Goal: Transaction & Acquisition: Purchase product/service

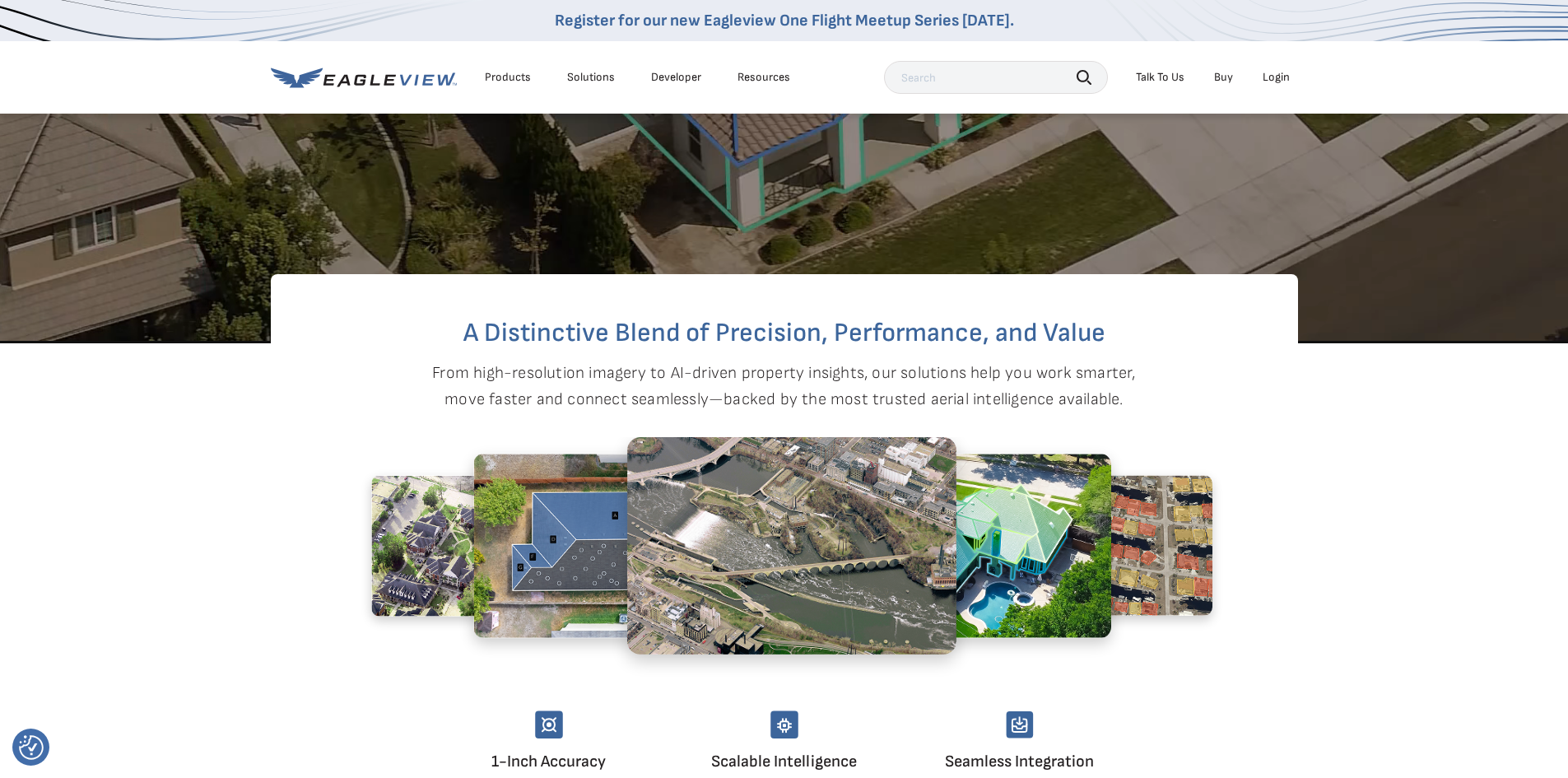
scroll to position [741, 0]
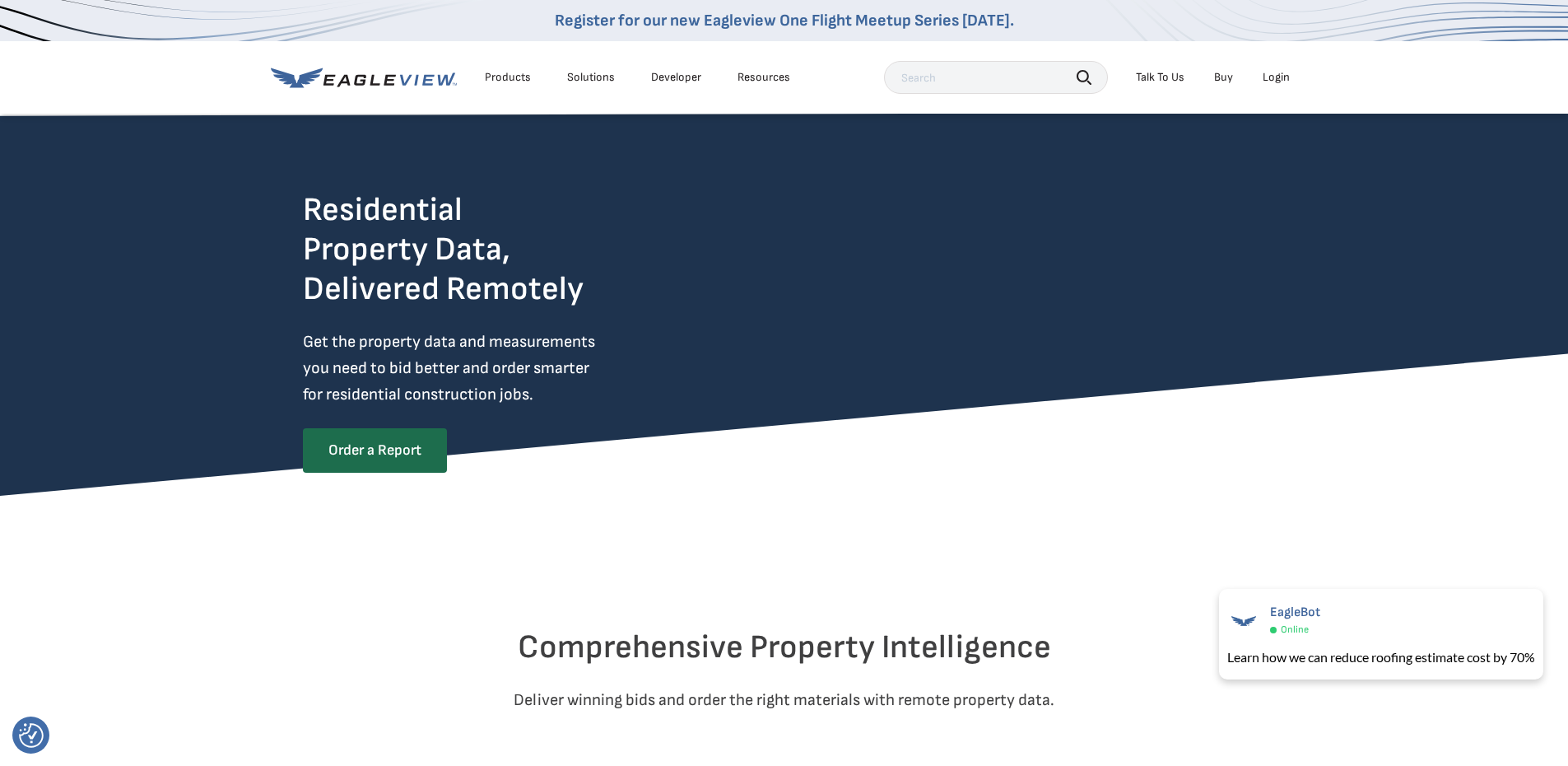
click at [1221, 78] on link "Buy" at bounding box center [1223, 78] width 19 height 15
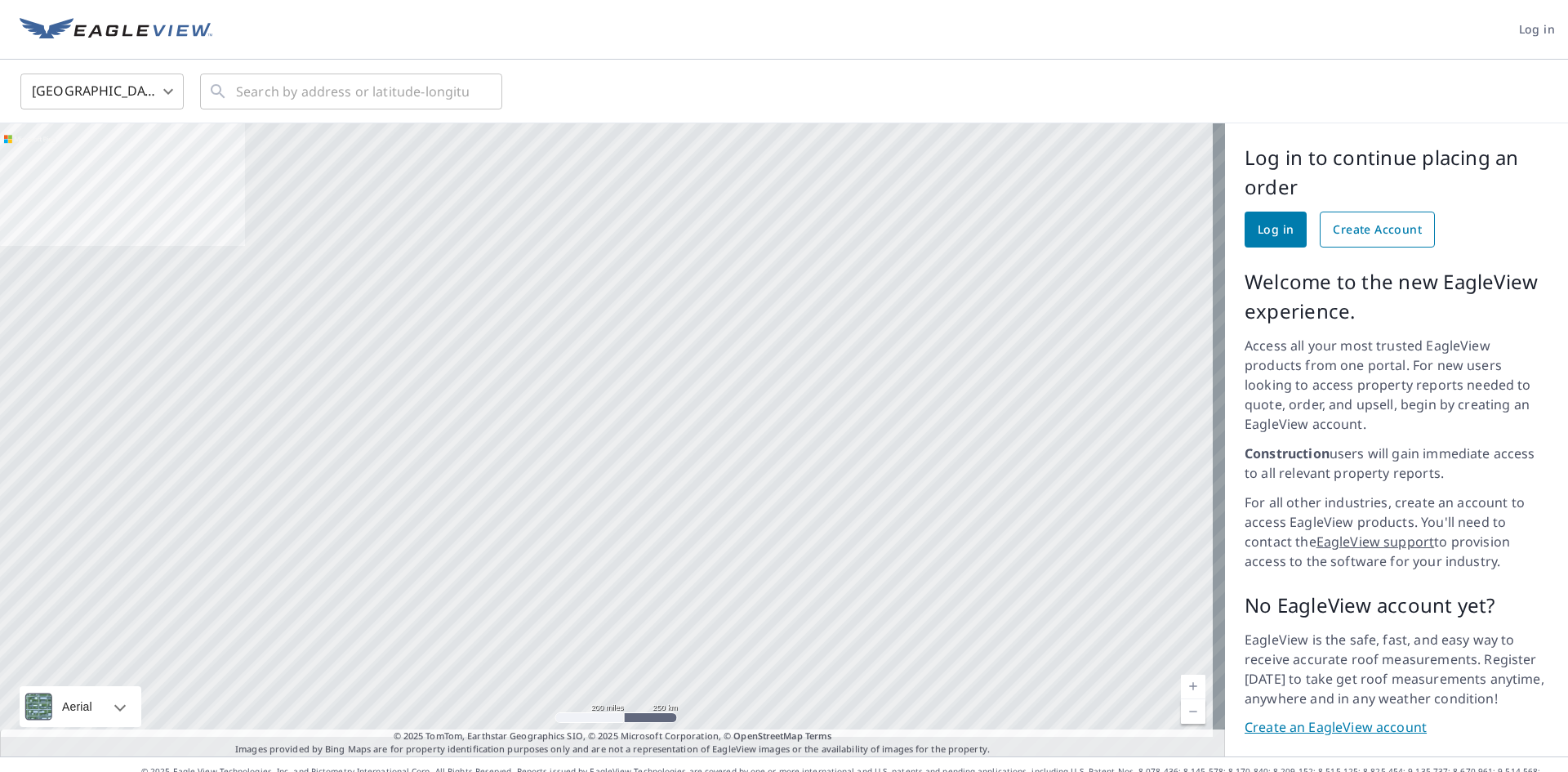
click at [1372, 235] on span "Create Account" at bounding box center [1377, 230] width 89 height 21
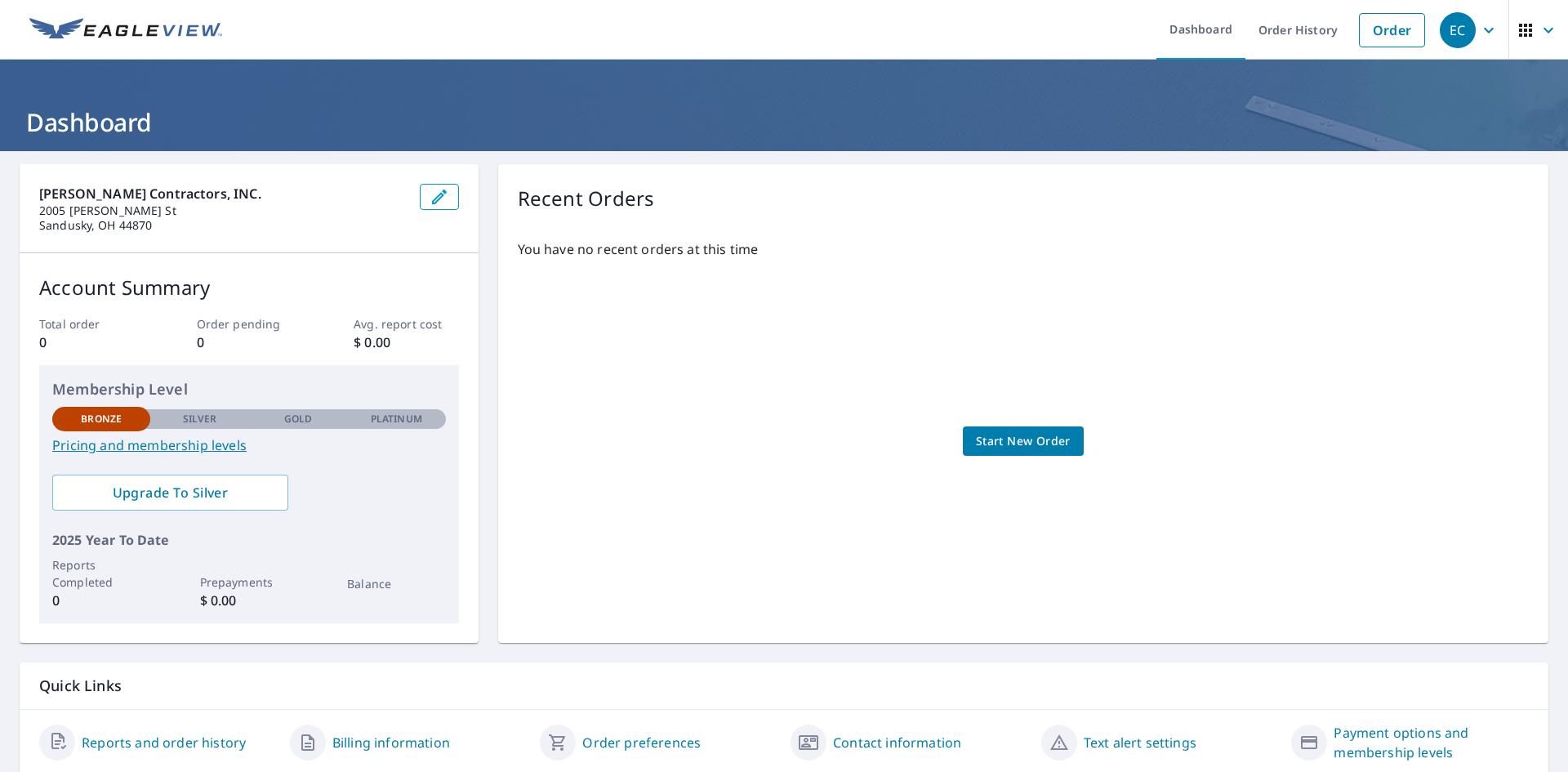
click at [188, 447] on link "Pricing and membership levels" at bounding box center [250, 444] width 394 height 20
click at [1036, 444] on span "Start New Order" at bounding box center [1023, 442] width 95 height 21
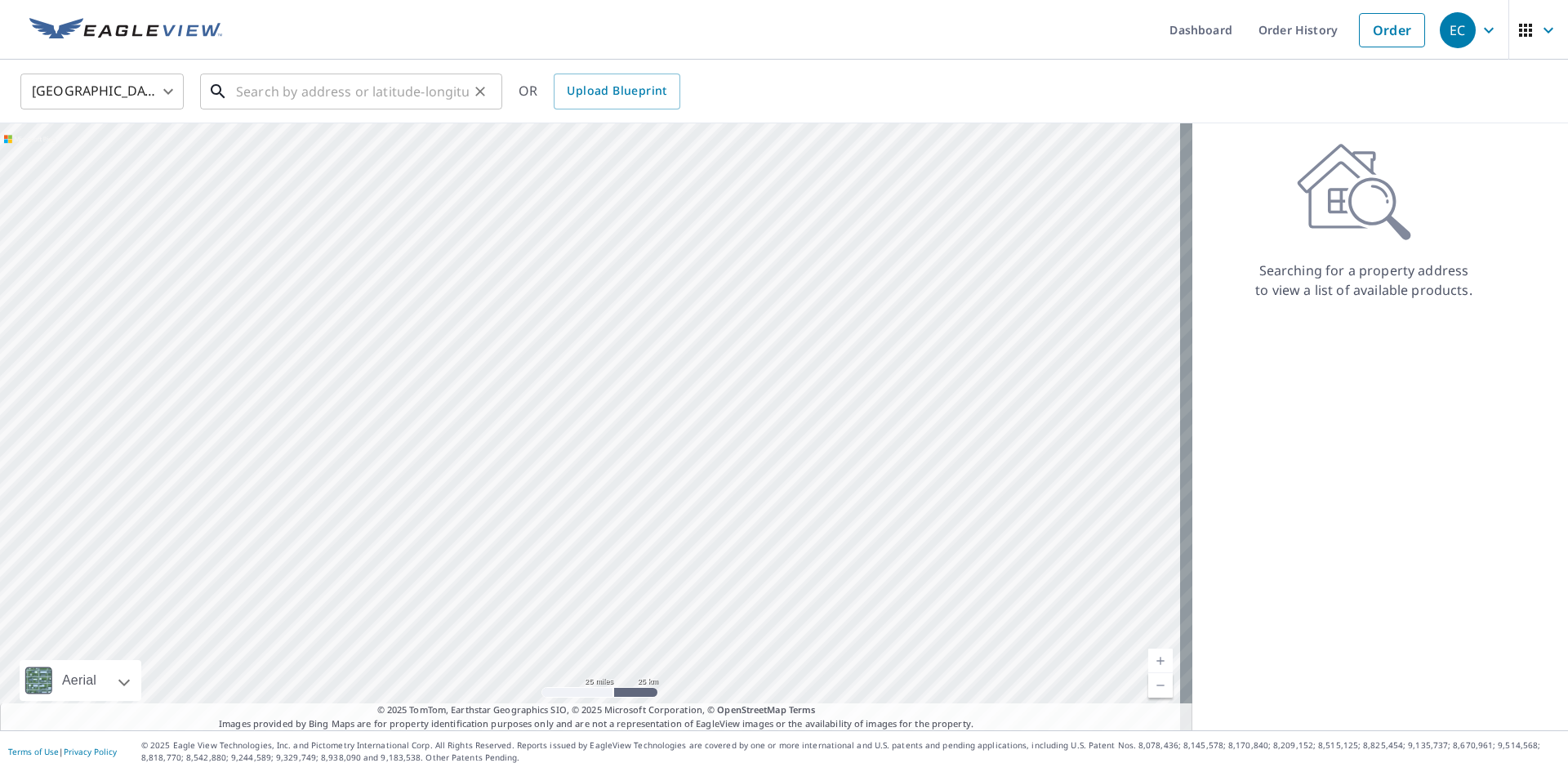
click at [348, 100] on input "text" at bounding box center [352, 91] width 233 height 46
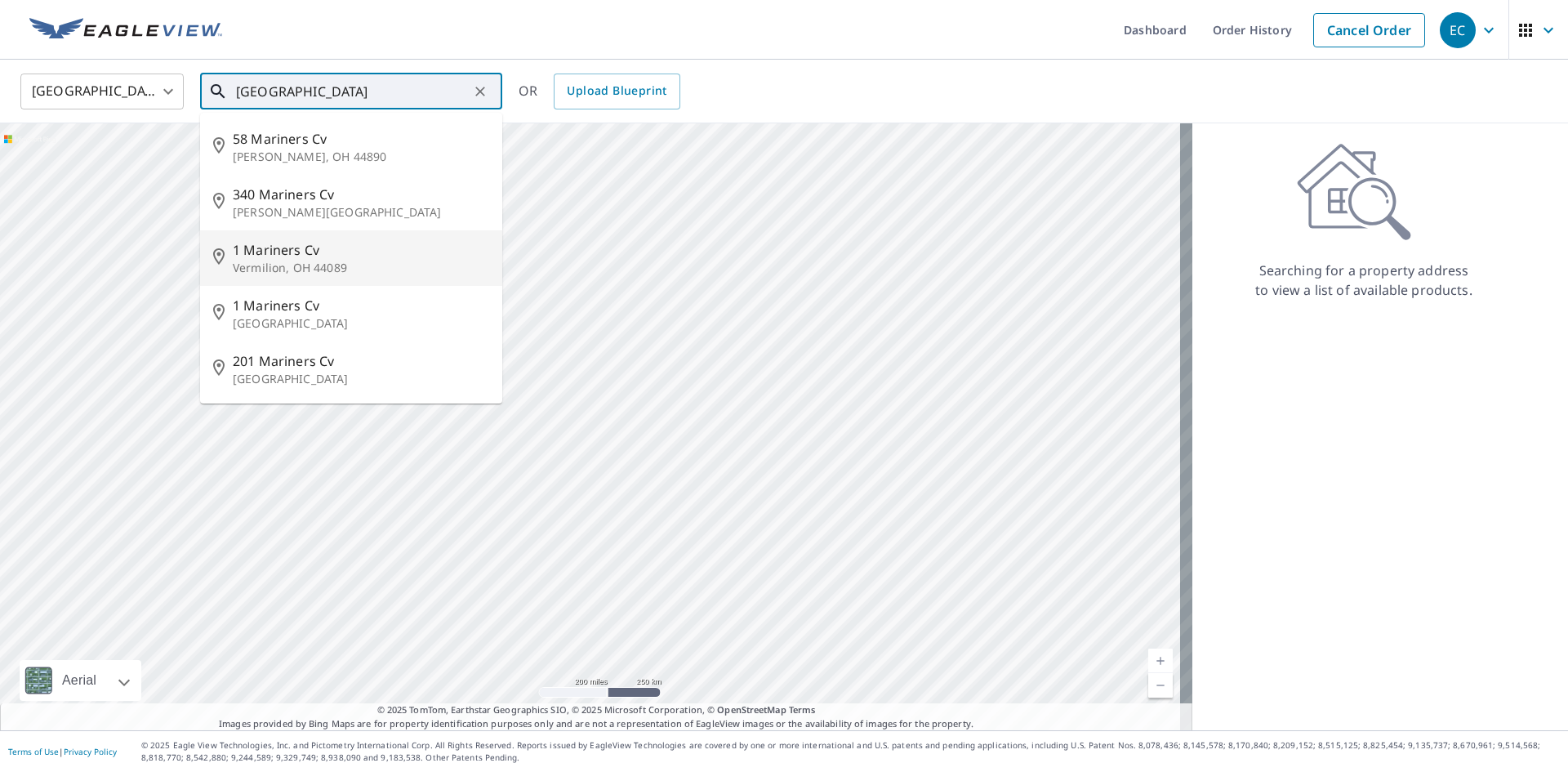
click at [297, 255] on span "1 Mariners Cv" at bounding box center [361, 249] width 256 height 20
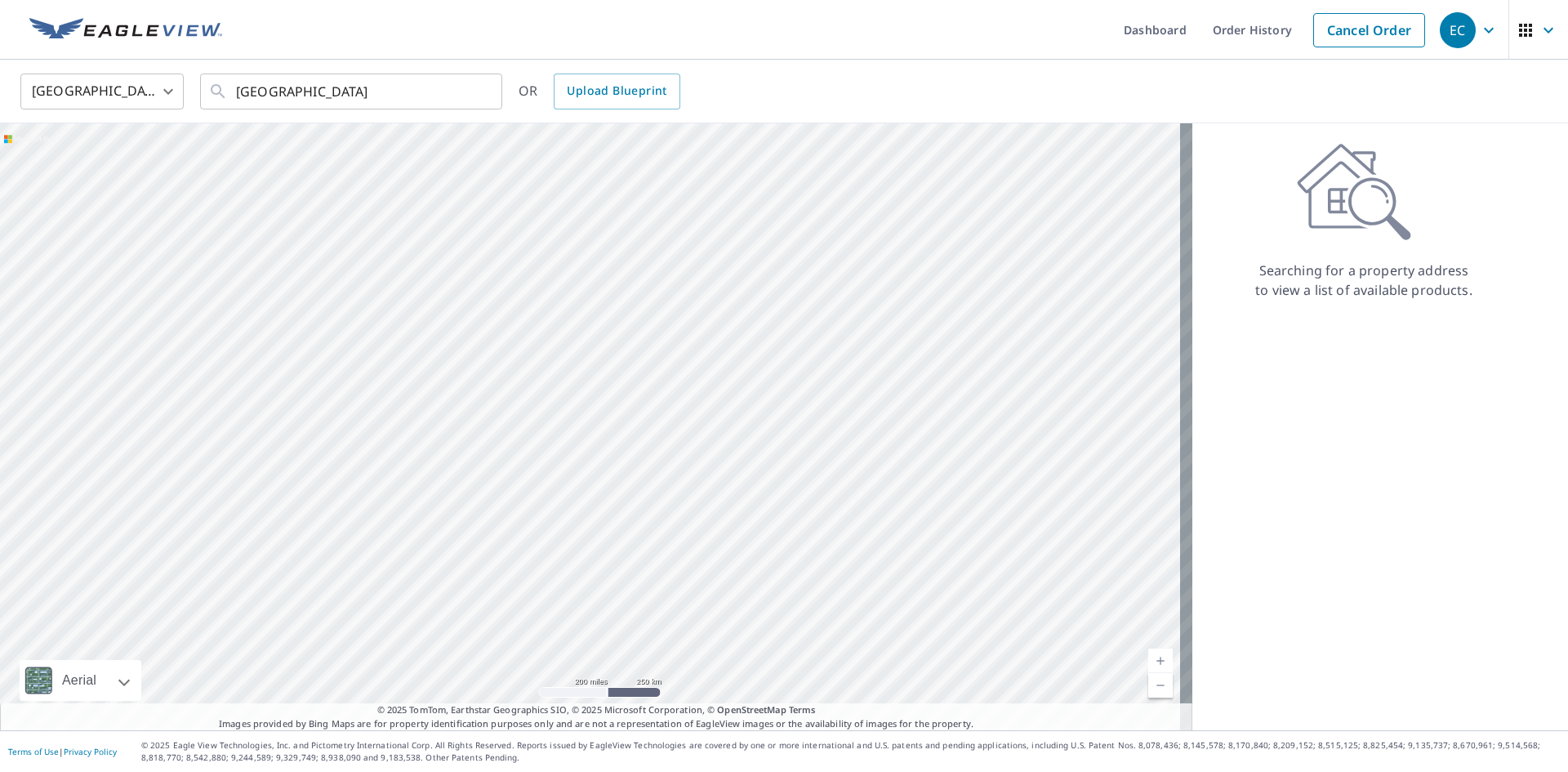
type input "1 Mariners Cv Vermilion, OH 44089"
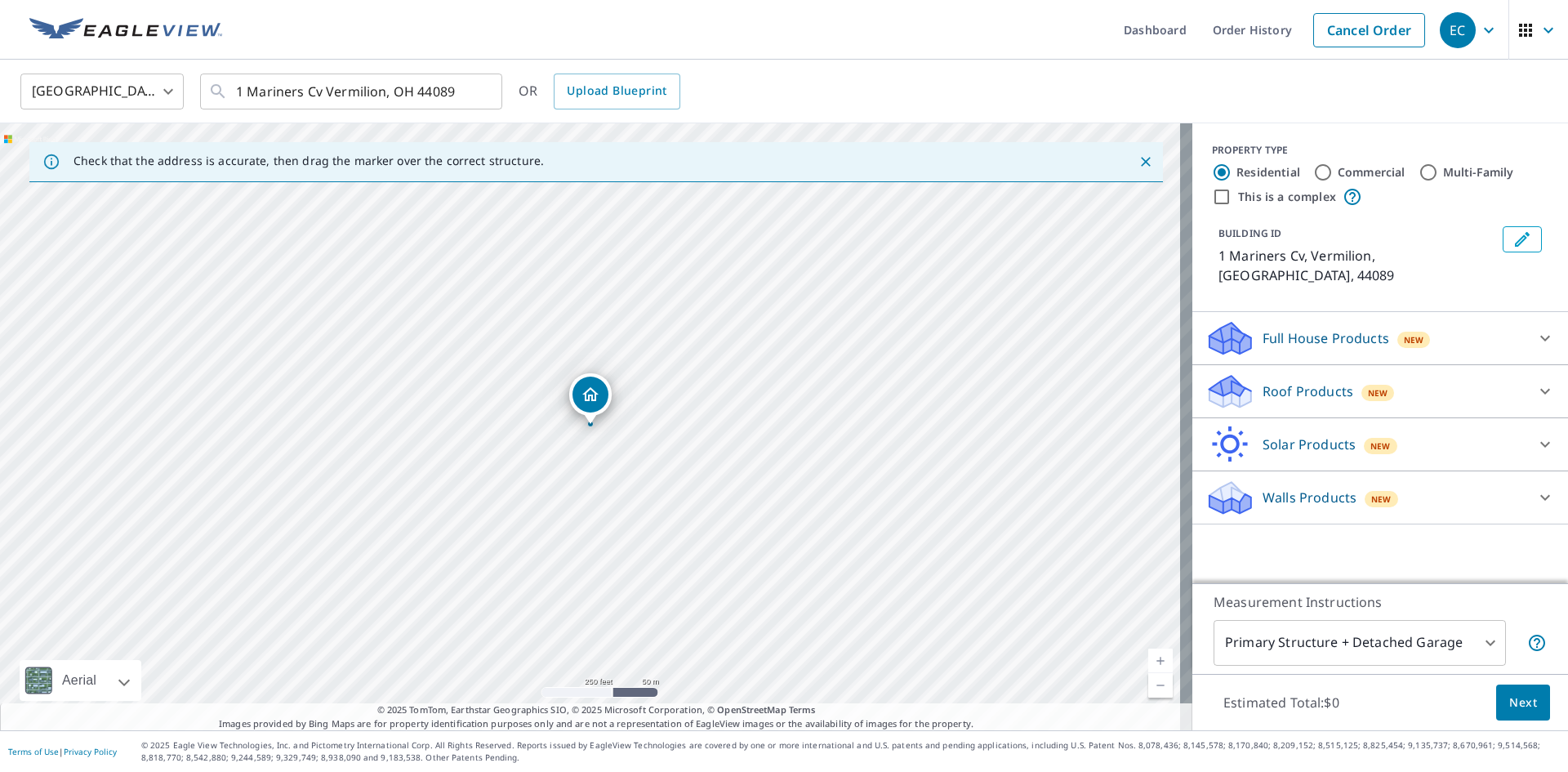
click at [1314, 173] on input "Commercial" at bounding box center [1323, 172] width 20 height 20
radio input "true"
type input "4"
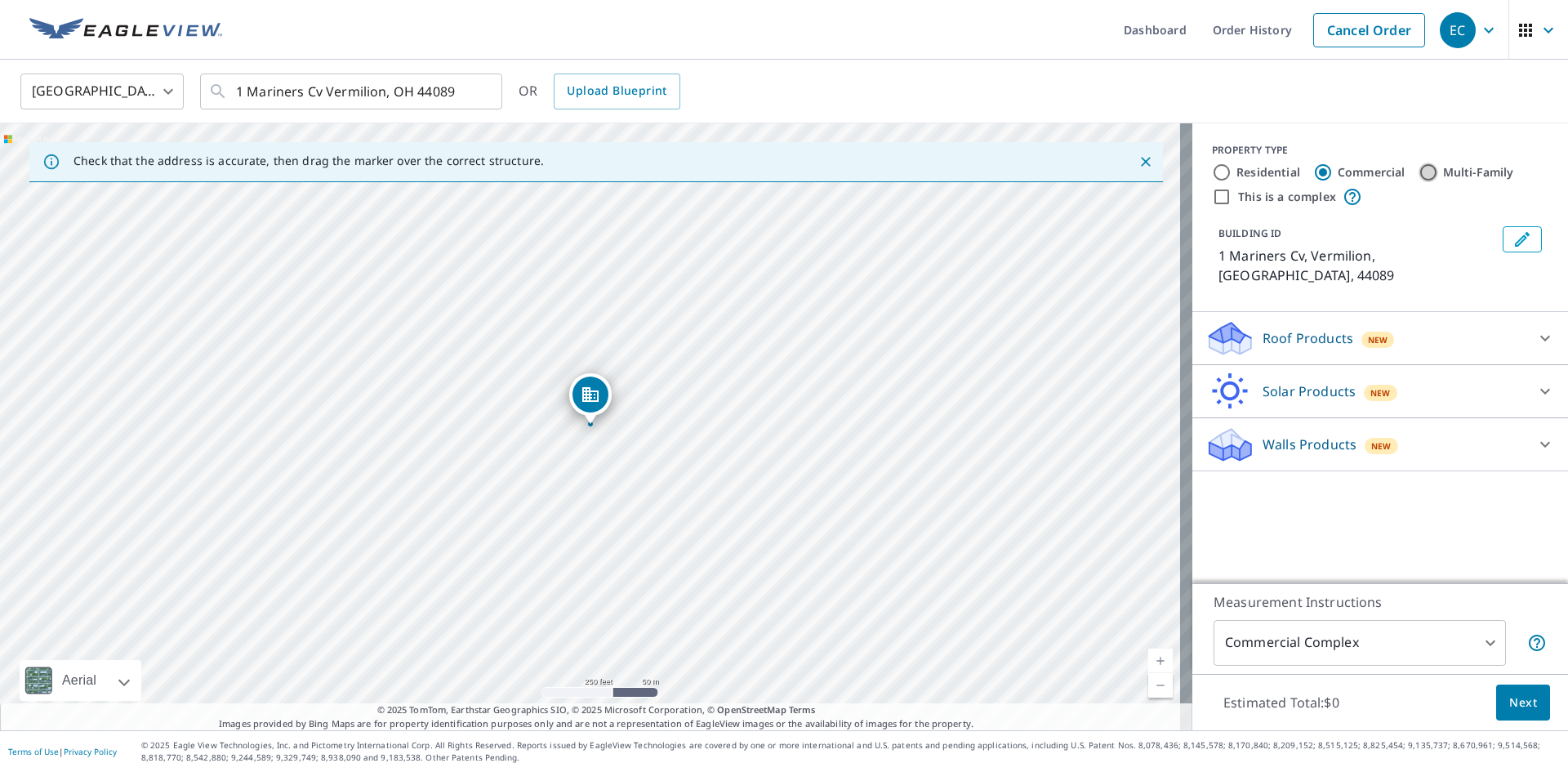
click at [1418, 170] on input "Multi-Family" at bounding box center [1428, 172] width 20 height 20
radio input "true"
type input "2"
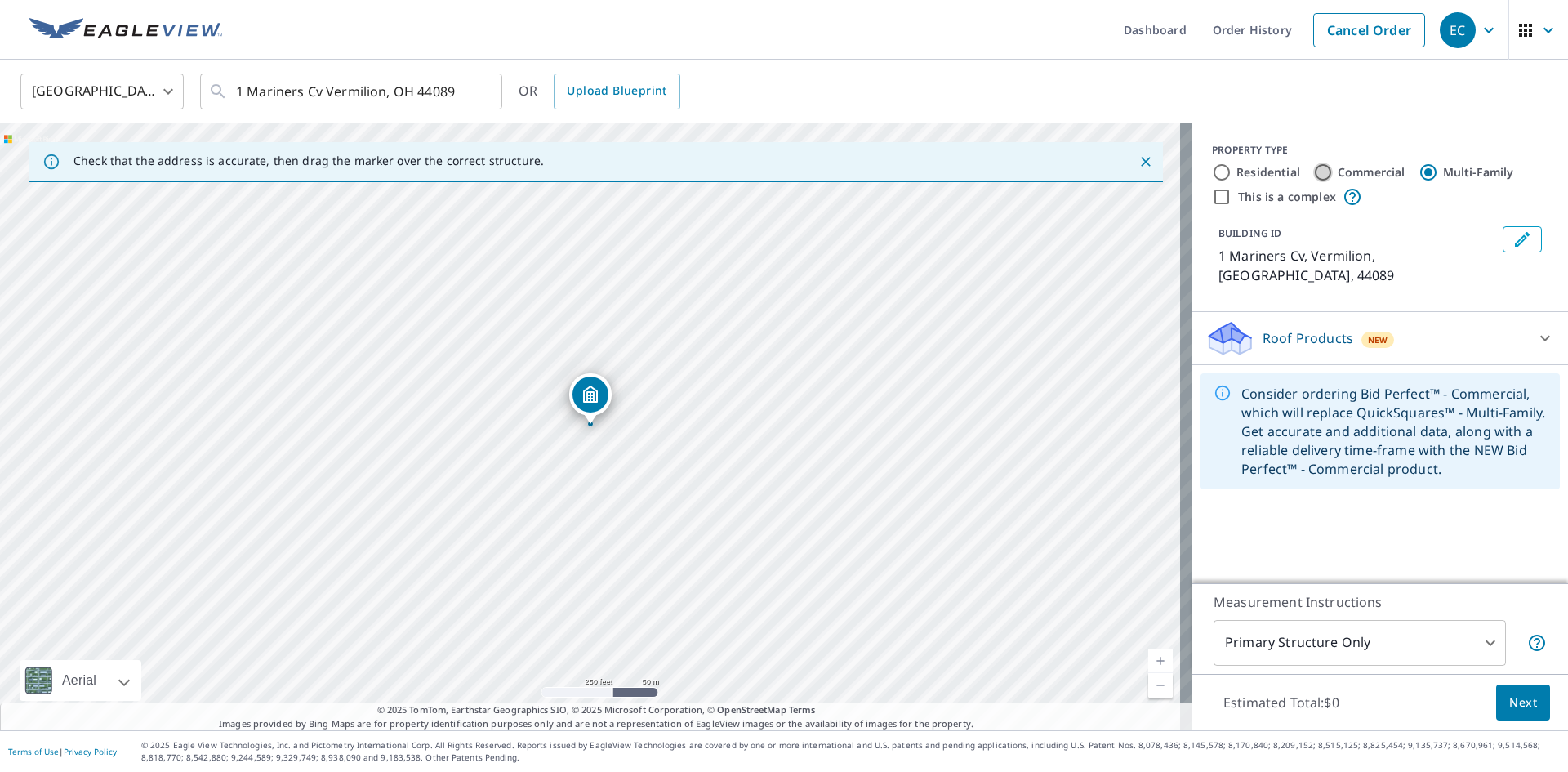
click at [1315, 169] on input "Commercial" at bounding box center [1323, 172] width 20 height 20
radio input "true"
type input "4"
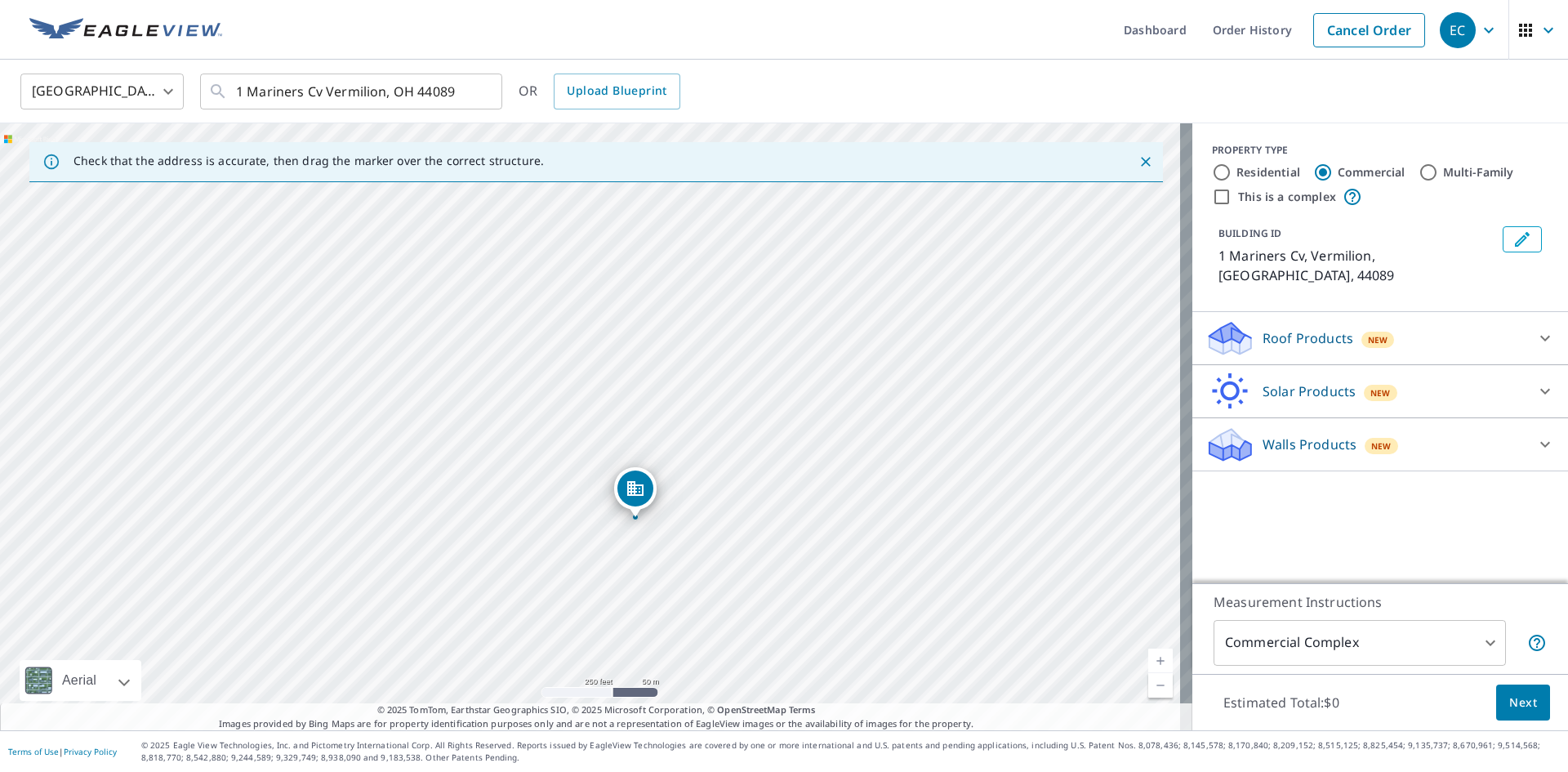
drag, startPoint x: 596, startPoint y: 398, endPoint x: 641, endPoint y: 491, distance: 103.3
drag, startPoint x: 590, startPoint y: 388, endPoint x: 593, endPoint y: 487, distance: 99.0
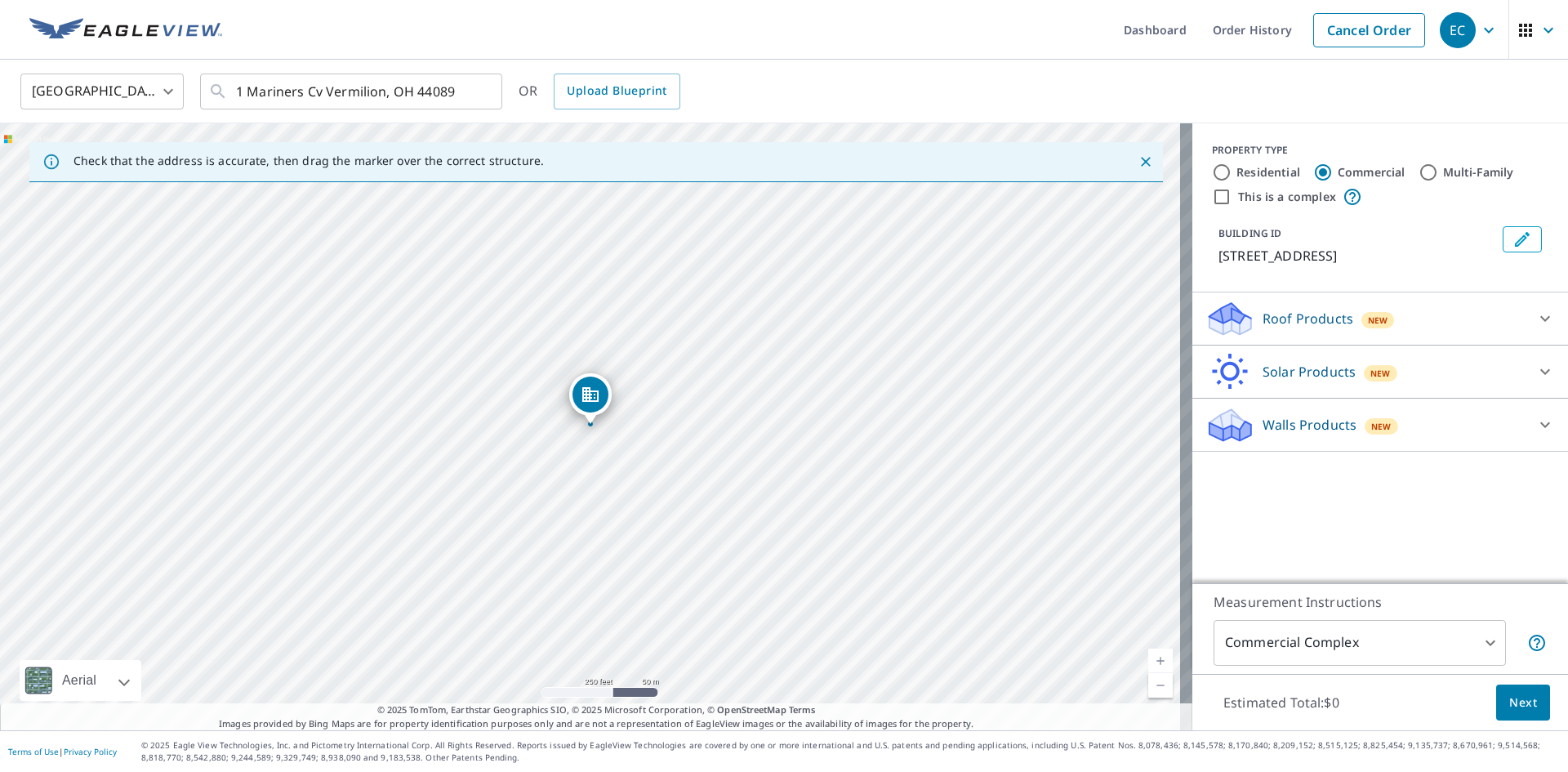
click at [1526, 314] on div at bounding box center [1545, 318] width 40 height 40
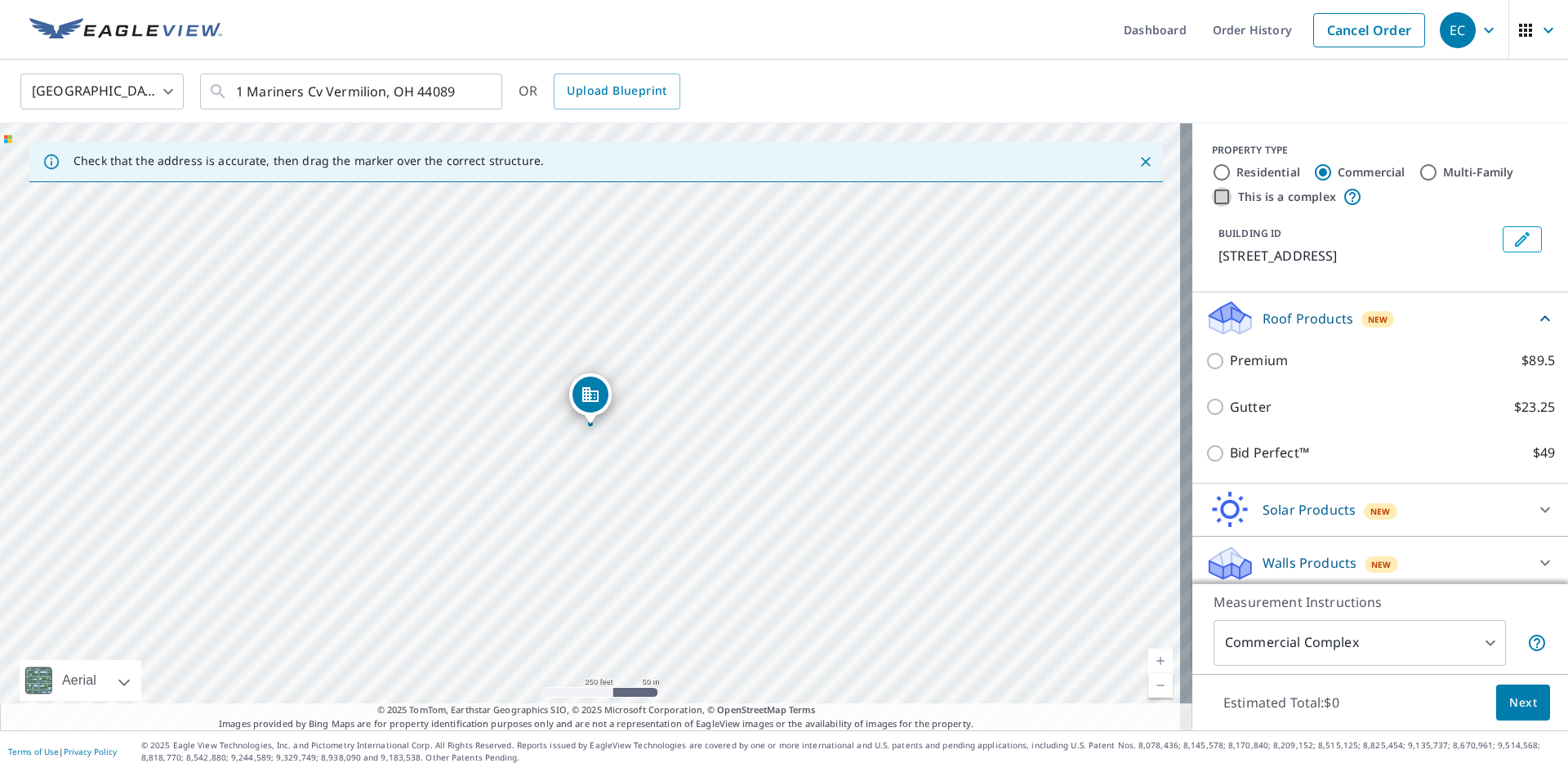
click at [1212, 190] on input "This is a complex" at bounding box center [1221, 197] width 20 height 20
checkbox input "true"
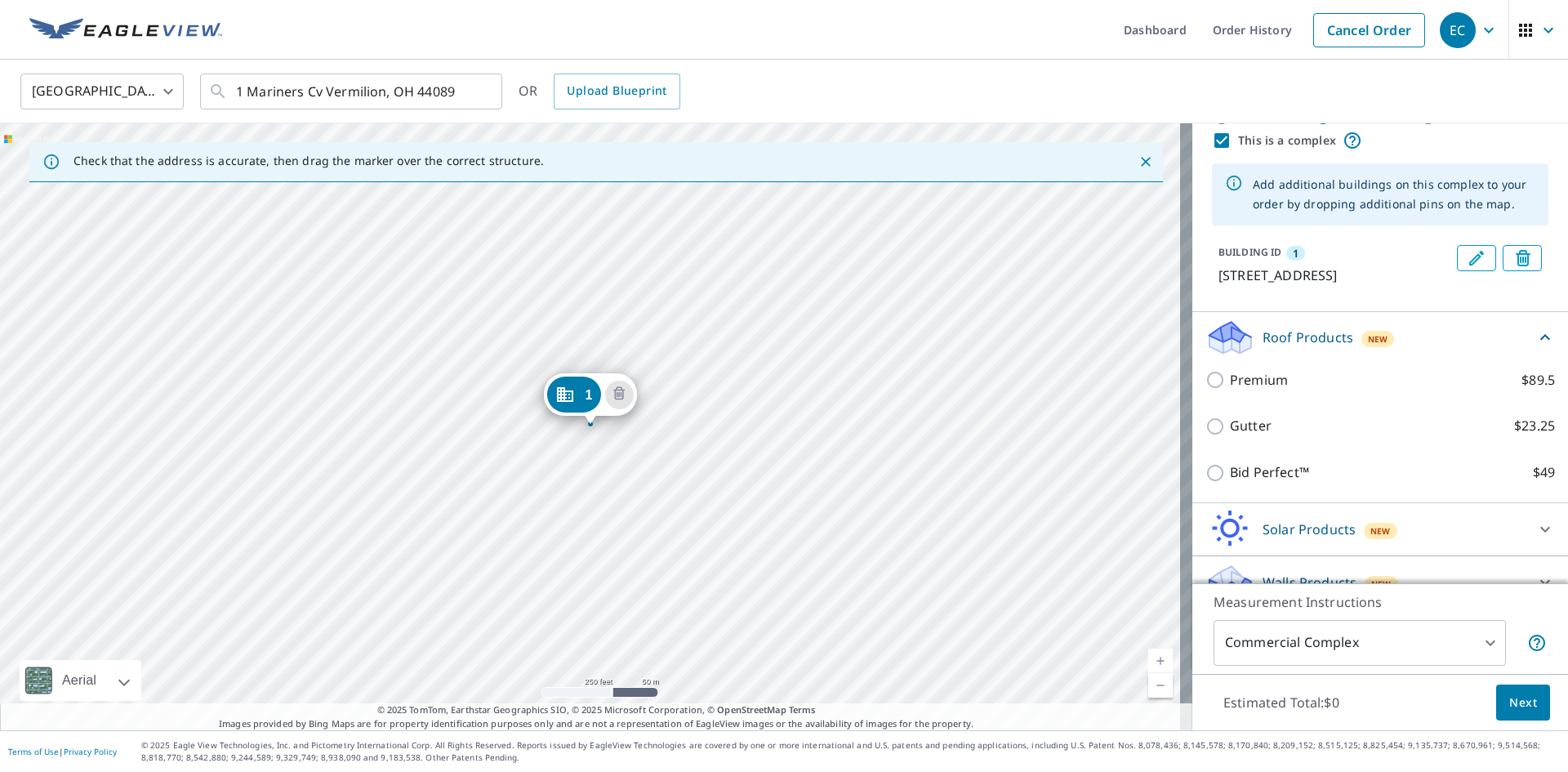
scroll to position [82, 0]
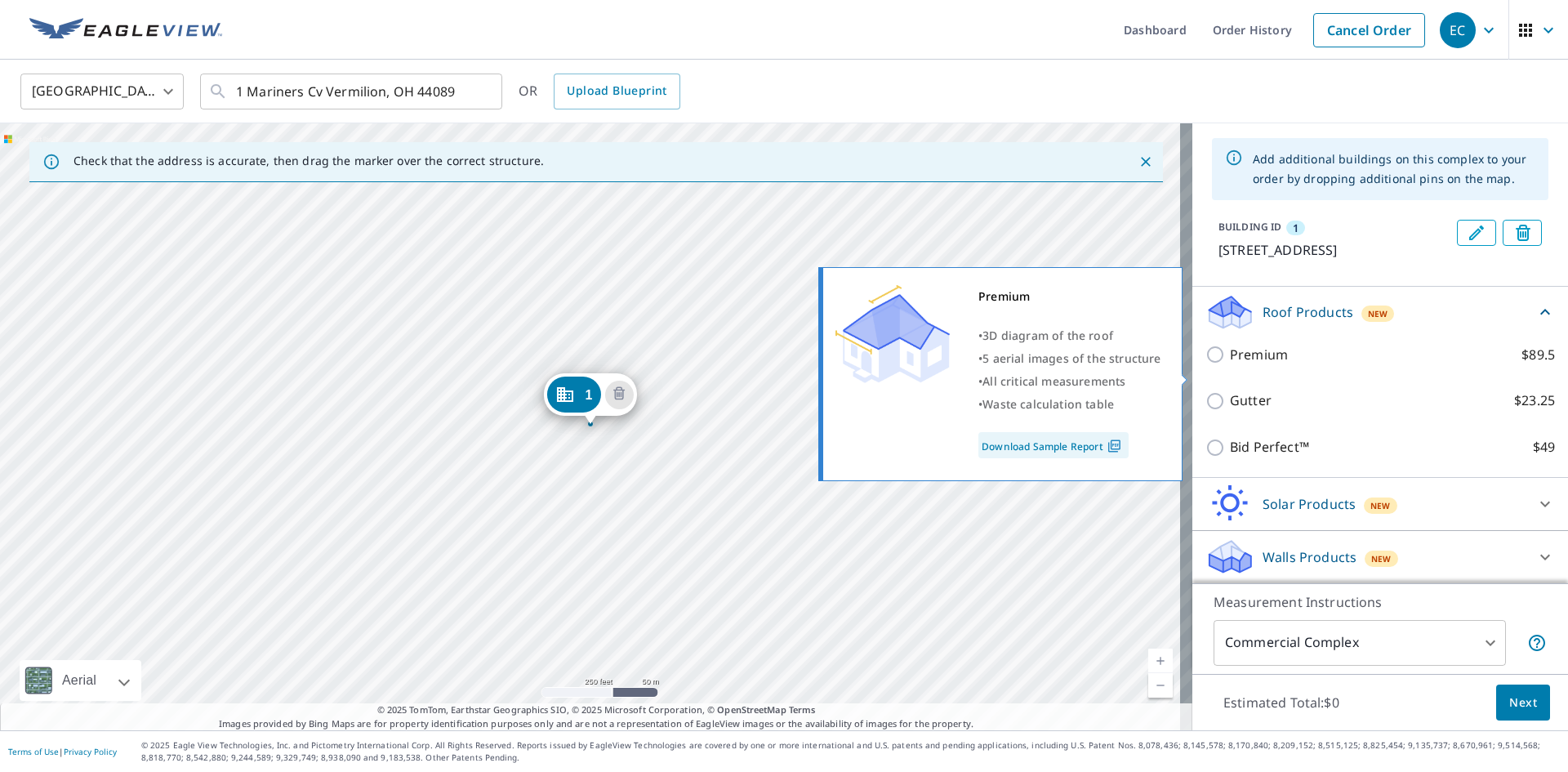
click at [1208, 364] on input "Premium $89.5" at bounding box center [1218, 354] width 24 height 20
checkbox input "true"
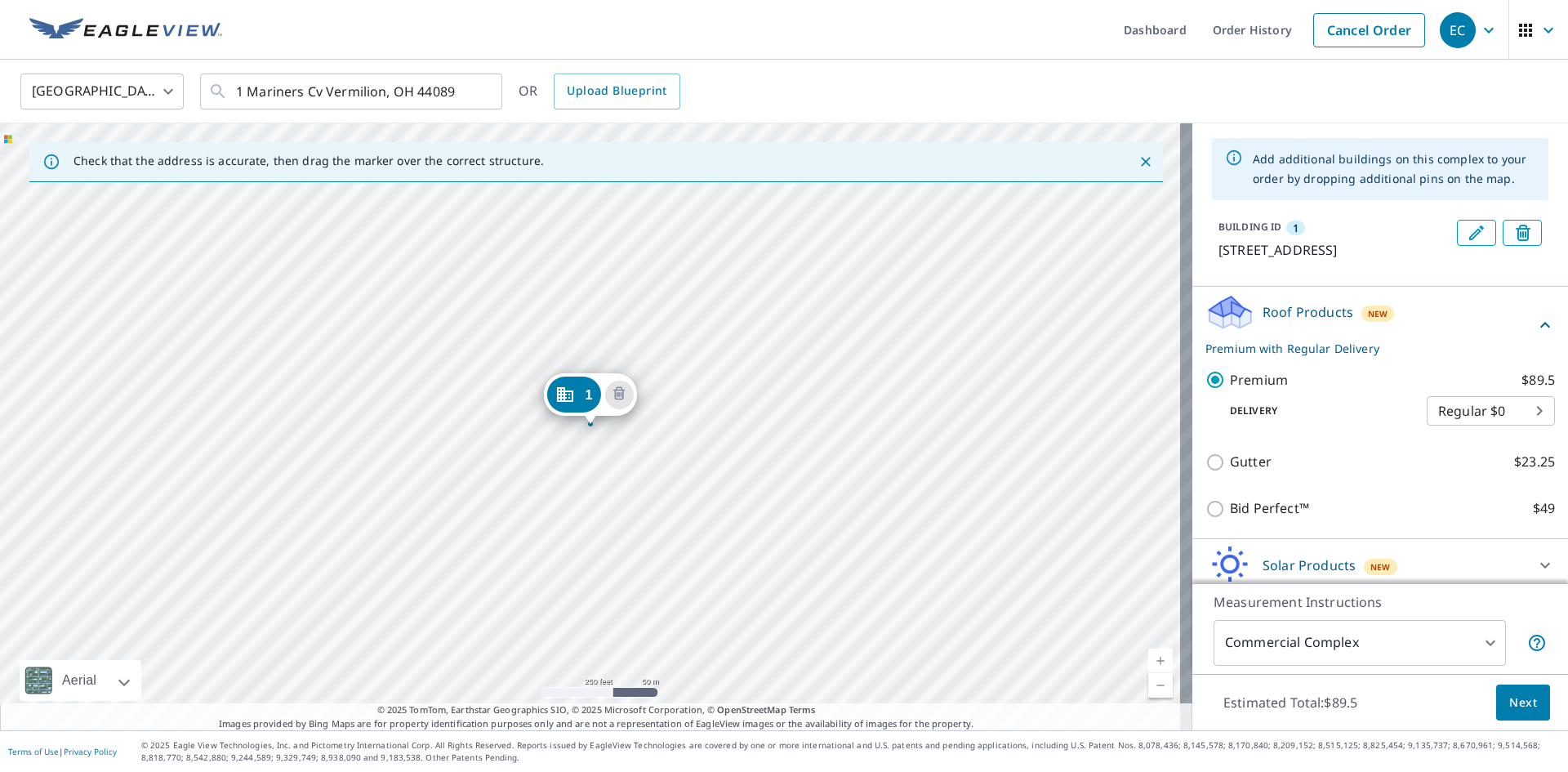
scroll to position [0, 0]
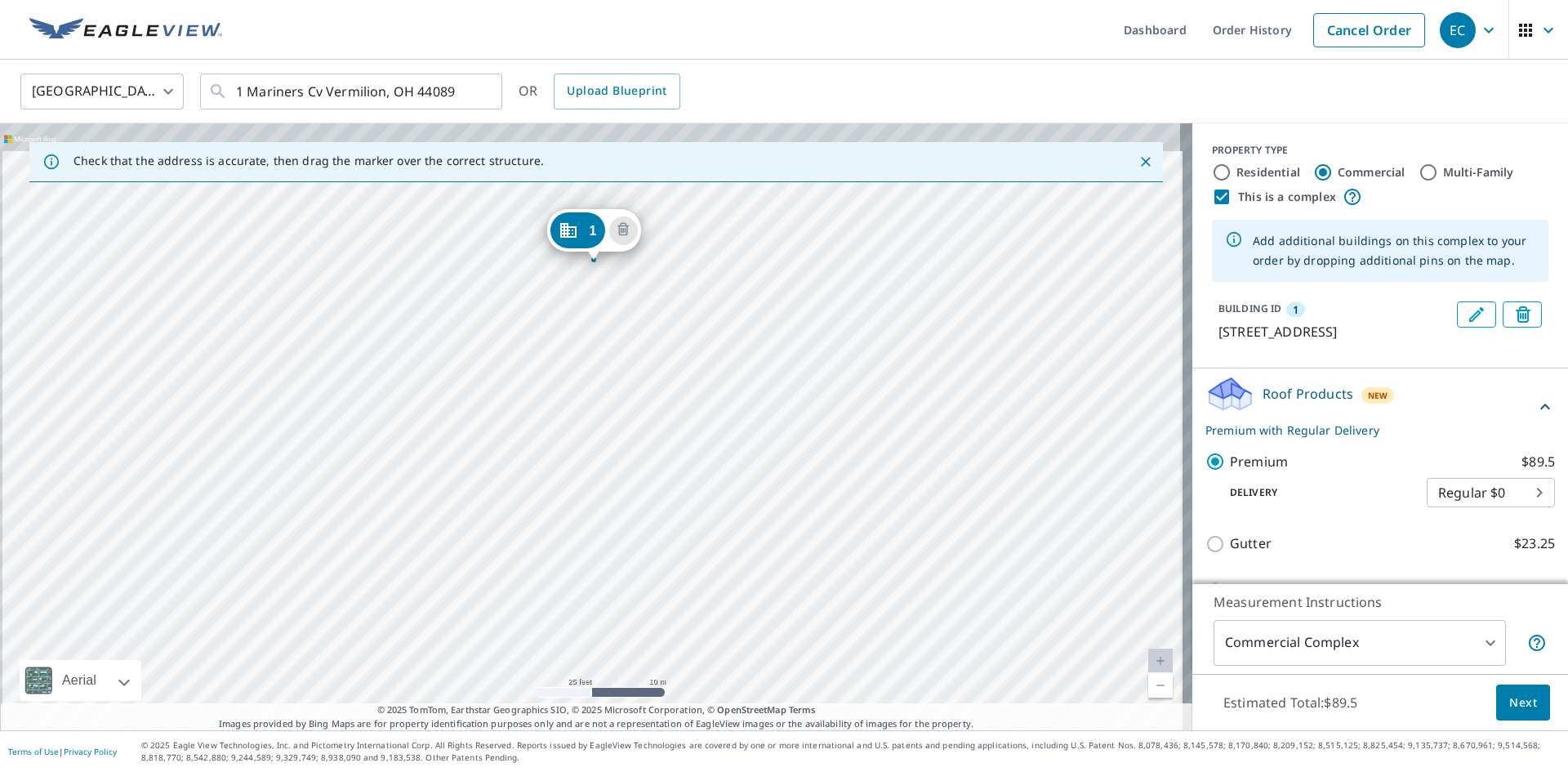
drag, startPoint x: 645, startPoint y: 347, endPoint x: 704, endPoint y: 651, distance: 309.7
click at [704, 651] on div "1 37 Mariners Cv Vermilion, OH 44089" at bounding box center [596, 426] width 1192 height 606
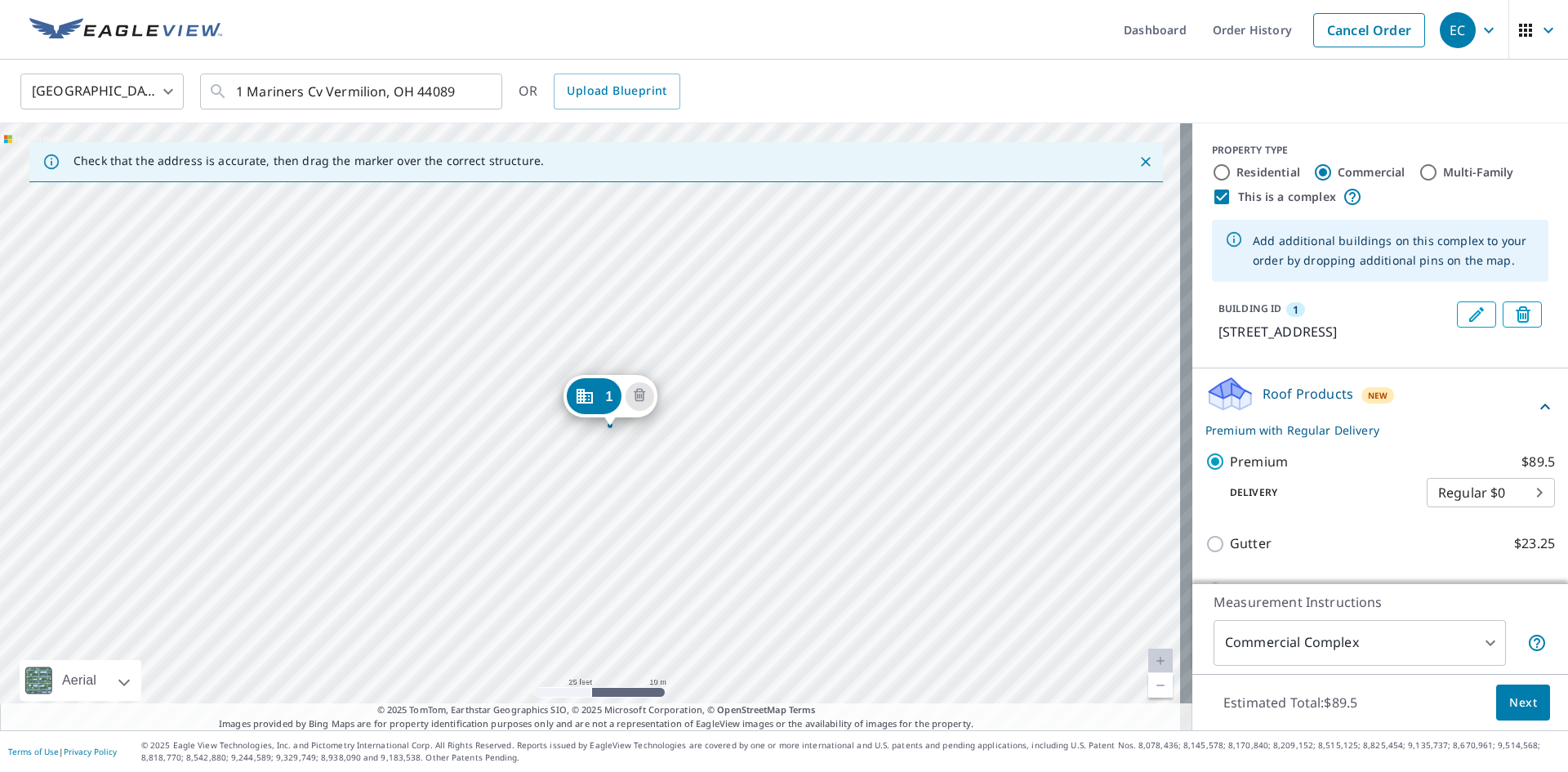
drag, startPoint x: 672, startPoint y: 355, endPoint x: 688, endPoint y: 521, distance: 166.8
click at [688, 521] on div "1 37 Mariners Cv Vermilion, OH 44089" at bounding box center [596, 426] width 1192 height 606
drag, startPoint x: 689, startPoint y: 563, endPoint x: 694, endPoint y: 434, distance: 129.1
click at [694, 431] on div "1 37 Mariners Cv Vermilion, OH 44089" at bounding box center [596, 426] width 1192 height 606
click at [243, 90] on input "1 Mariners Cv Vermilion, OH 44089" at bounding box center [352, 91] width 233 height 46
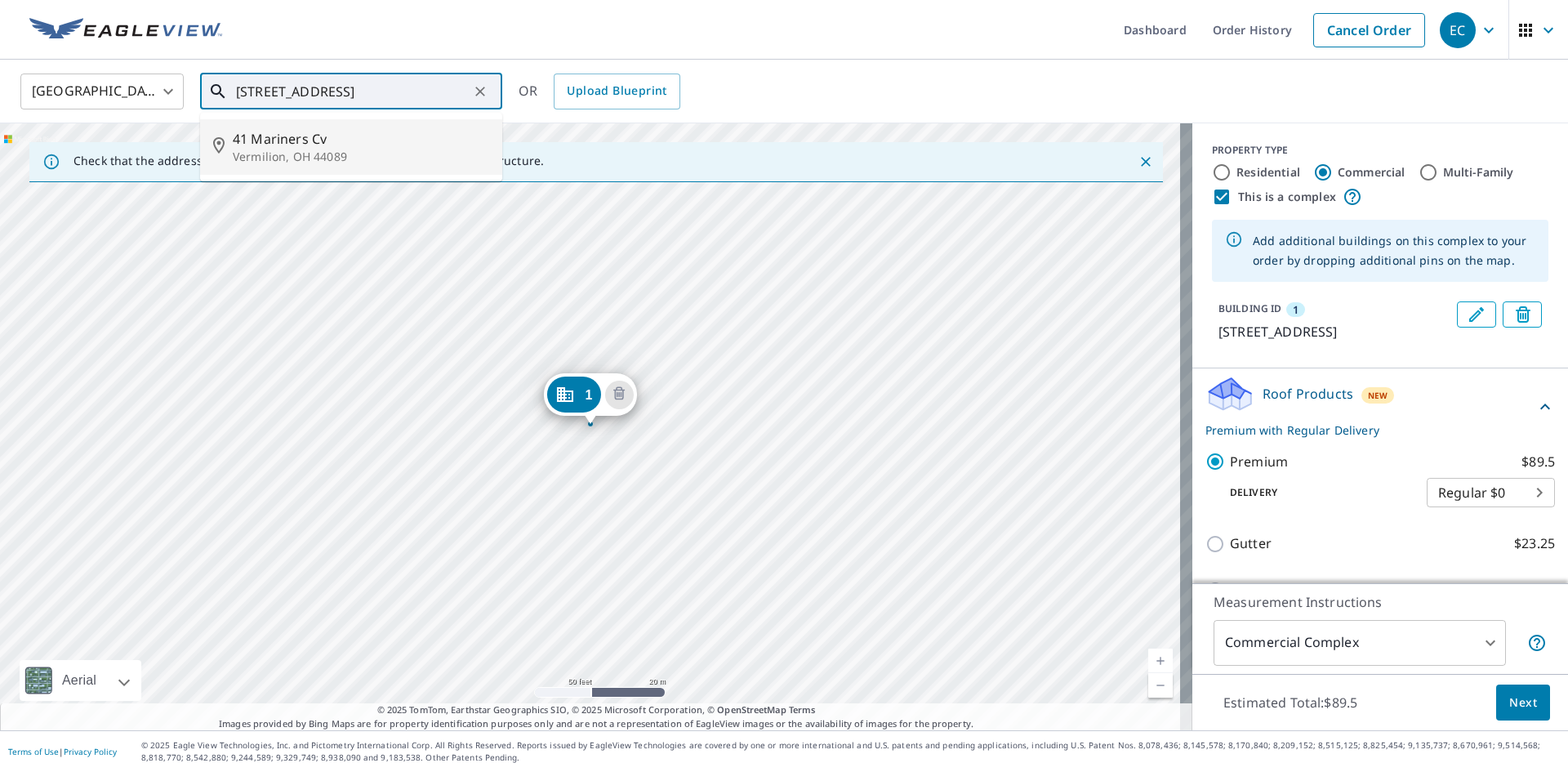
click at [305, 142] on span "41 Mariners Cv" at bounding box center [361, 138] width 256 height 20
type input "41 Mariners Cv Vermilion, OH 44089"
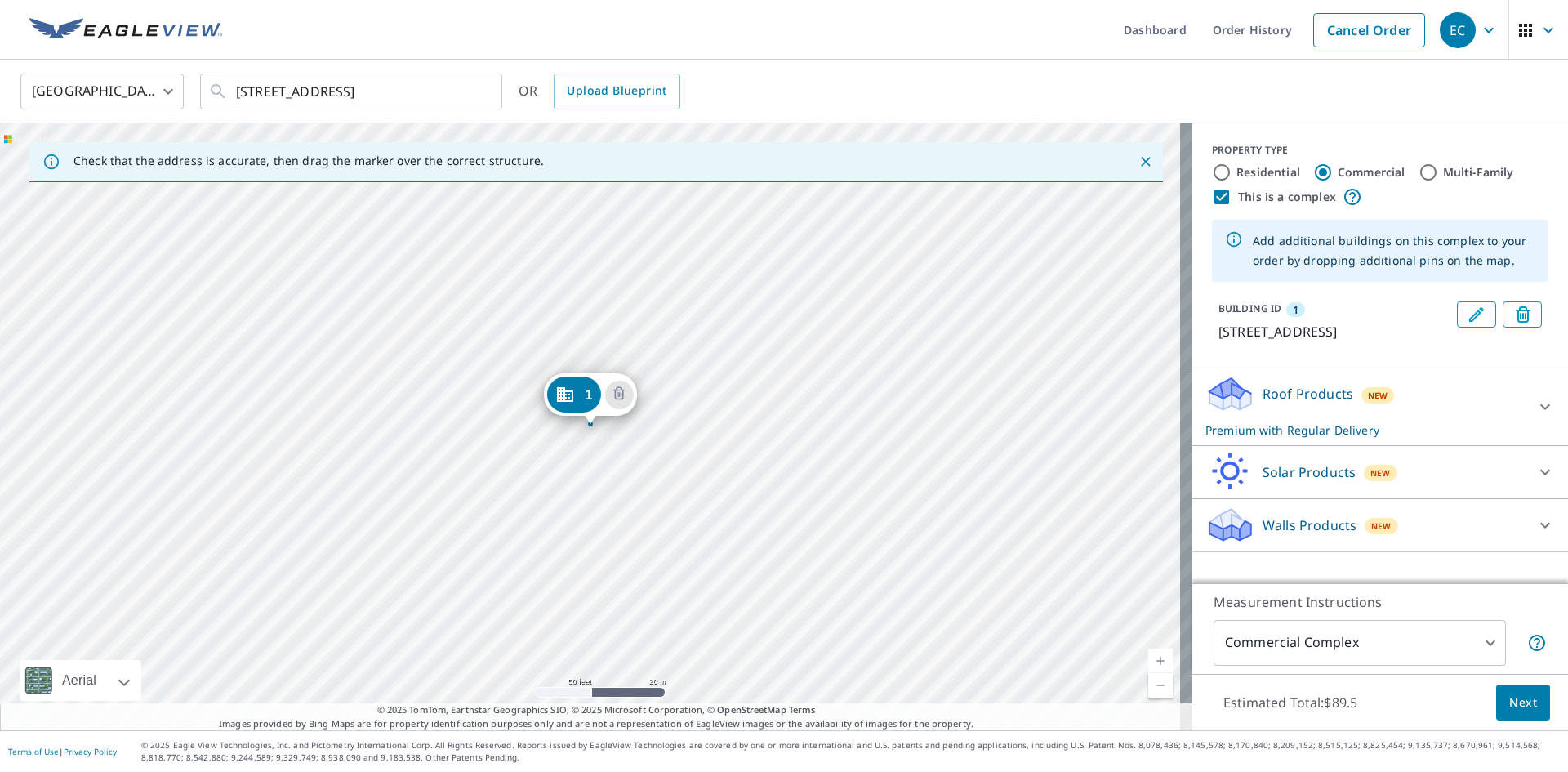
click at [573, 394] on icon "Dropped pin, building 1, Commercial property, 41 Mariners Cv Vermilion, OH 44089" at bounding box center [564, 394] width 16 height 15
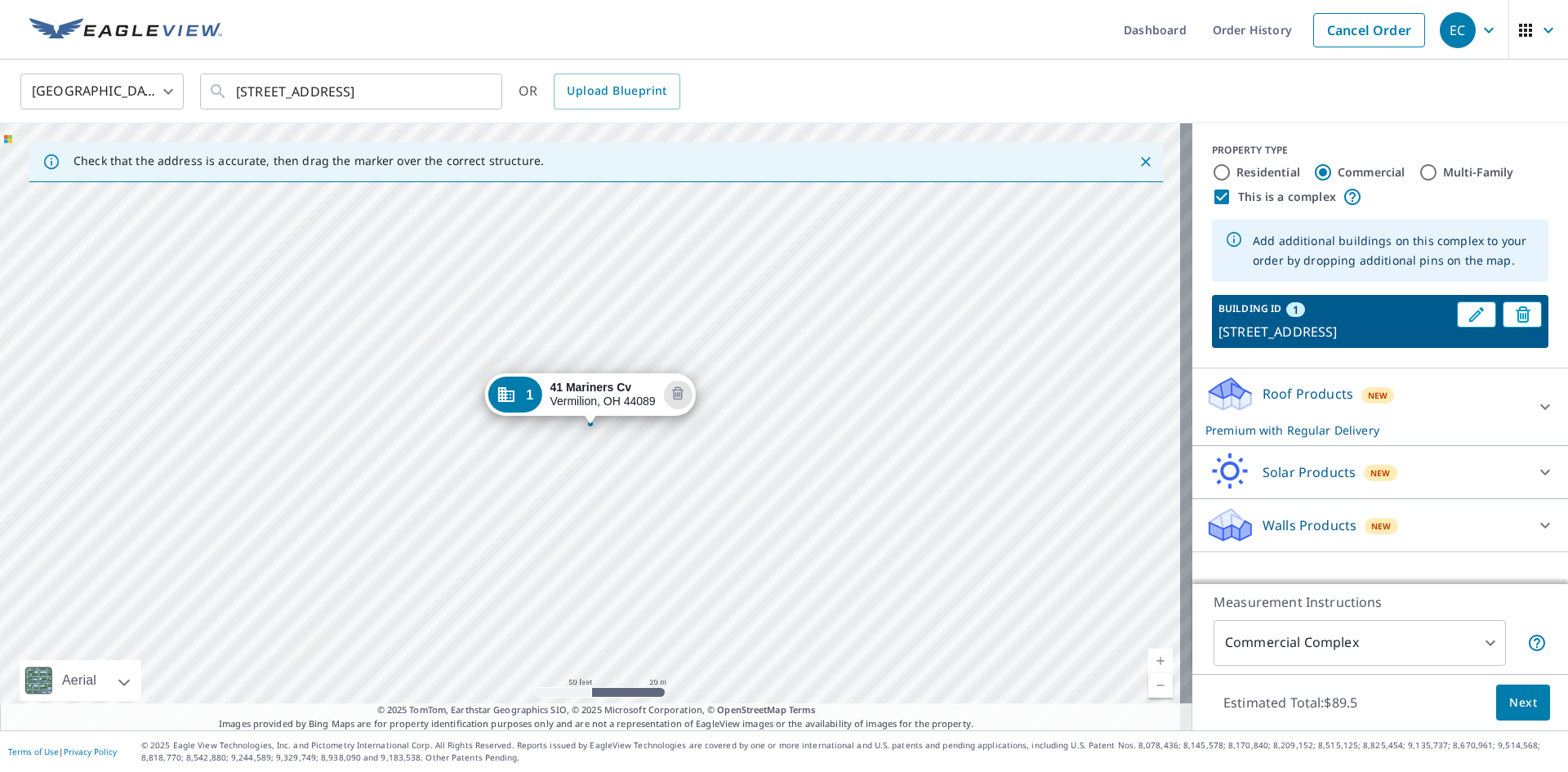
click at [508, 397] on icon "Dropped pin, building 1, Commercial property, 41 Mariners Cv Vermilion, OH 44089" at bounding box center [505, 394] width 16 height 15
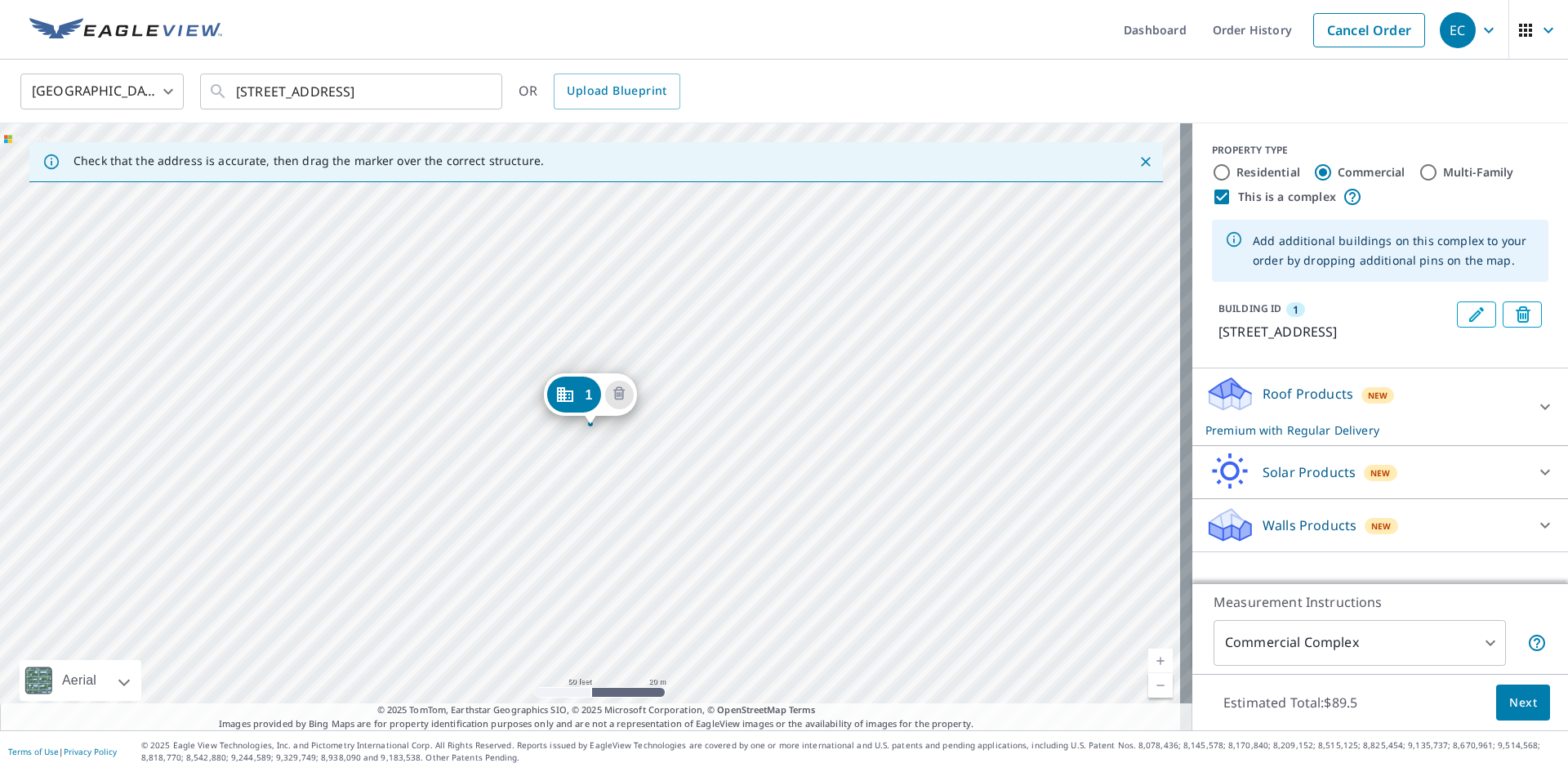
click at [515, 265] on div "1 41 Mariners Cv Vermilion, OH 44089" at bounding box center [596, 426] width 1192 height 606
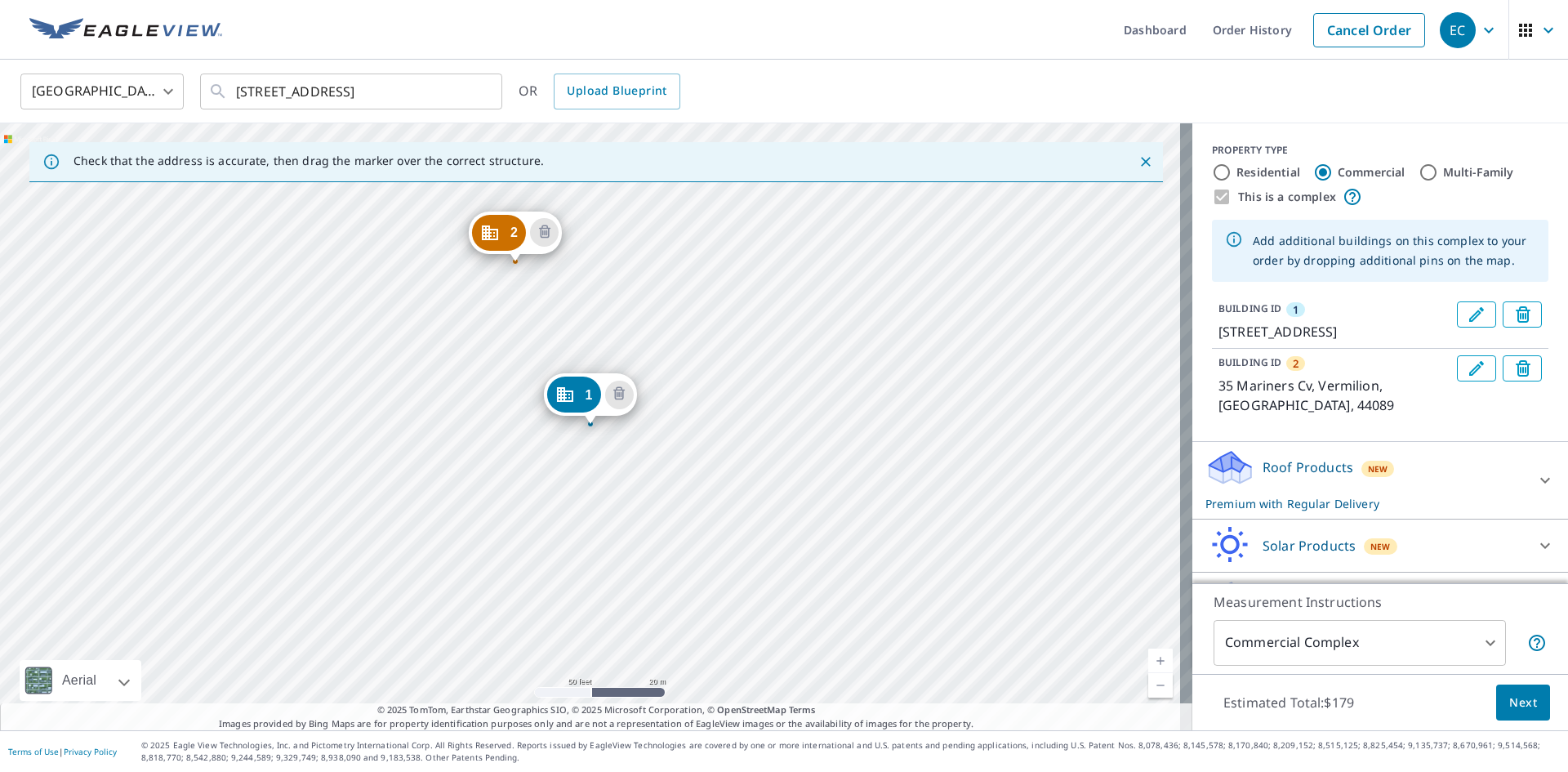
click at [648, 540] on div "2 35 Mariners Cv Vermilion, OH 44089 1 41 Mariners Cv Vermilion, OH 44089" at bounding box center [596, 426] width 1192 height 606
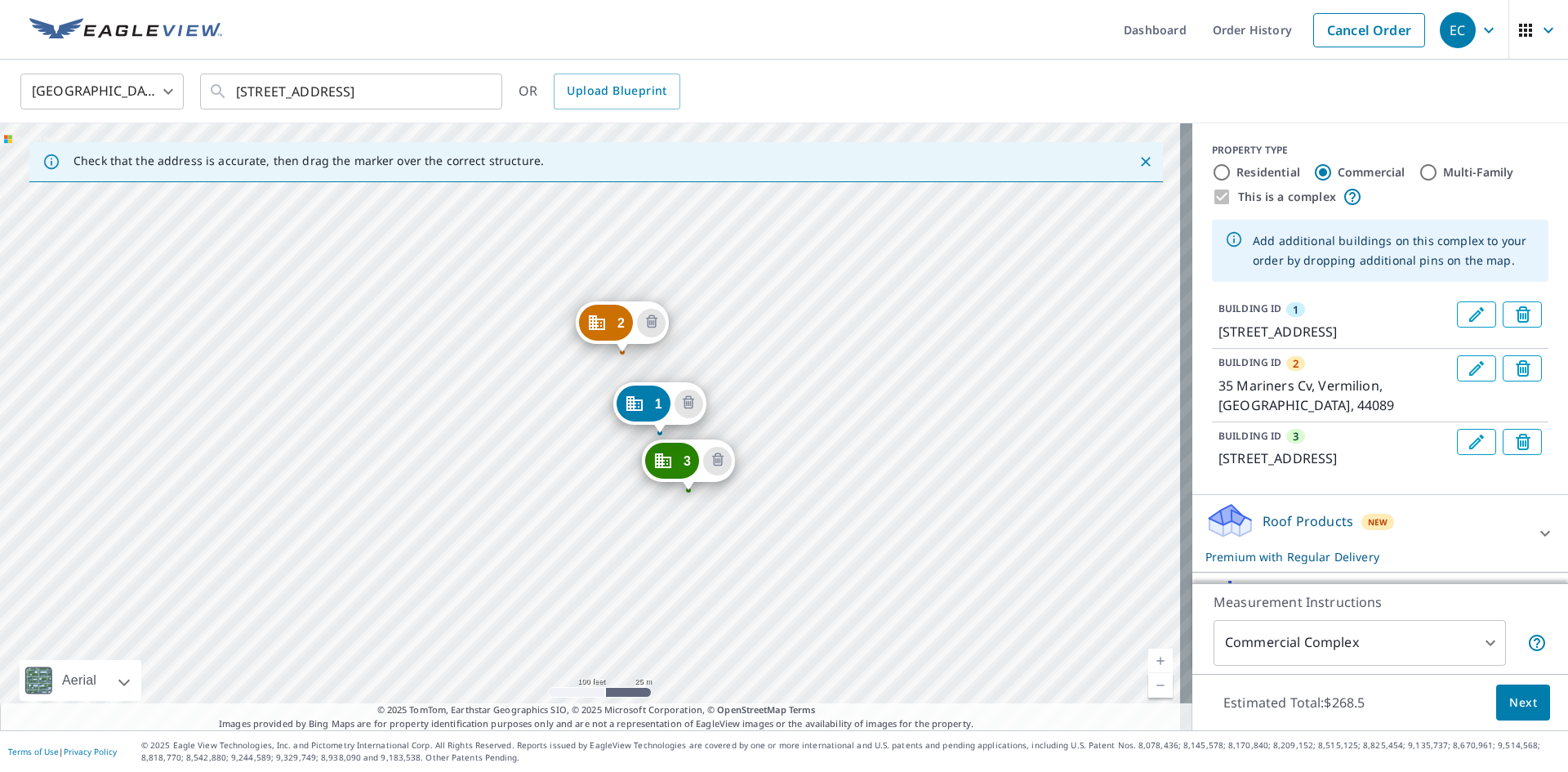
click at [769, 552] on div "2 35 Mariners Cv Vermilion, OH 44089 3 45 Mariners Cv Vermilion, OH 44089 1 41 …" at bounding box center [596, 426] width 1192 height 606
click at [662, 563] on div "2 35 Mariners Cv Vermilion, OH 44089 3 45 Mariners Cv Vermilion, OH 44089 1 41 …" at bounding box center [596, 426] width 1192 height 606
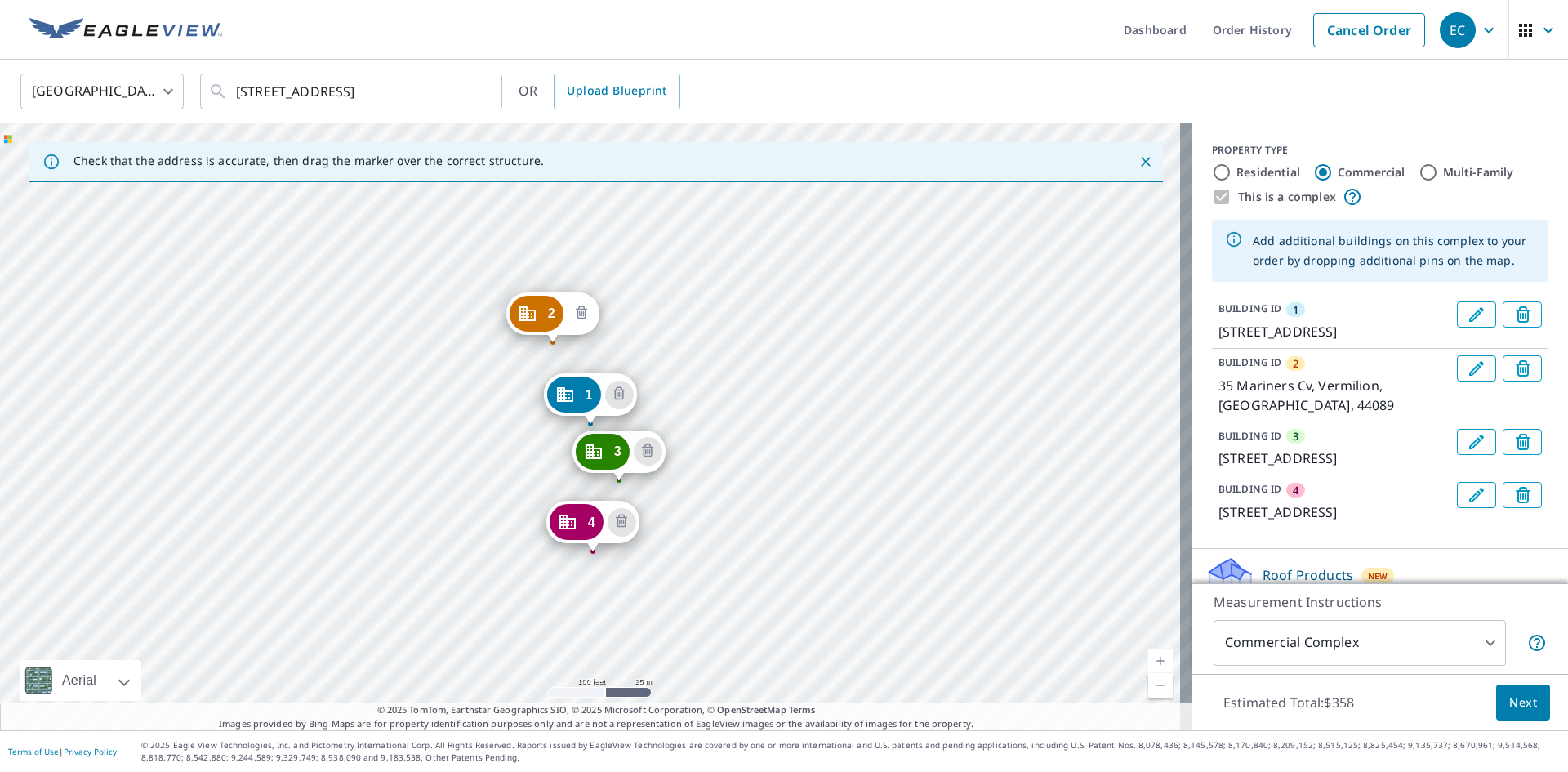
click at [581, 317] on icon "Delete building 2" at bounding box center [581, 312] width 11 height 13
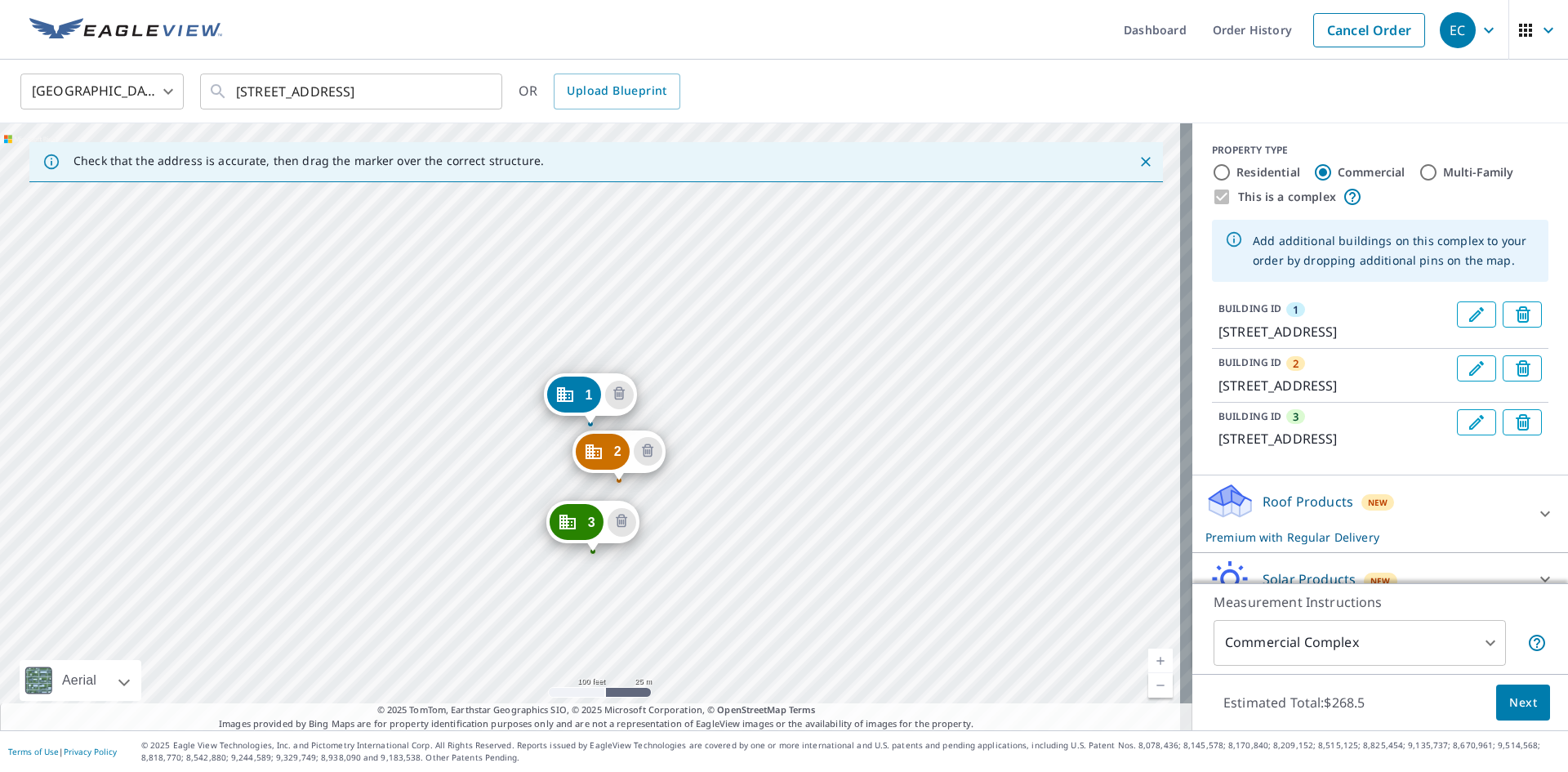
click at [618, 303] on div "2 45 Mariners Cv Vermilion, OH 44089 3 47 Mariners Cv Vermilion, OH 44089 1 41 …" at bounding box center [596, 426] width 1192 height 606
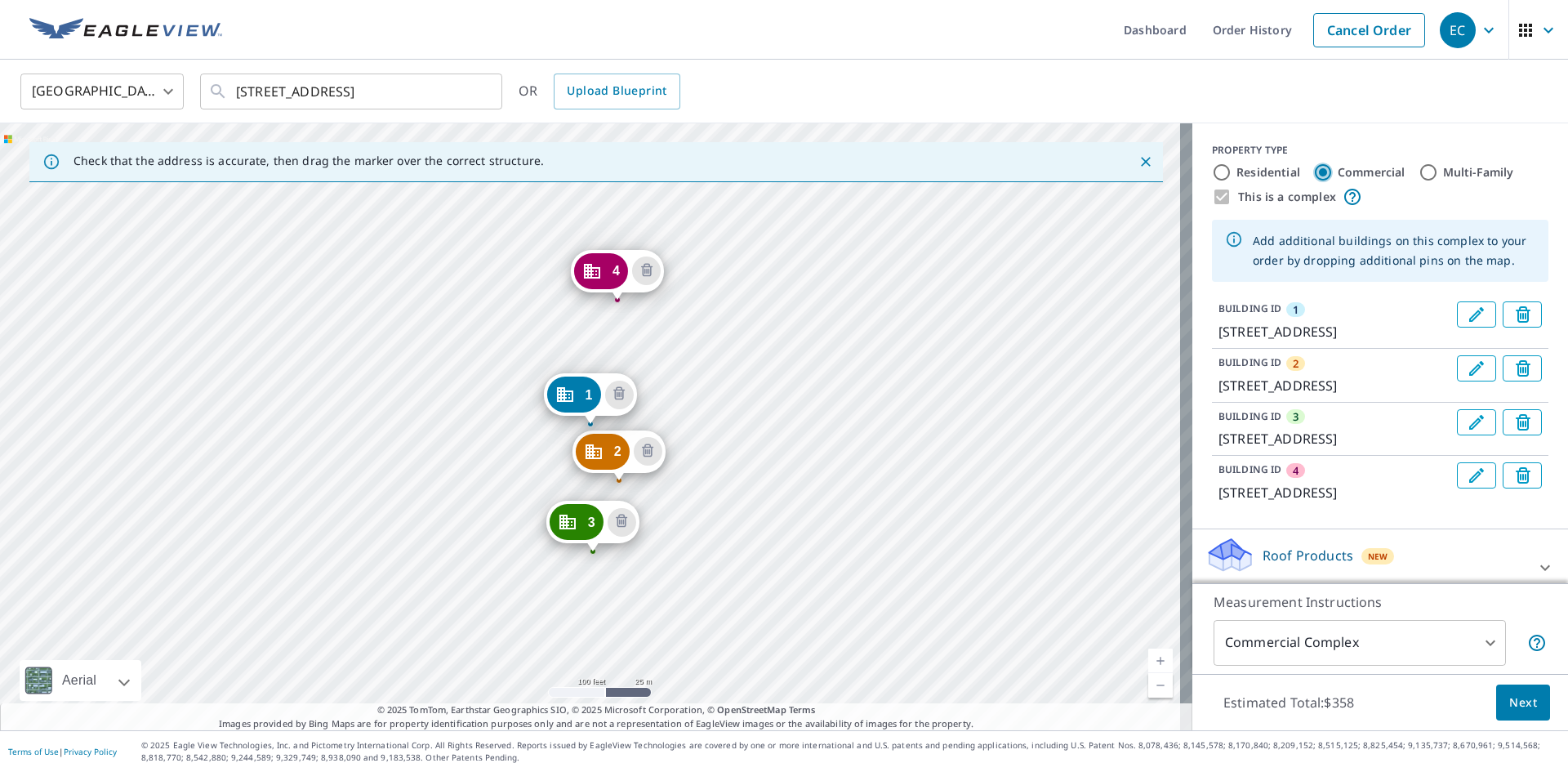
click at [1314, 174] on input "Commercial" at bounding box center [1323, 172] width 20 height 20
click at [1213, 173] on input "Residential" at bounding box center [1221, 172] width 20 height 20
radio input "true"
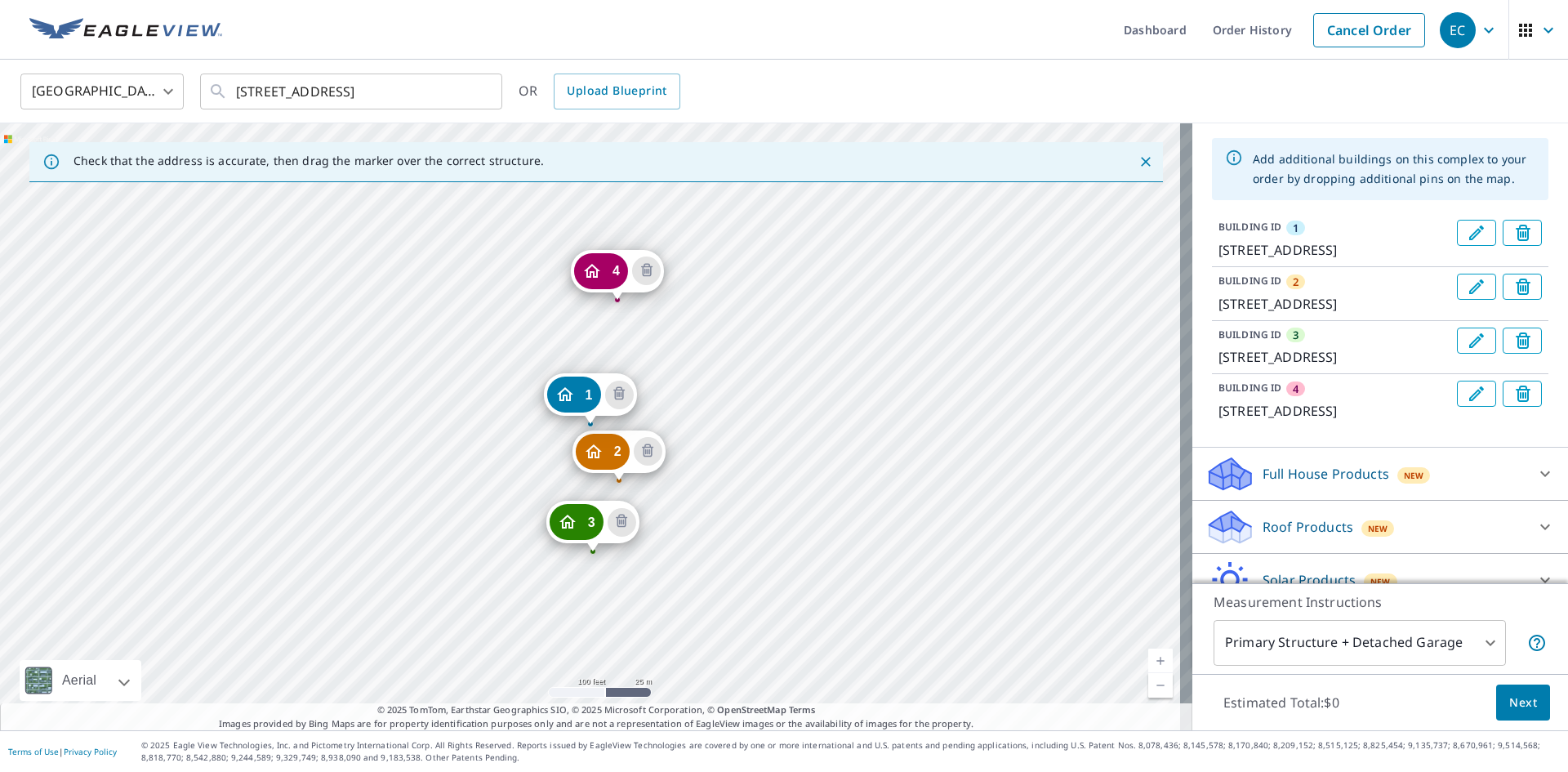
click at [1477, 642] on body "EC EC Dashboard Order History Cancel Order EC United States US ​ 41 Mariners Cv…" at bounding box center [784, 386] width 1568 height 772
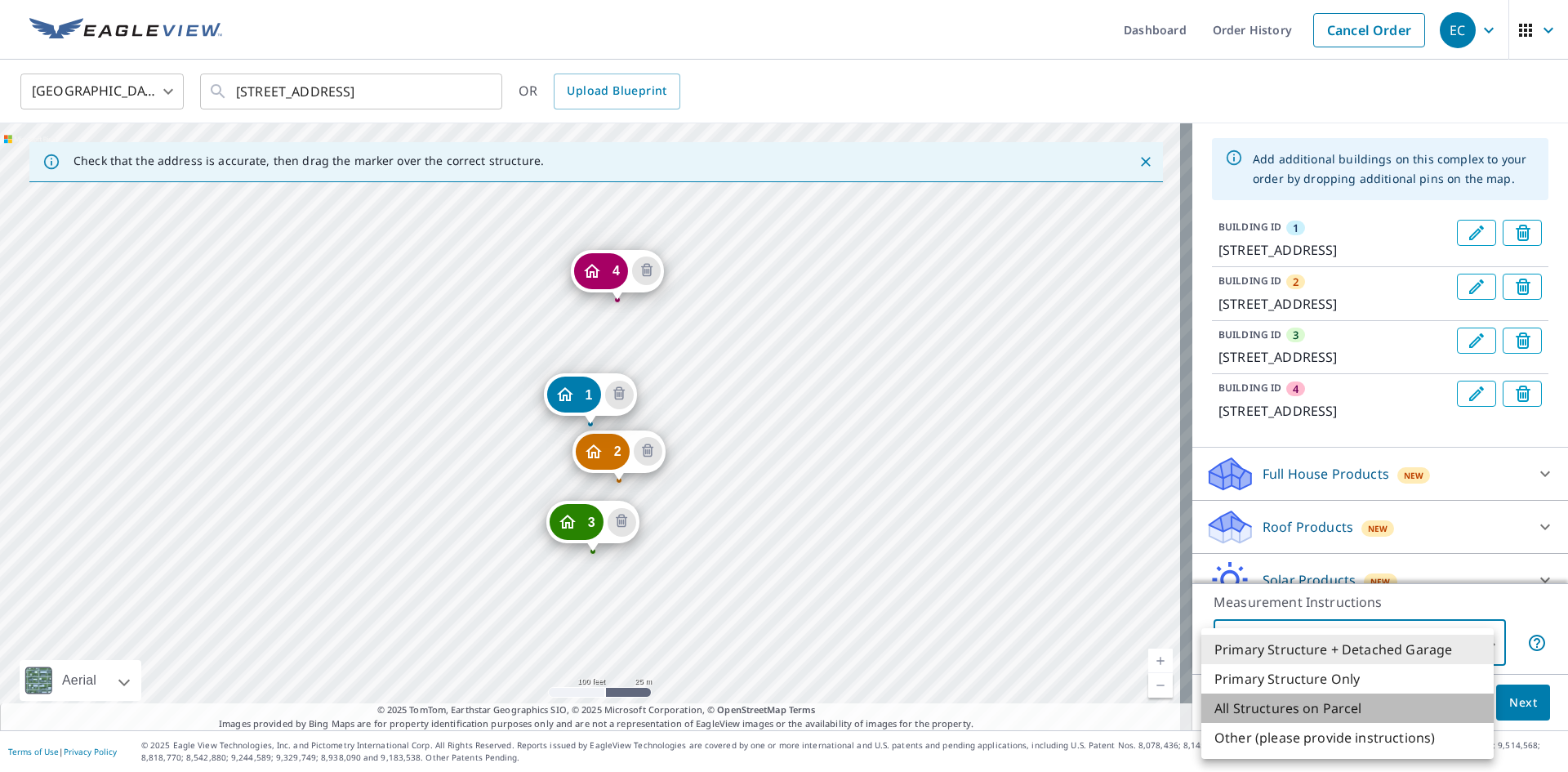
click at [1338, 709] on li "All Structures on Parcel" at bounding box center [1348, 707] width 292 height 29
type input "3"
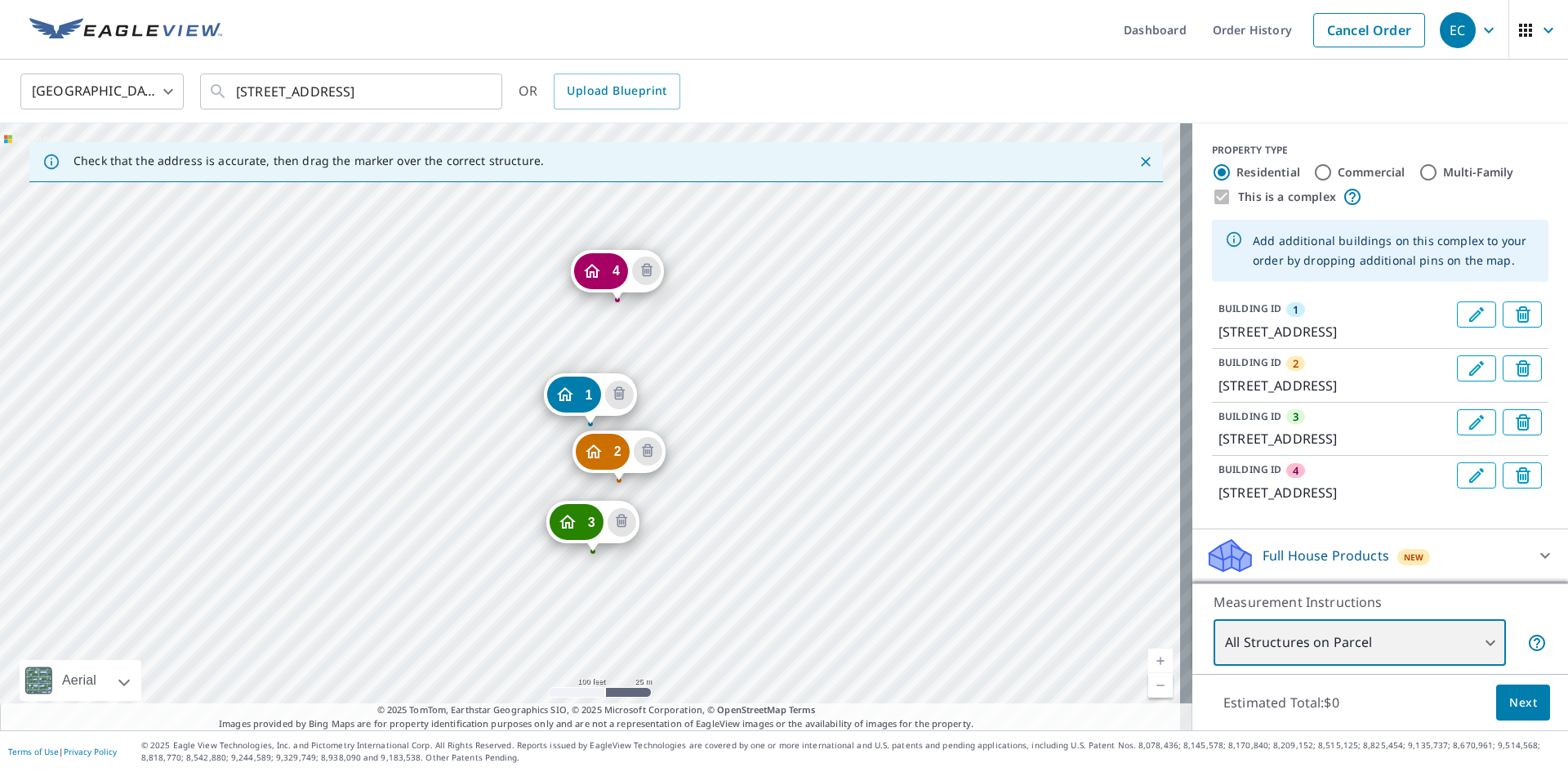
scroll to position [237, 0]
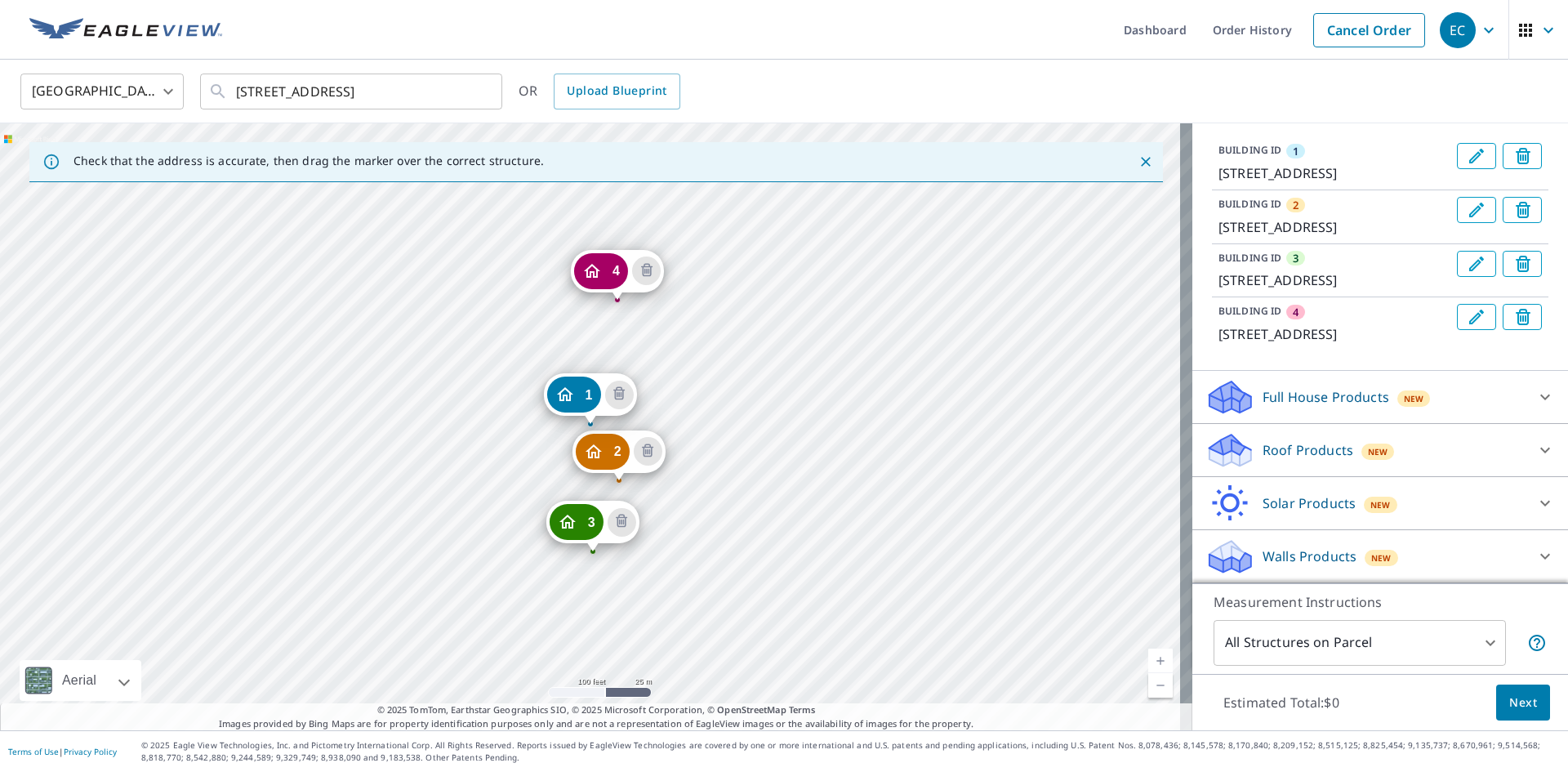
click at [1495, 452] on div "Roof Products New" at bounding box center [1366, 450] width 320 height 39
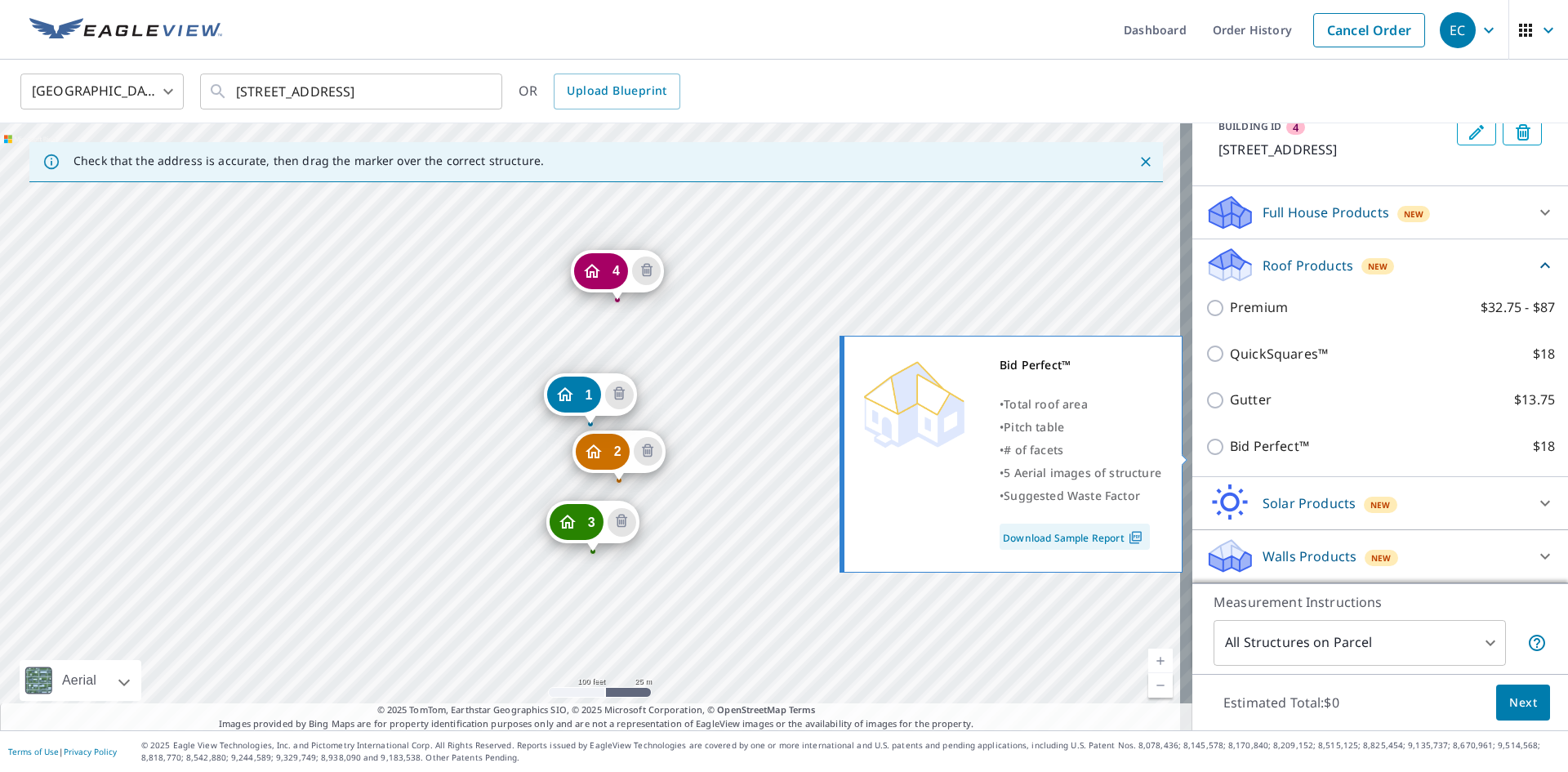
scroll to position [422, 0]
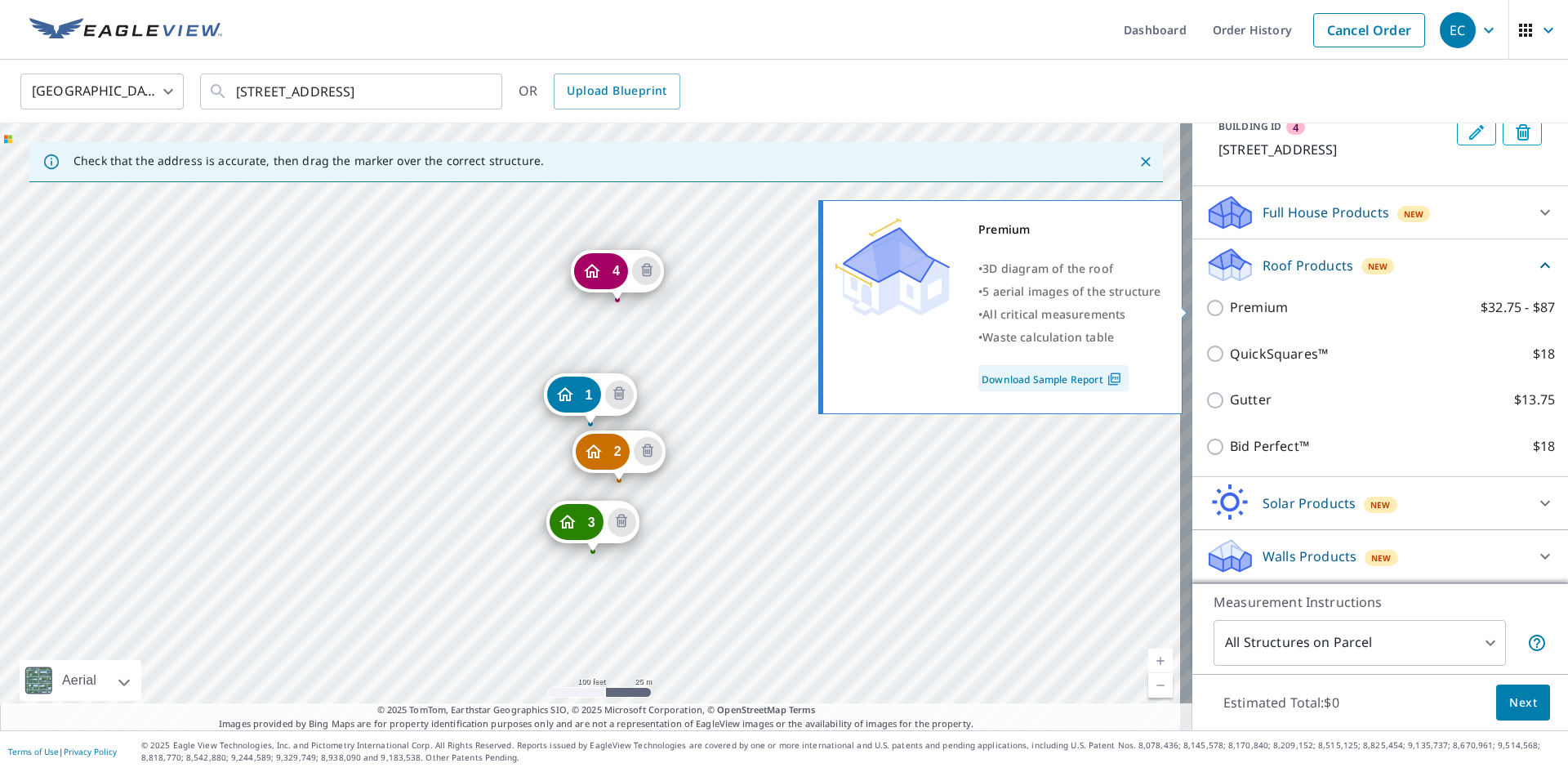
click at [1206, 308] on input "Premium $32.75 - $87" at bounding box center [1218, 308] width 24 height 20
checkbox input "true"
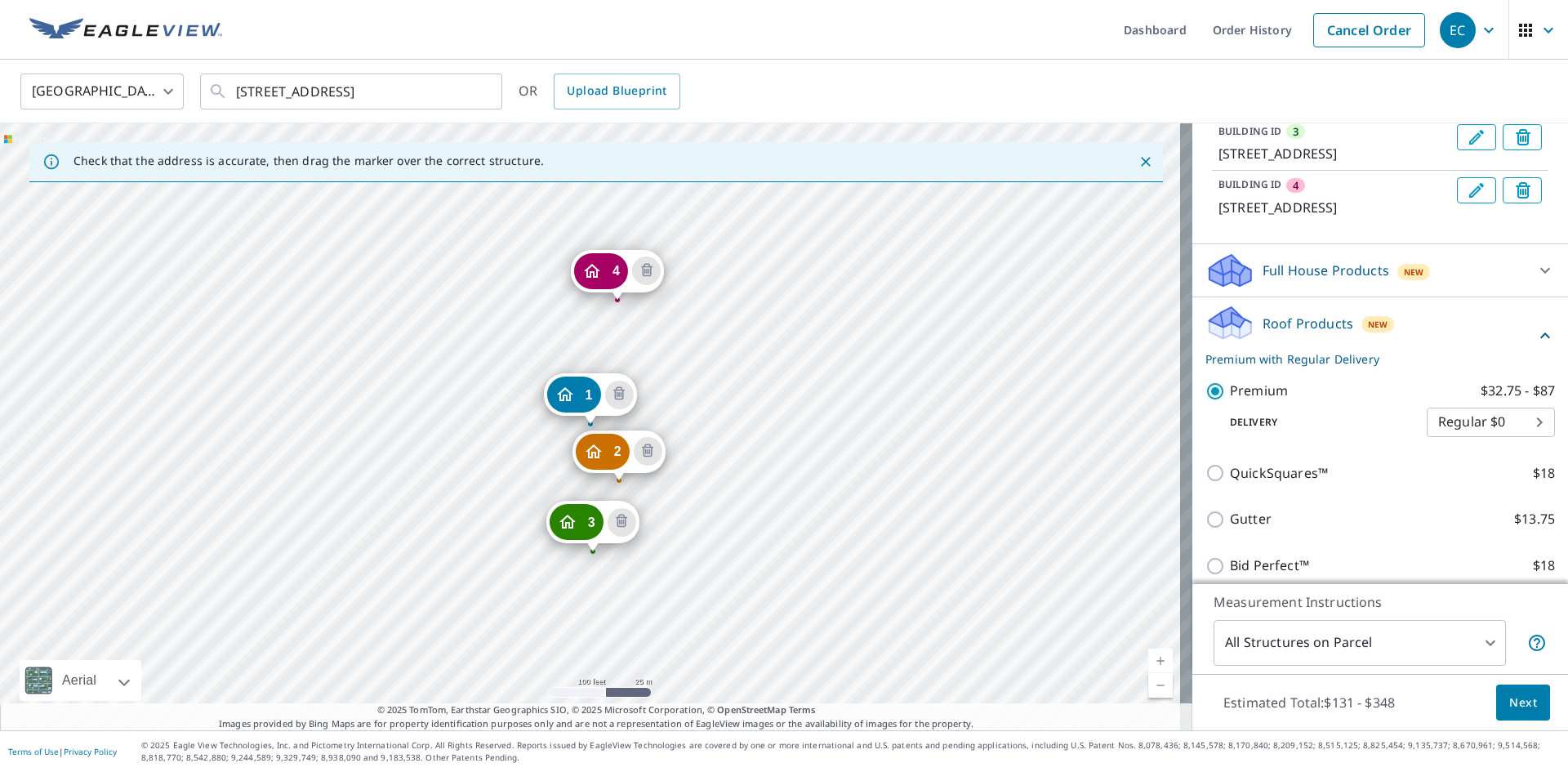
scroll to position [95, 0]
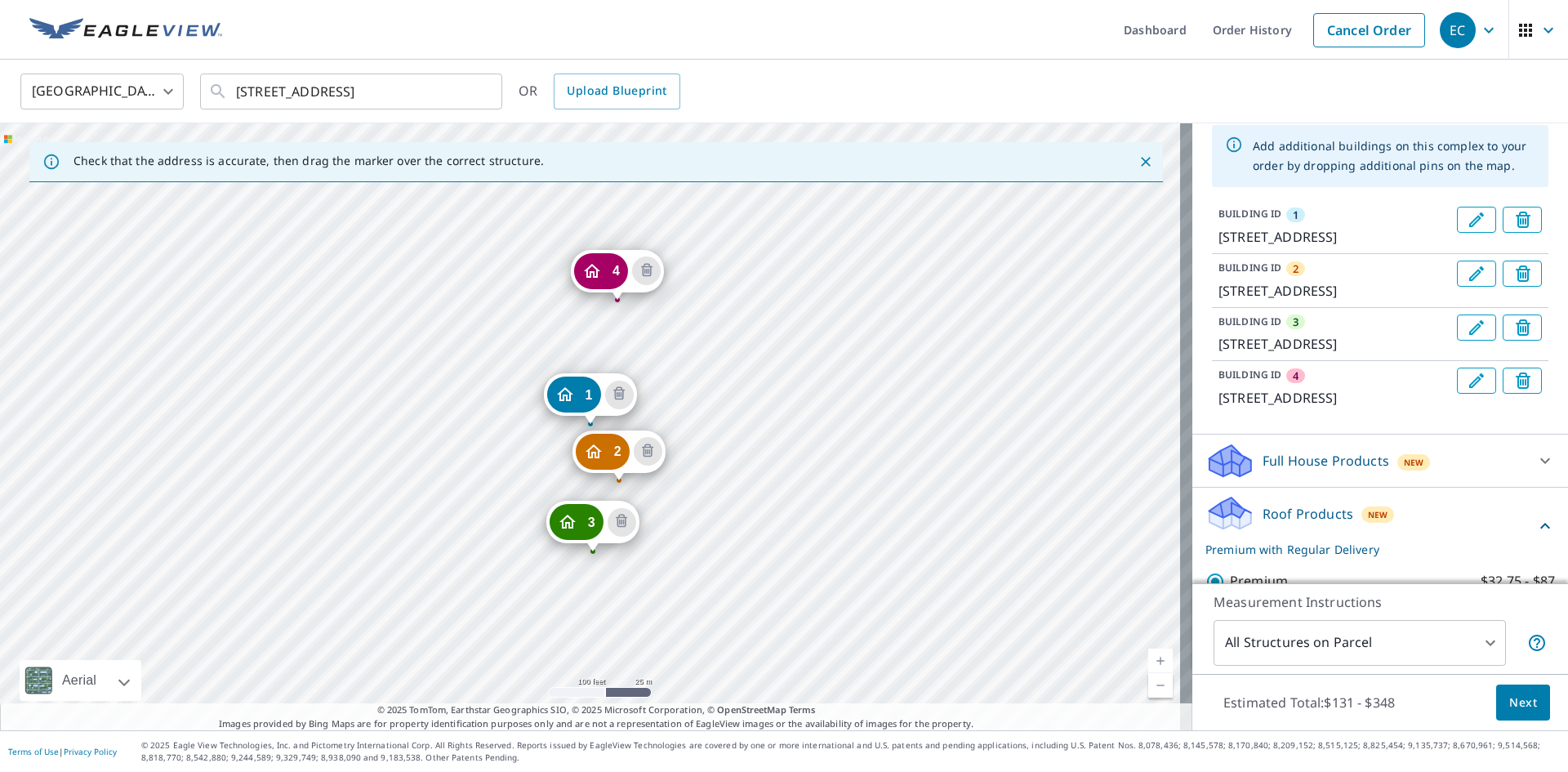
click at [551, 344] on div "2 45 Mariners Cv Vermilion, OH 44089 3 47 Mariners Cv Vermilion, OH 44089 4 38 …" at bounding box center [596, 426] width 1192 height 606
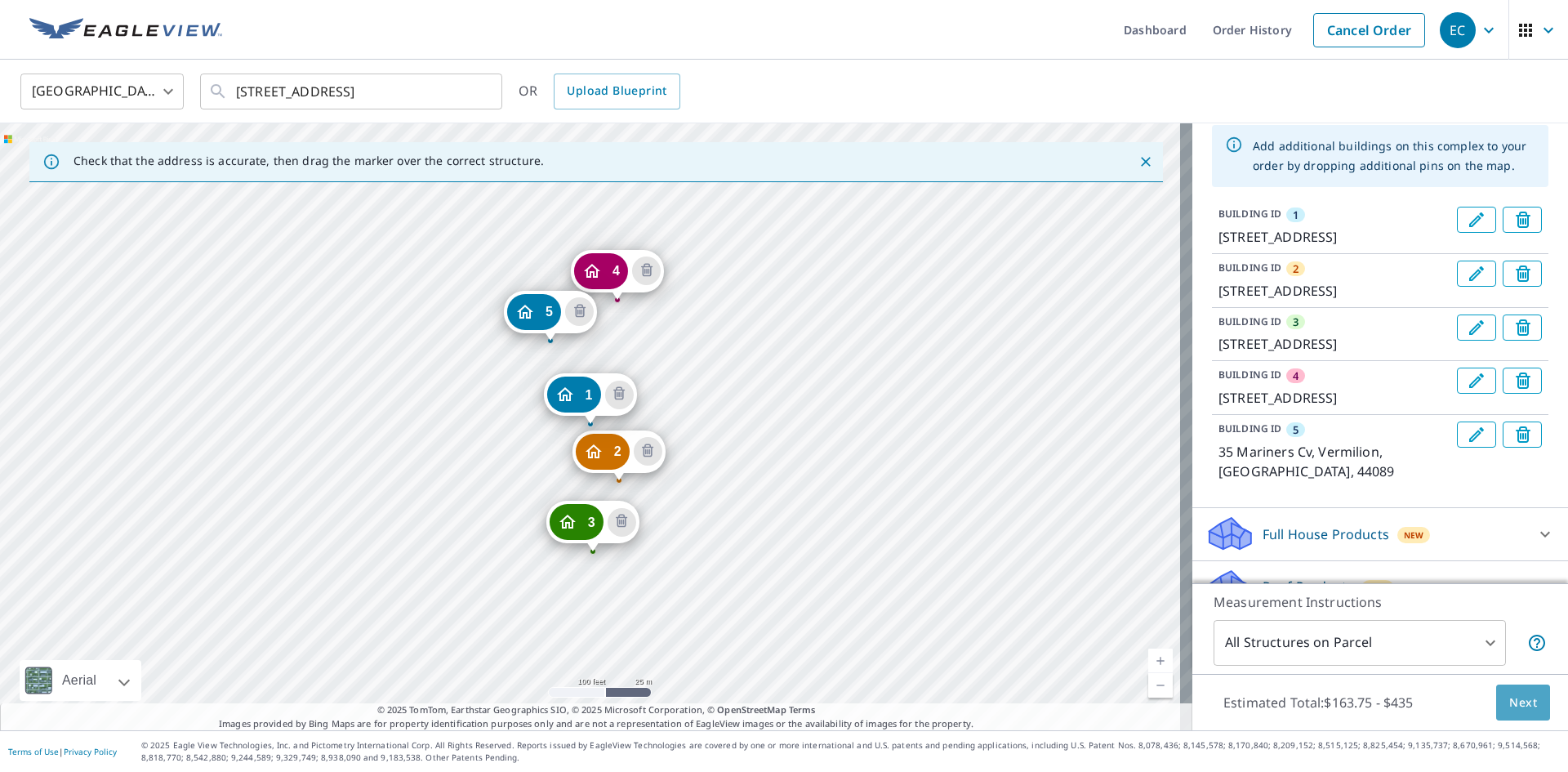
click at [1512, 712] on button "Next" at bounding box center [1523, 702] width 54 height 37
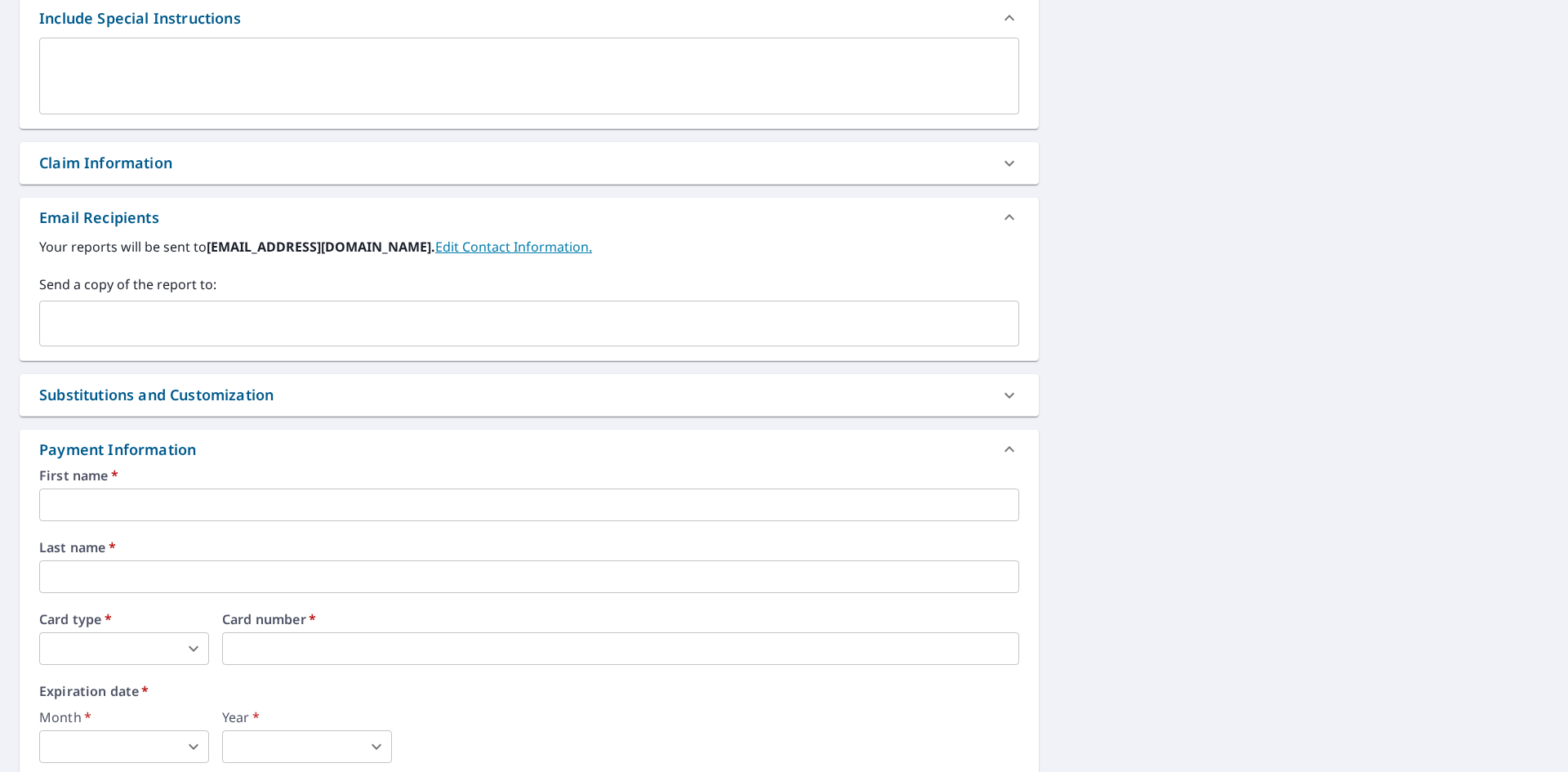
scroll to position [653, 0]
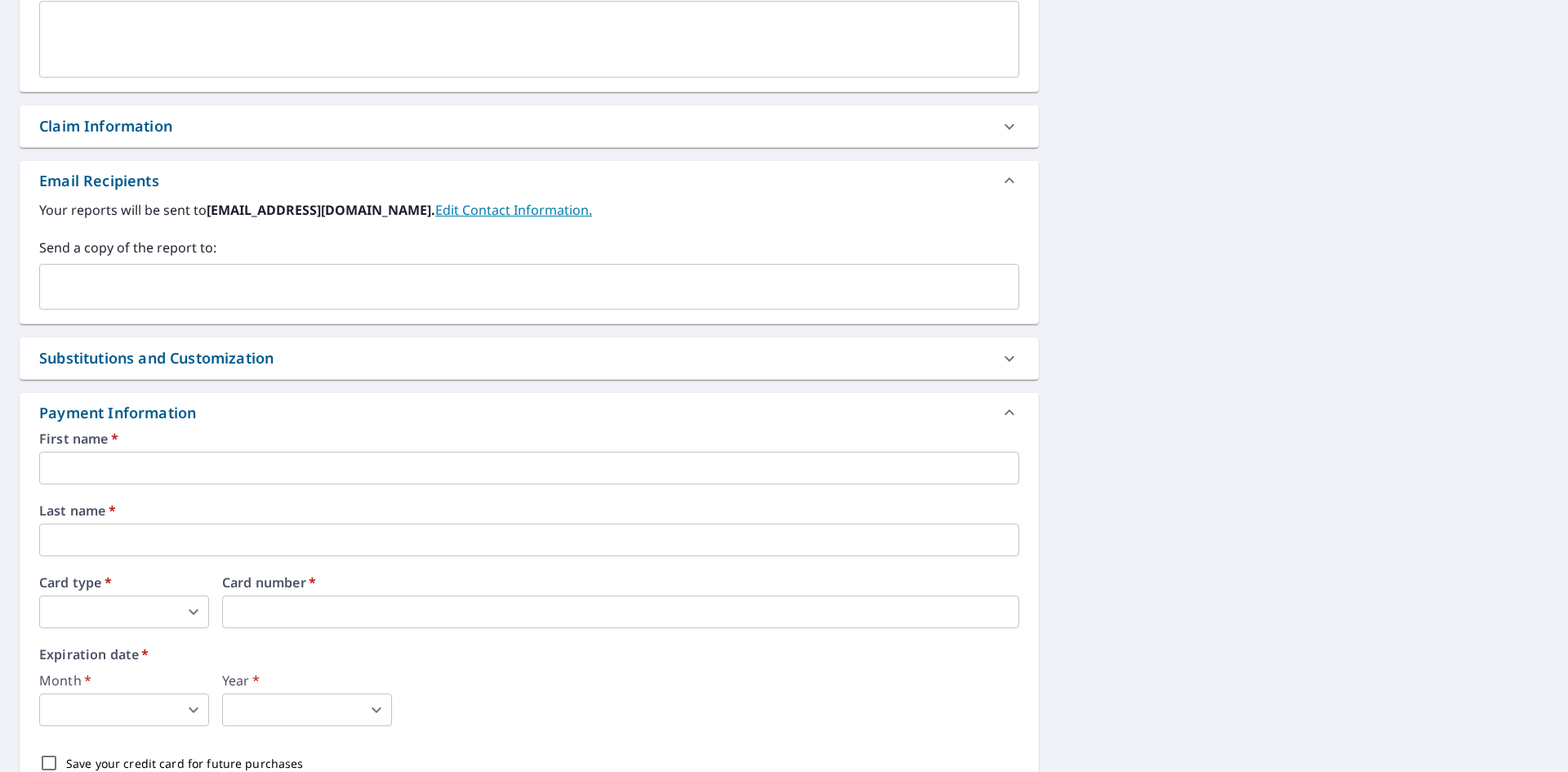
click at [142, 464] on input "text" at bounding box center [529, 468] width 980 height 33
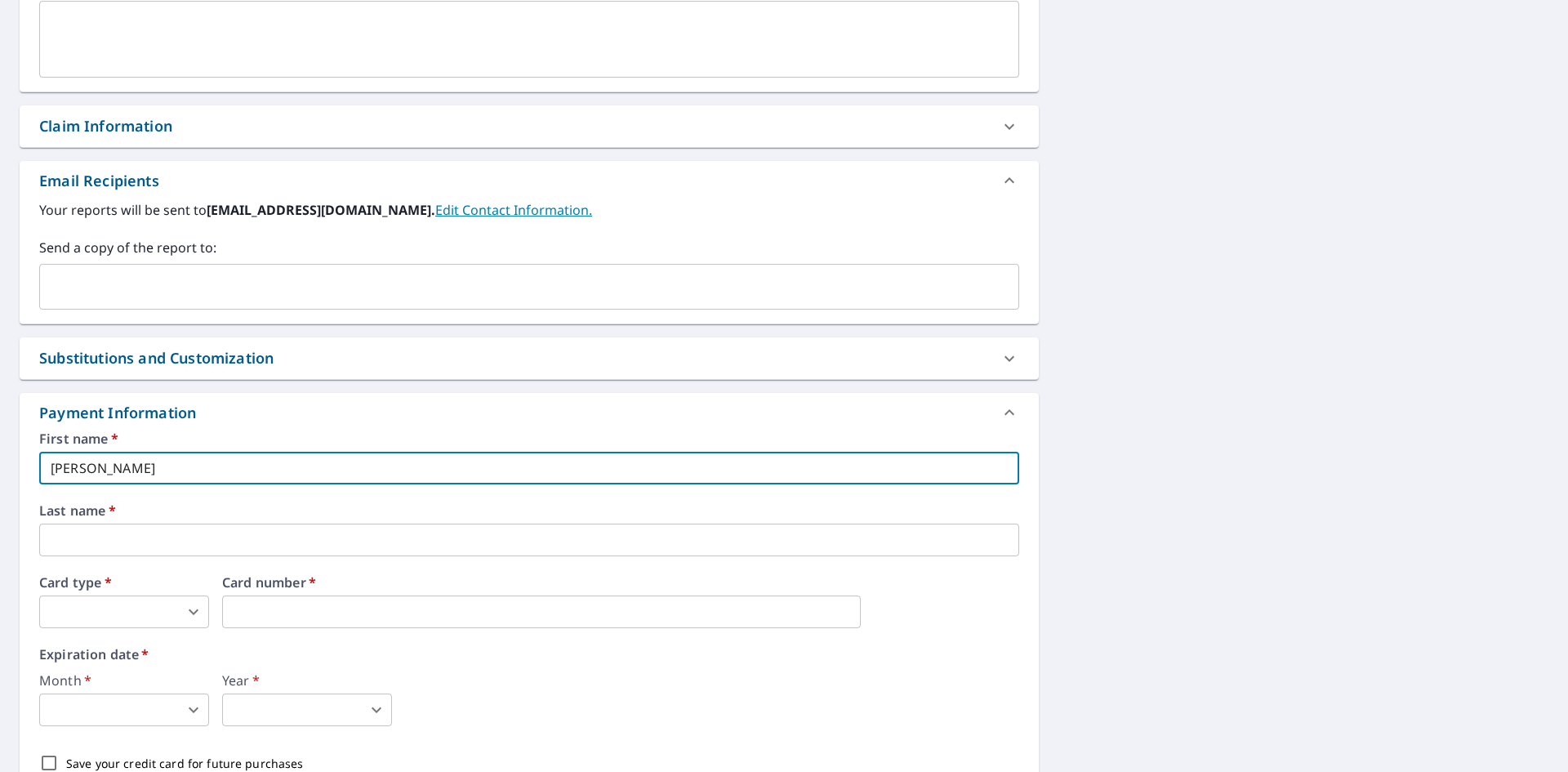
type input "Eric"
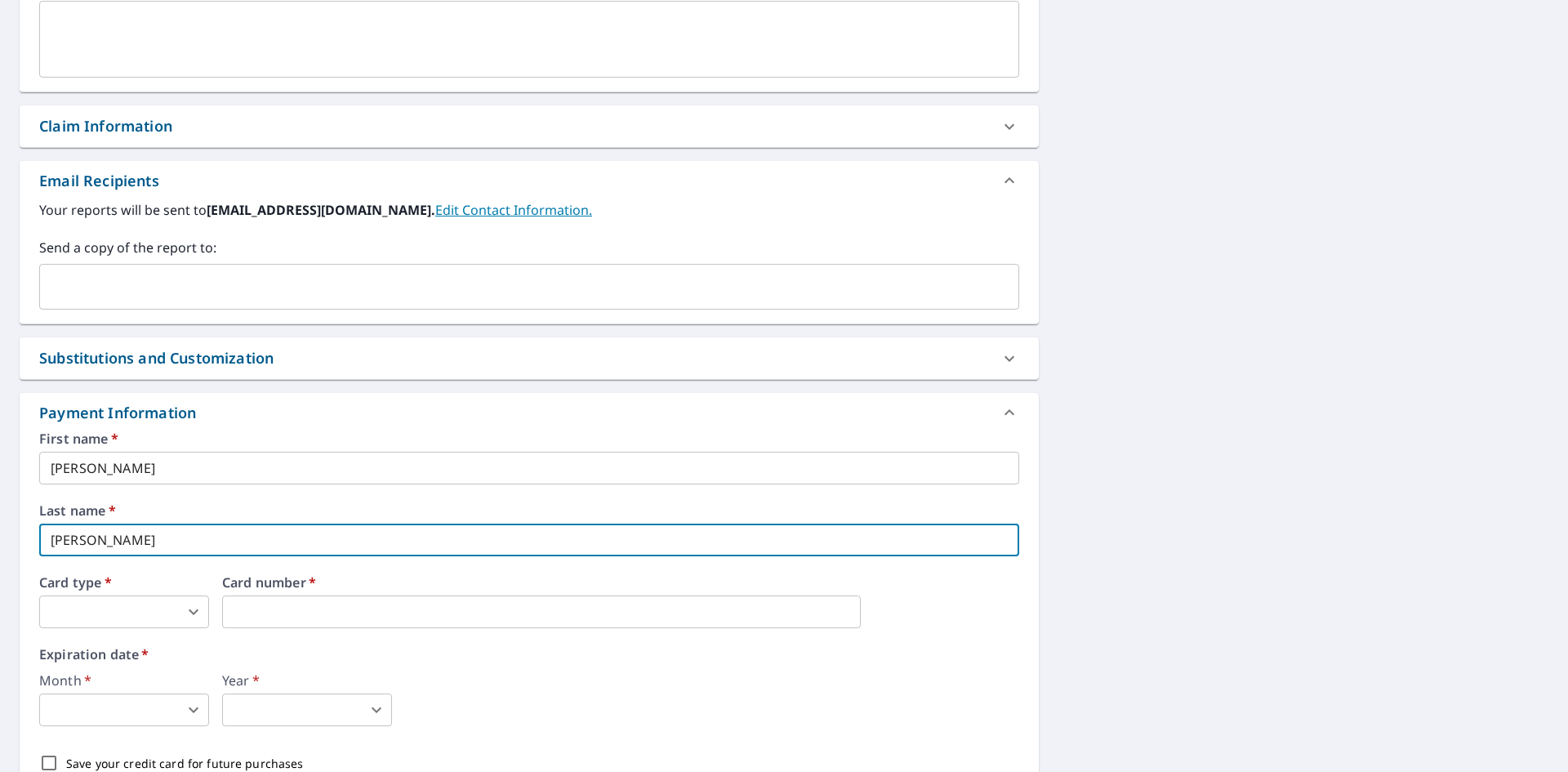
type input "Caudill"
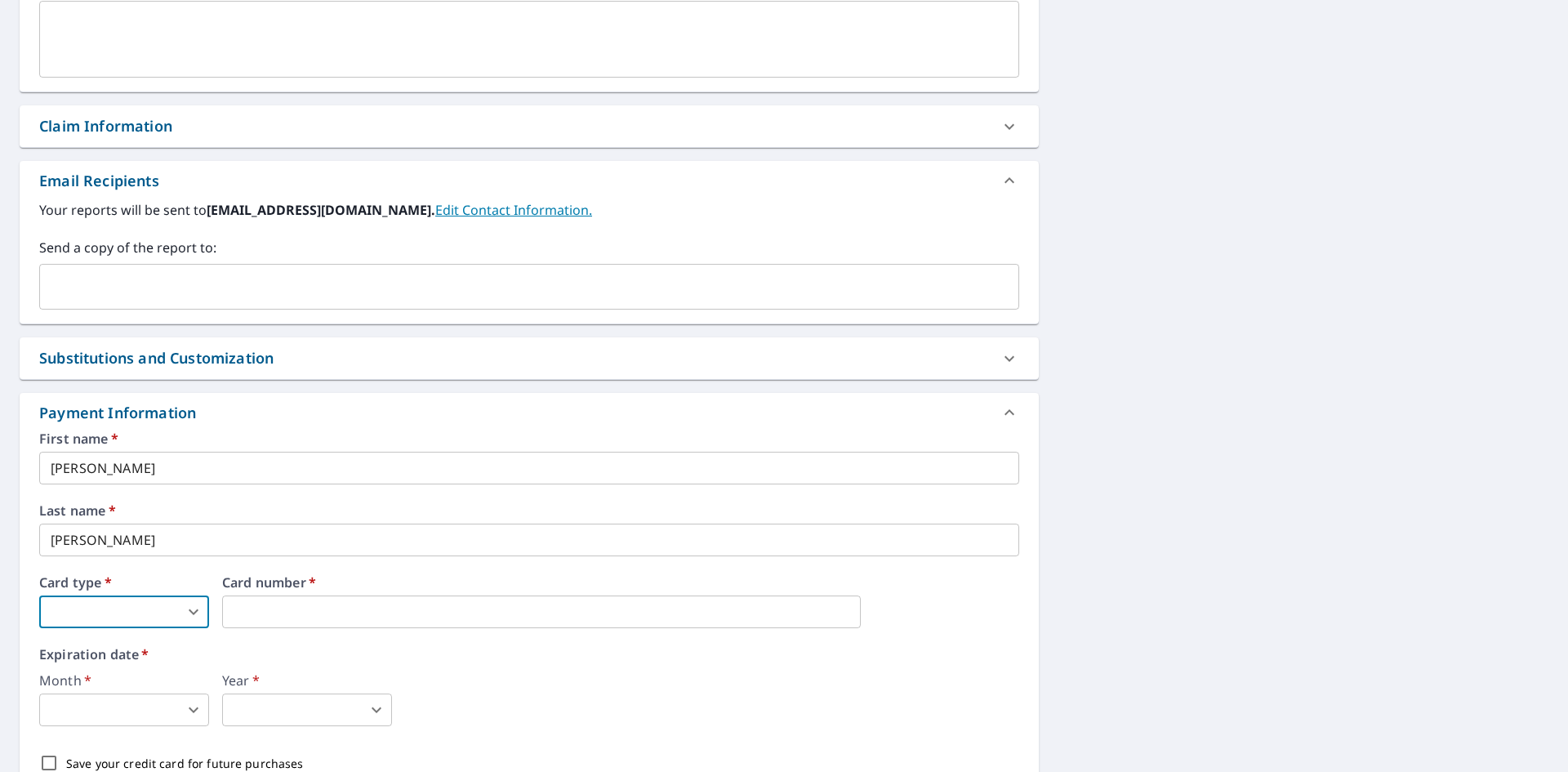
click at [194, 608] on body "EC EC Dashboard Order History Cancel Order EC Dashboard / Finalize Order Finali…" at bounding box center [784, 386] width 1568 height 772
click at [178, 687] on li "Visa" at bounding box center [124, 678] width 170 height 29
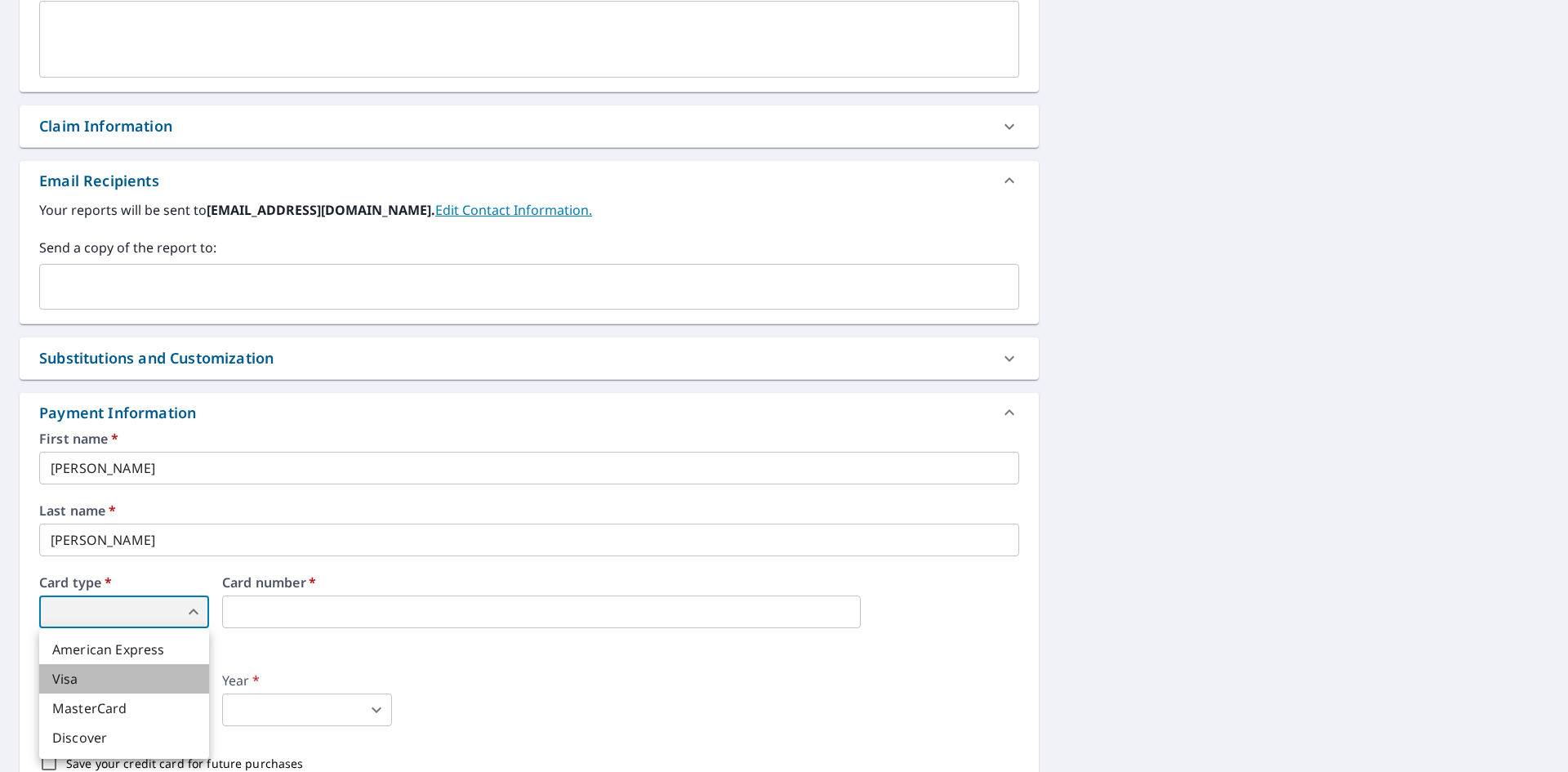
type input "2"
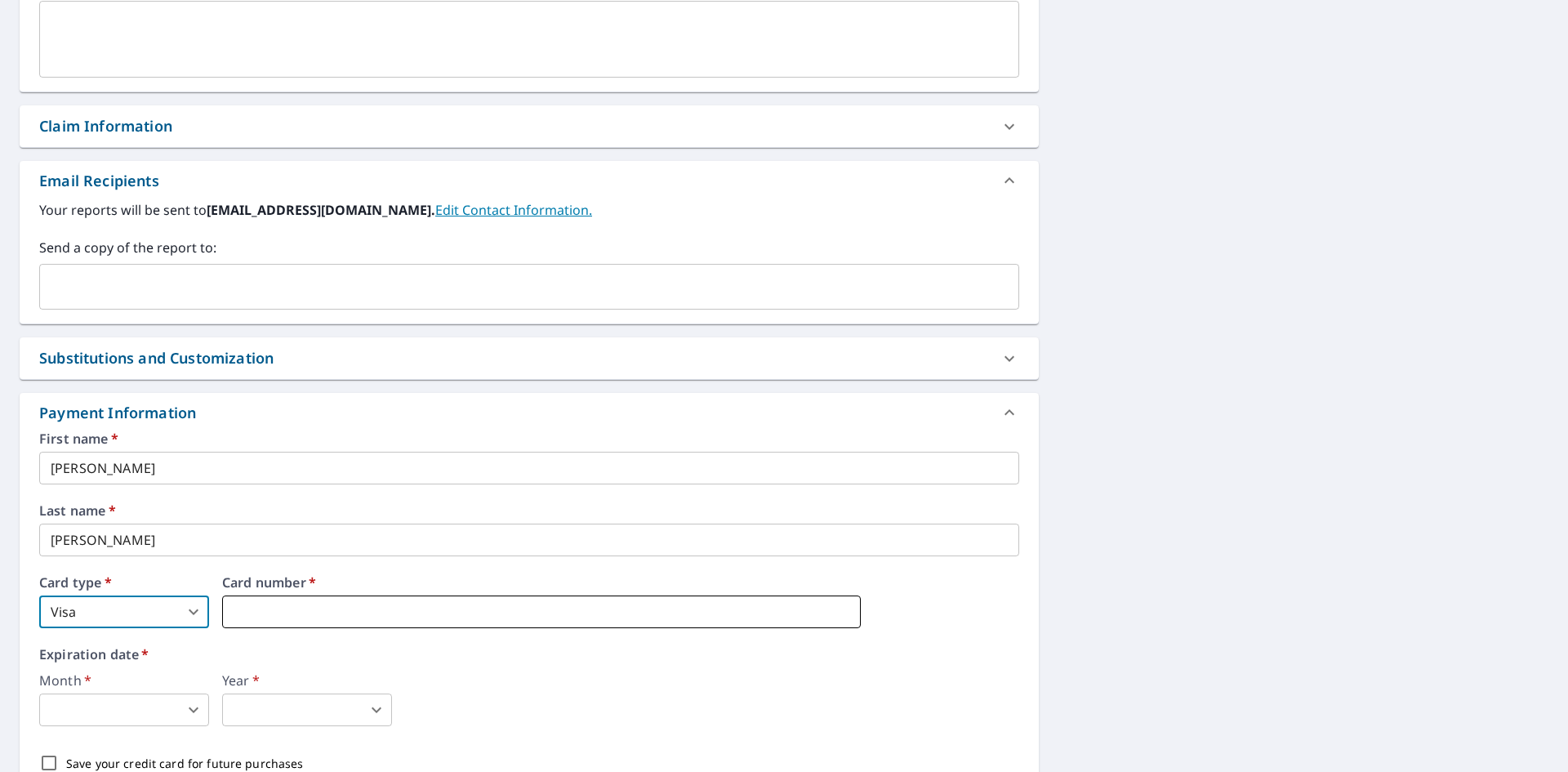
click at [274, 628] on iframe at bounding box center [542, 611] width 639 height 33
click at [283, 621] on iframe at bounding box center [542, 611] width 639 height 33
click at [137, 707] on body "EC EC Dashboard Order History Cancel Order EC Dashboard / Finalize Order Finali…" at bounding box center [784, 386] width 1568 height 772
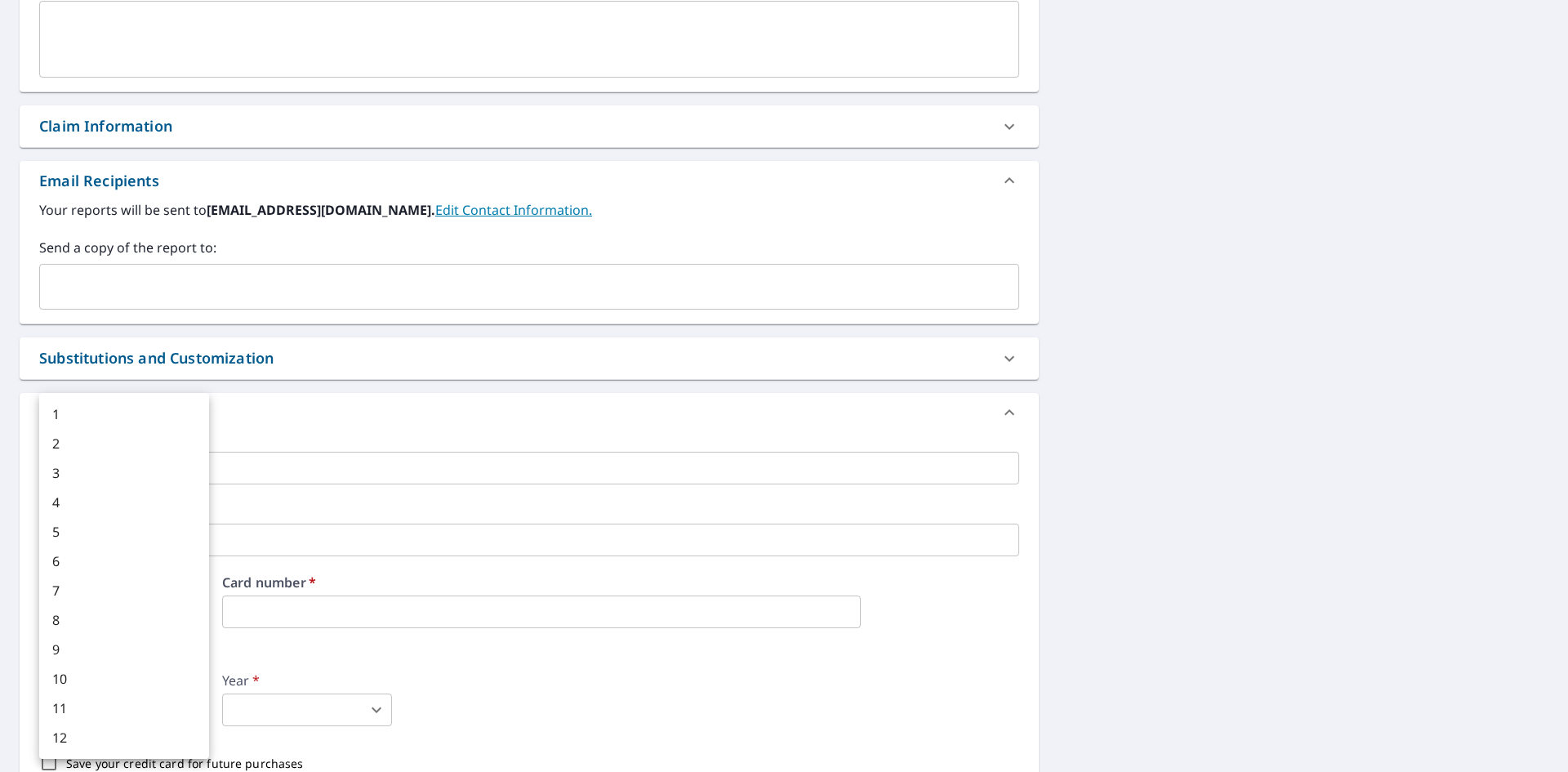
drag, startPoint x: 87, startPoint y: 645, endPoint x: 102, endPoint y: 662, distance: 22.7
click at [87, 645] on li "9" at bounding box center [124, 649] width 170 height 29
type input "9"
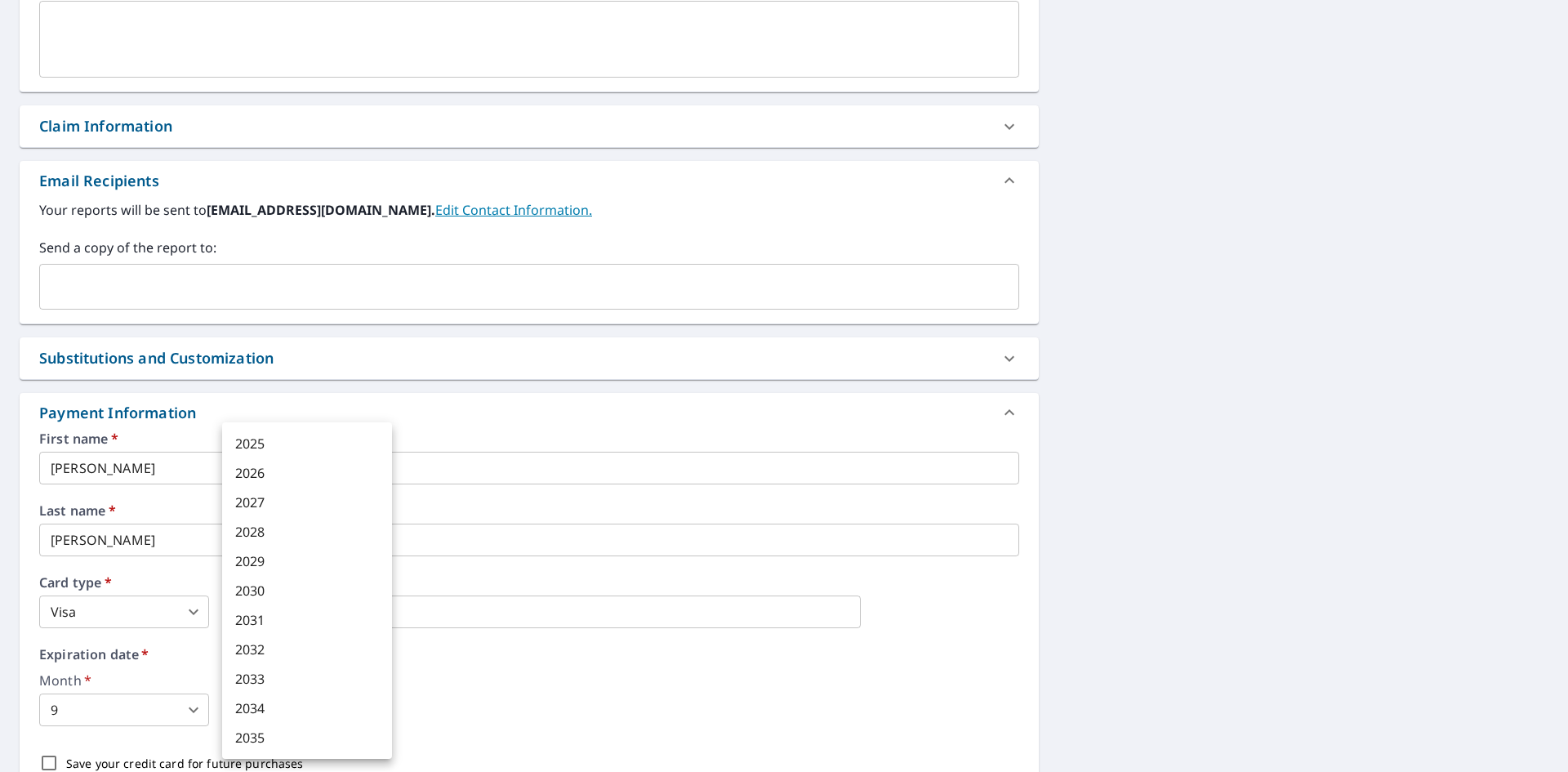
click at [304, 717] on body "EC EC Dashboard Order History Cancel Order EC Dashboard / Finalize Order Finali…" at bounding box center [784, 386] width 1568 height 772
click at [283, 593] on li "2030" at bounding box center [307, 589] width 170 height 29
type input "2030"
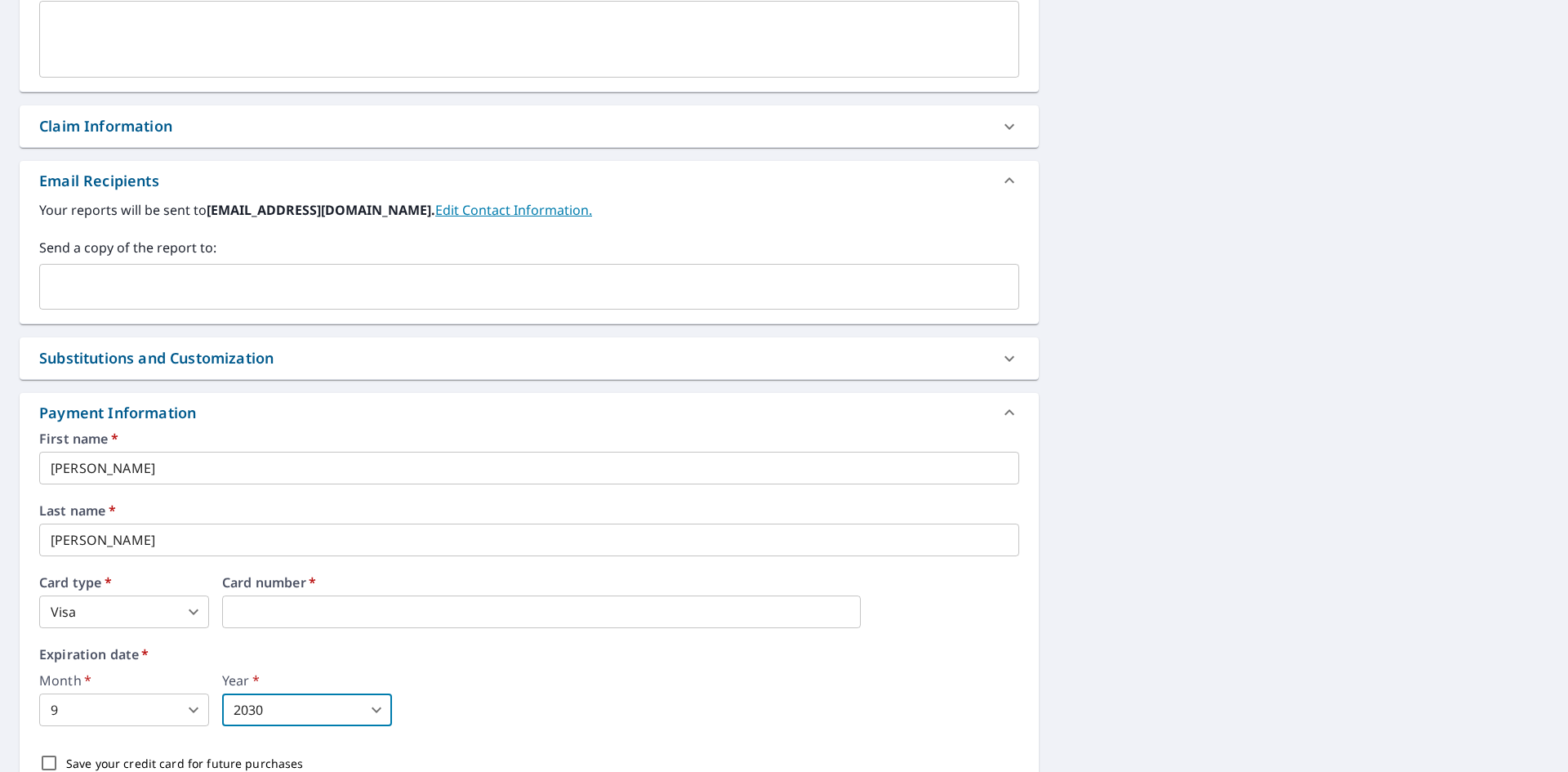
click at [443, 719] on div "Month   * 9 9 ​ Year   * 2030 2030 ​" at bounding box center [529, 700] width 980 height 53
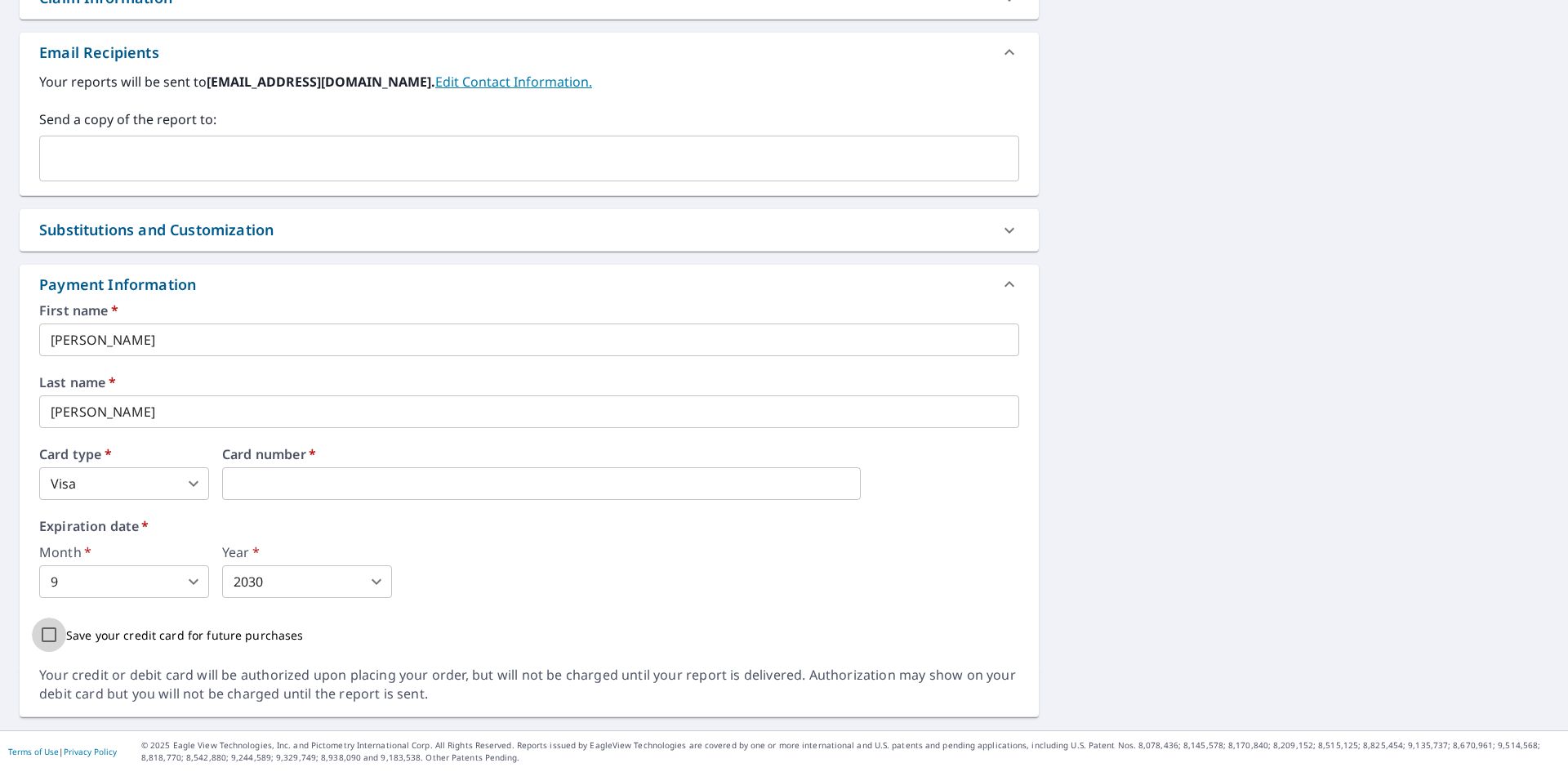
click at [45, 633] on input "Save your credit card for future purchases" at bounding box center [49, 635] width 34 height 34
checkbox input "true"
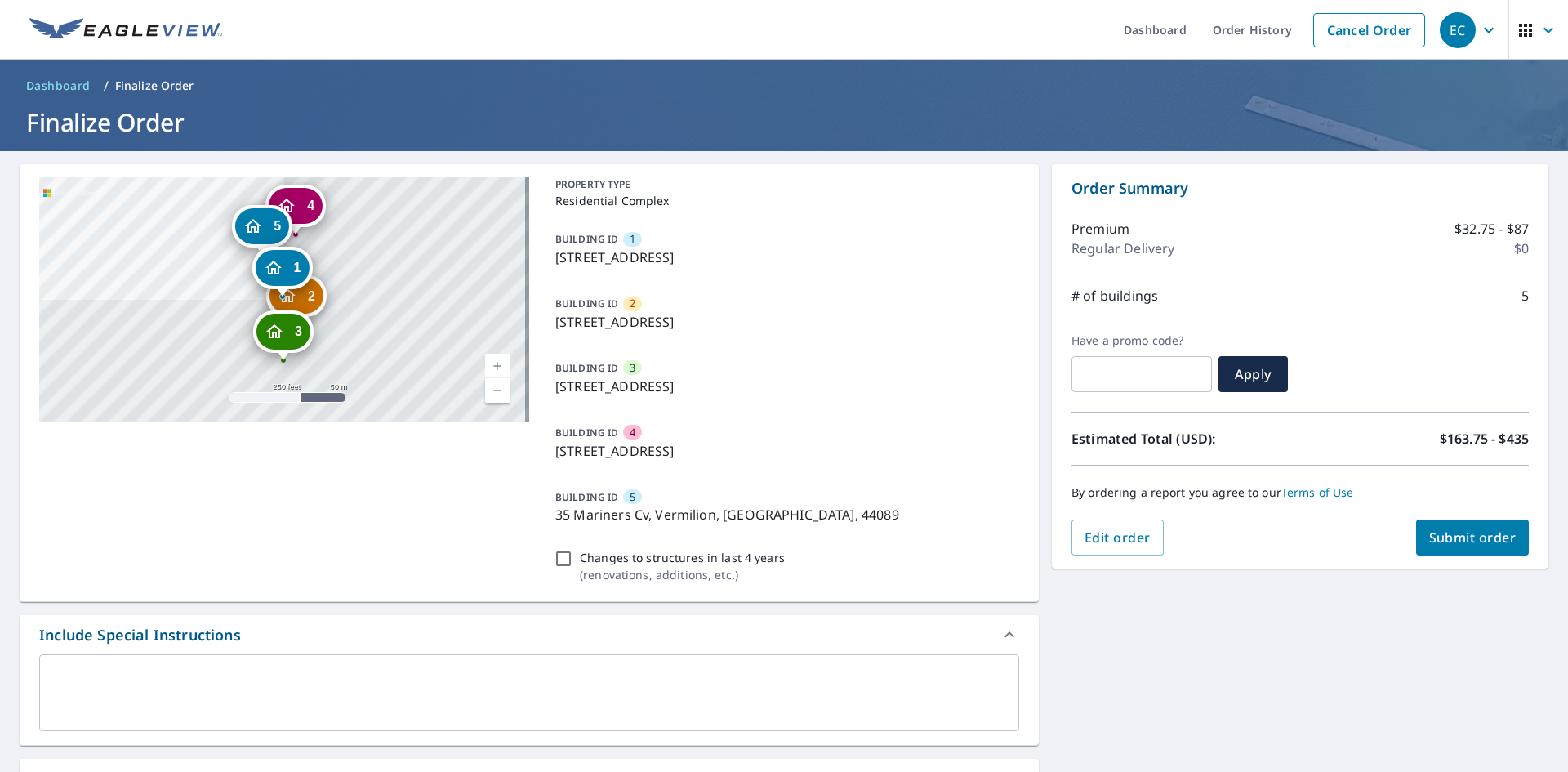
scroll to position [82, 0]
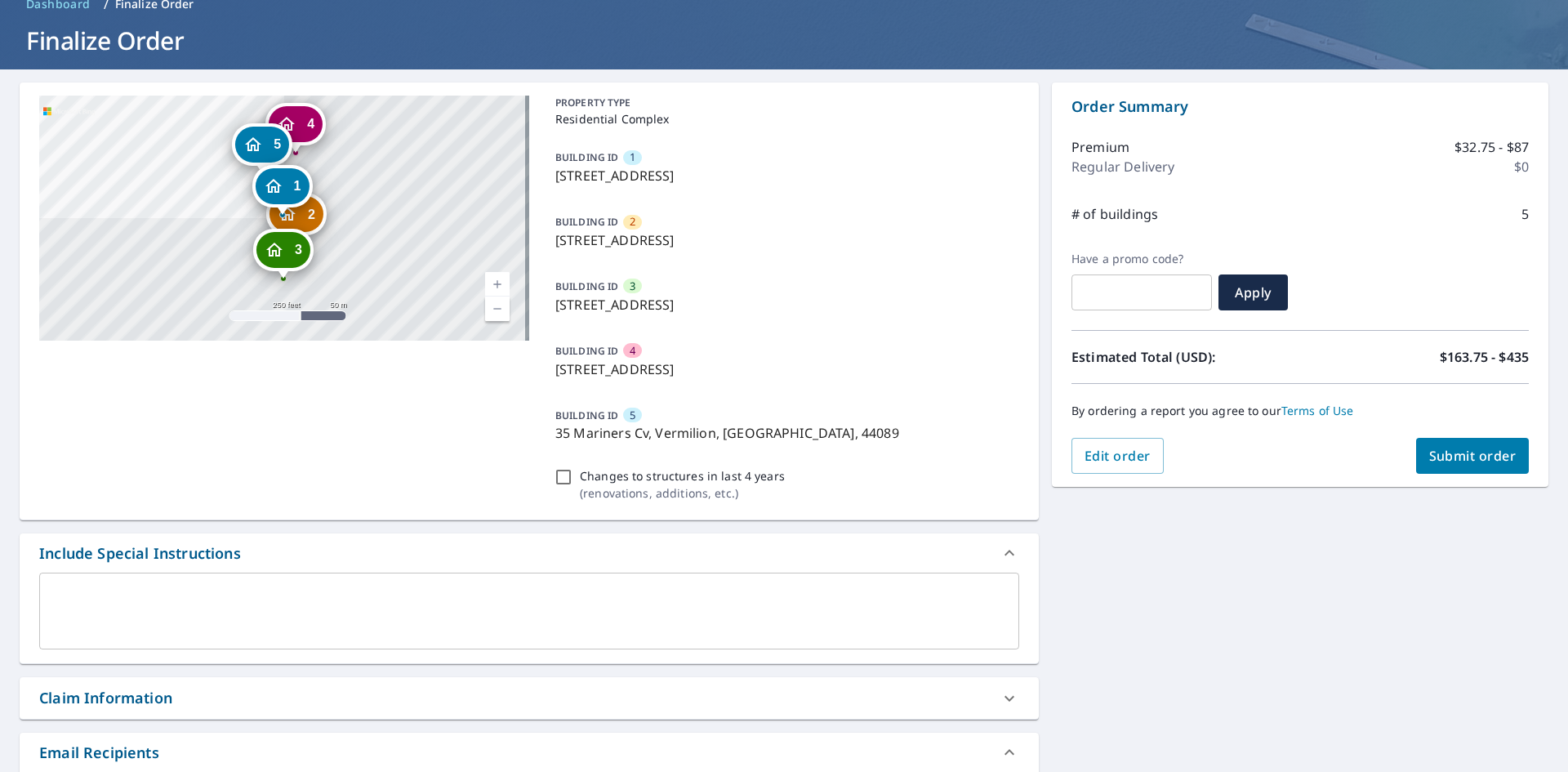
click at [1441, 460] on span "Submit order" at bounding box center [1473, 455] width 88 height 18
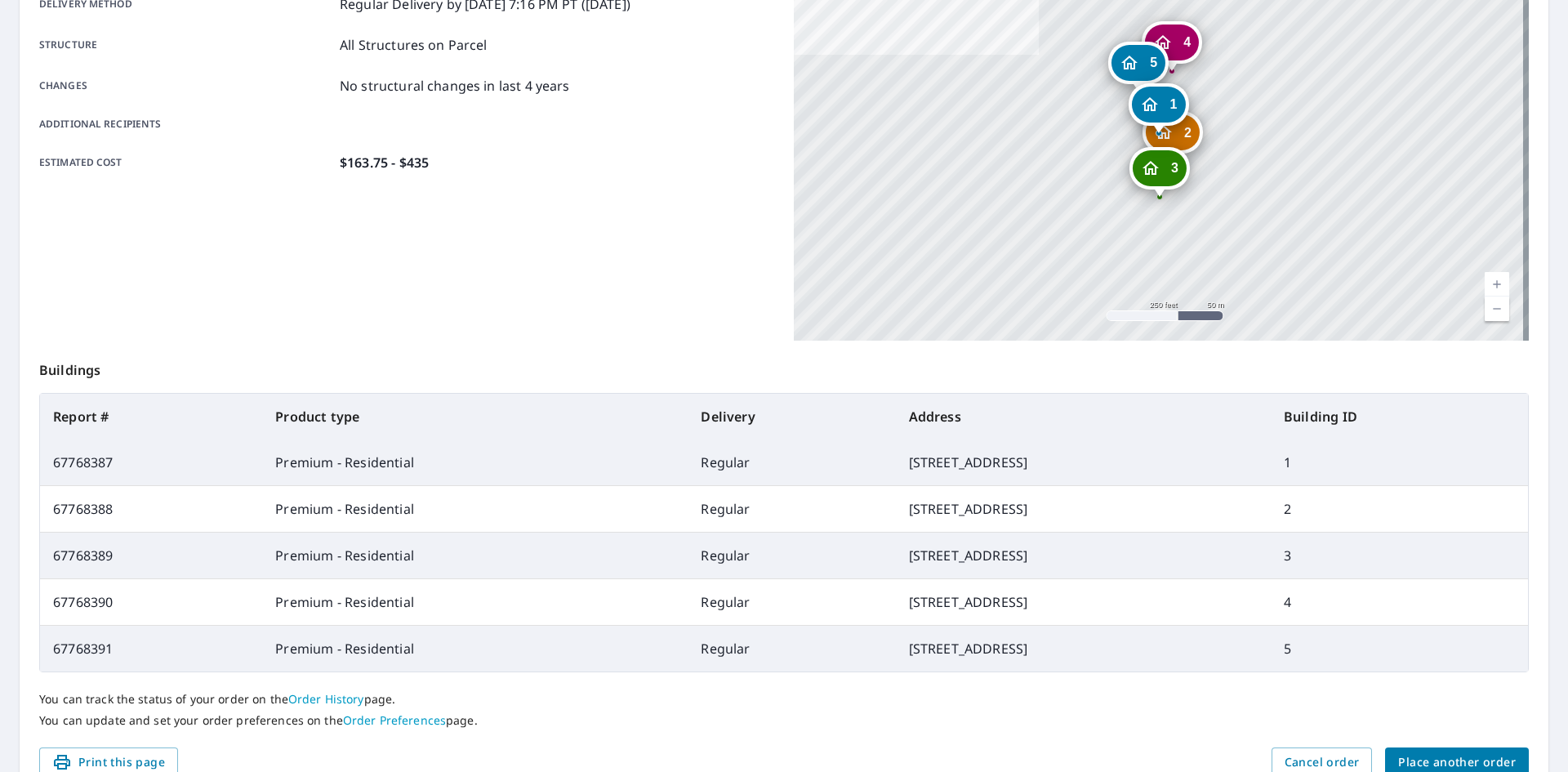
scroll to position [376, 0]
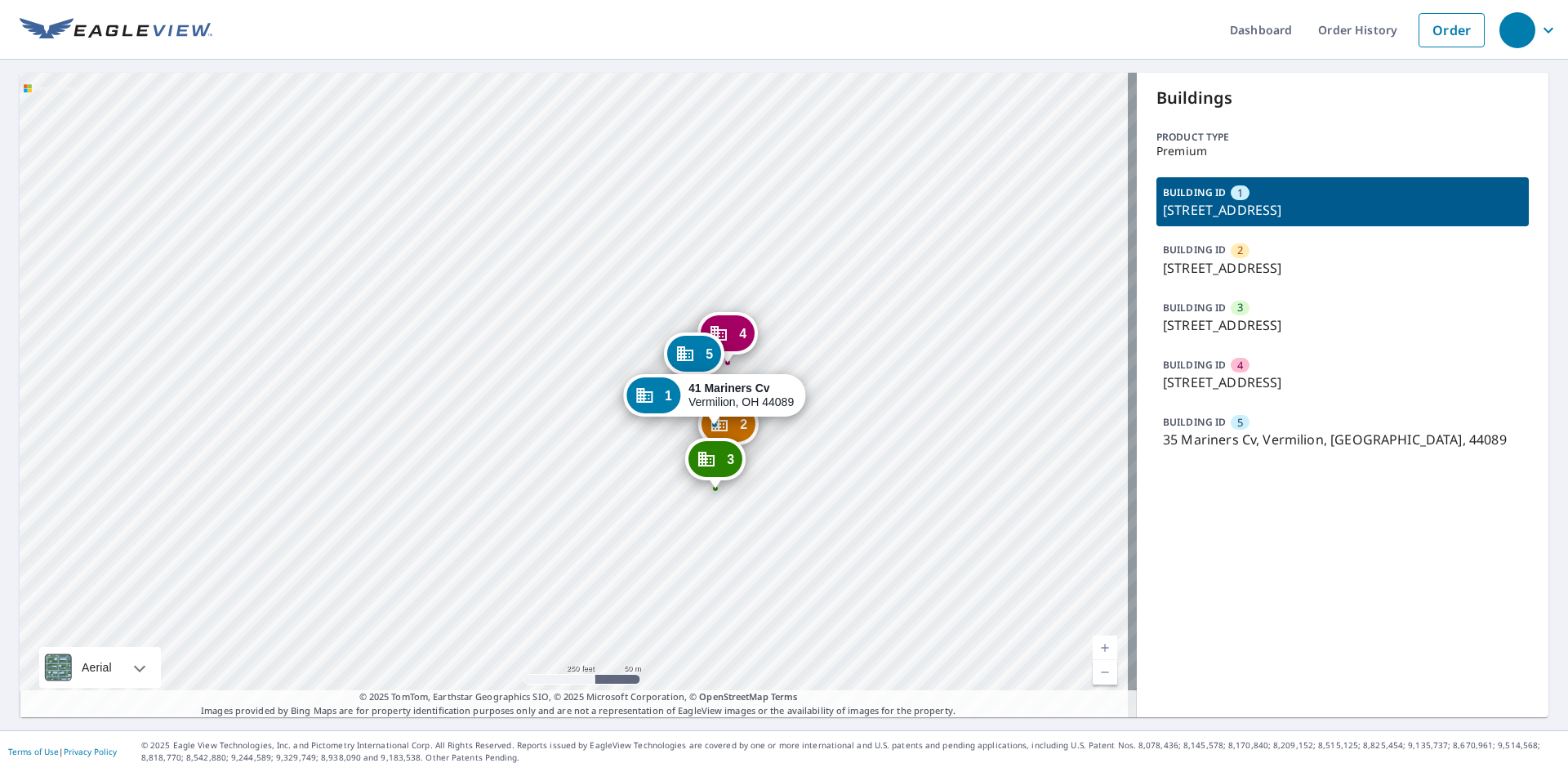
drag, startPoint x: 755, startPoint y: 122, endPoint x: 791, endPoint y: 286, distance: 167.9
click at [791, 286] on div "2 45 Mariners Cv Vermilion, OH 44089 3 47 Mariners Cv Vermilion, OH 44089 4 38 …" at bounding box center [578, 394] width 1117 height 644
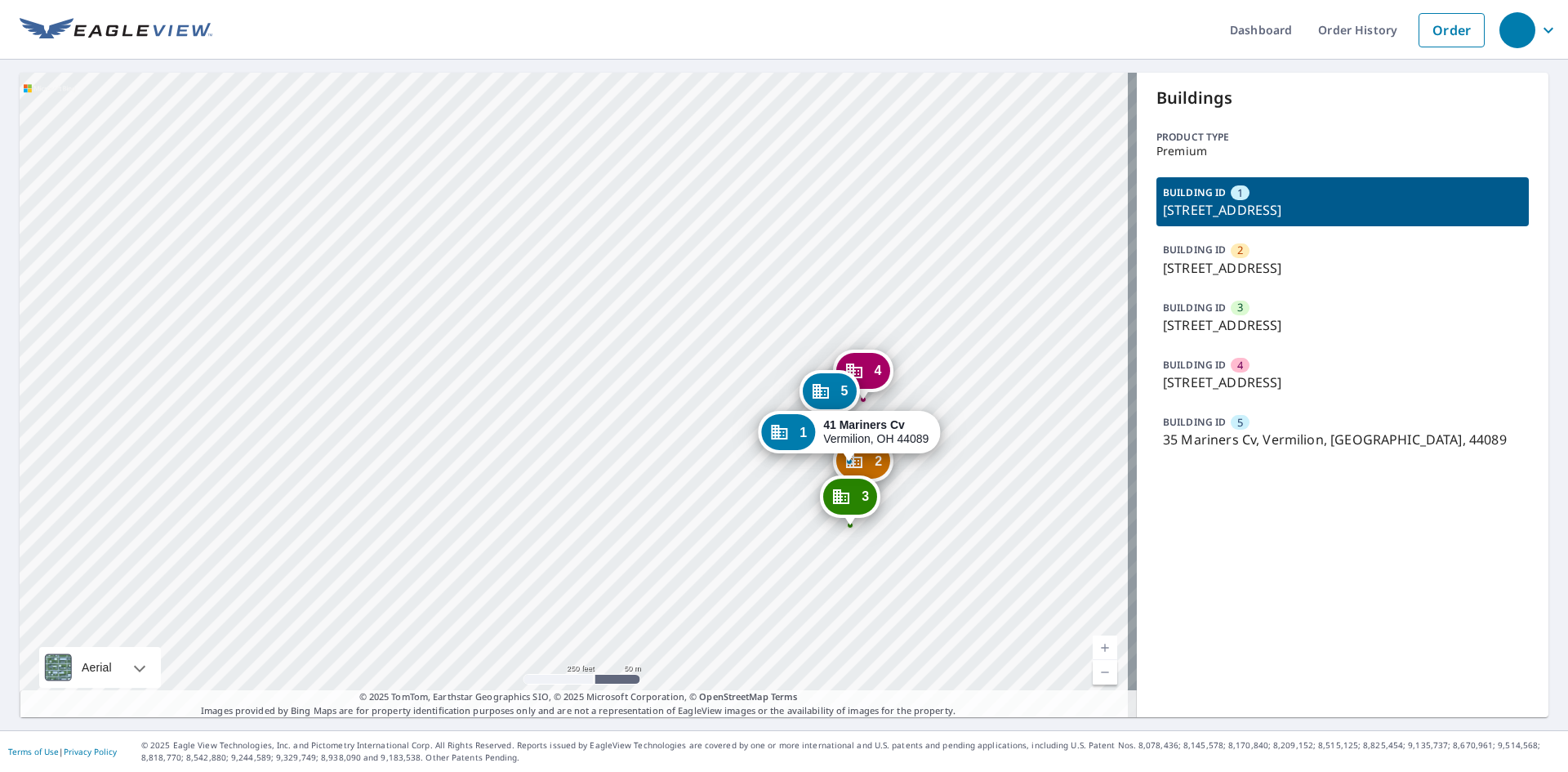
drag, startPoint x: 1043, startPoint y: 501, endPoint x: 939, endPoint y: 339, distance: 192.5
click at [939, 339] on div "2 45 Mariners Cv Vermilion, OH 44089 3 47 Mariners Cv Vermilion, OH 44089 4 38 …" at bounding box center [578, 394] width 1117 height 644
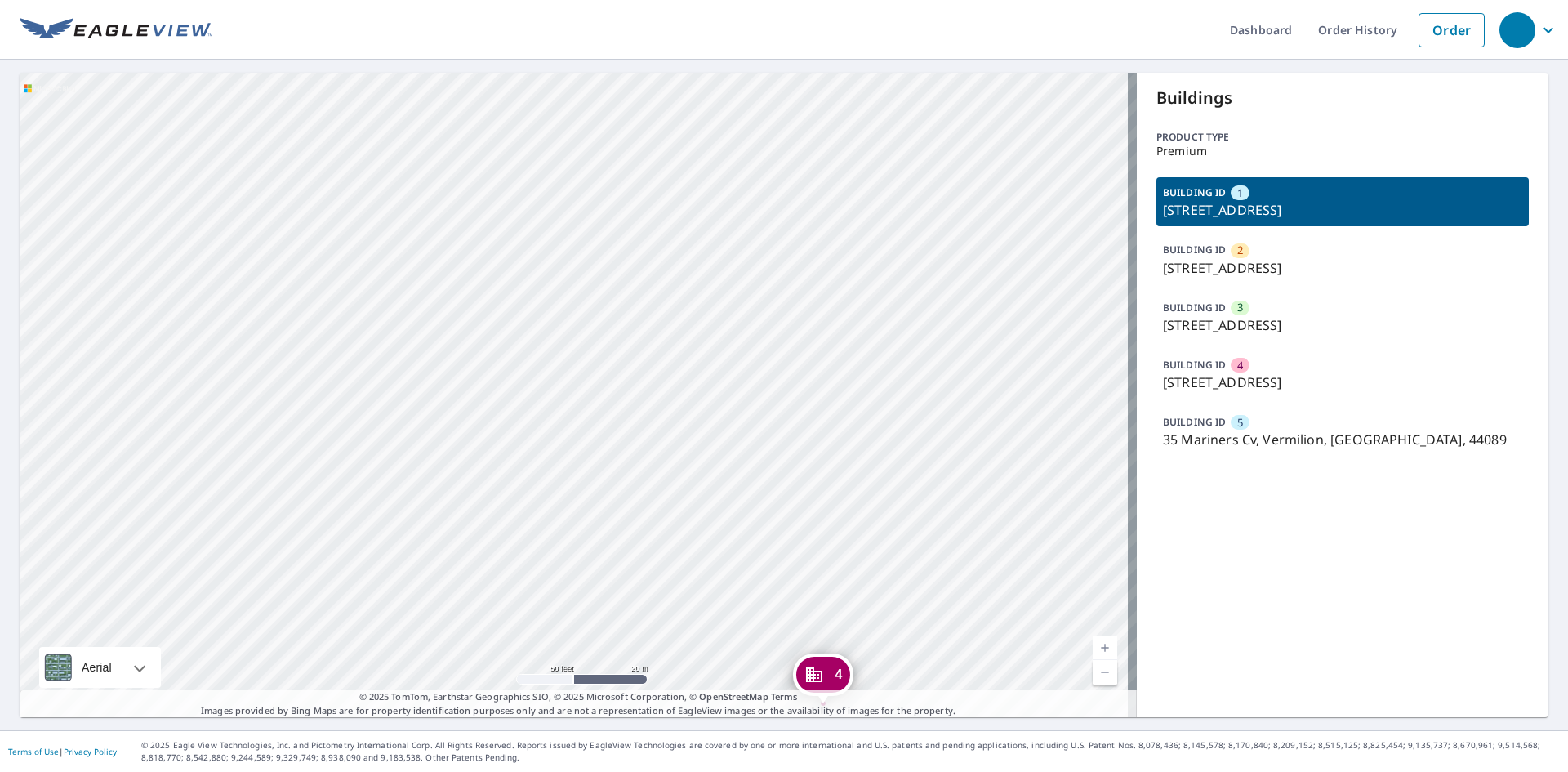
drag, startPoint x: 736, startPoint y: 289, endPoint x: 867, endPoint y: 500, distance: 248.4
click at [867, 500] on div "2 45 Mariners Cv Vermilion, OH 44089 3 47 Mariners Cv Vermilion, OH 44089 4 38 …" at bounding box center [578, 394] width 1117 height 644
drag, startPoint x: 780, startPoint y: 236, endPoint x: 705, endPoint y: 510, distance: 284.1
click at [705, 510] on div "2 45 Mariners Cv Vermilion, OH 44089 3 47 Mariners Cv Vermilion, OH 44089 4 38 …" at bounding box center [578, 394] width 1117 height 644
drag, startPoint x: 696, startPoint y: 411, endPoint x: 701, endPoint y: 348, distance: 63.2
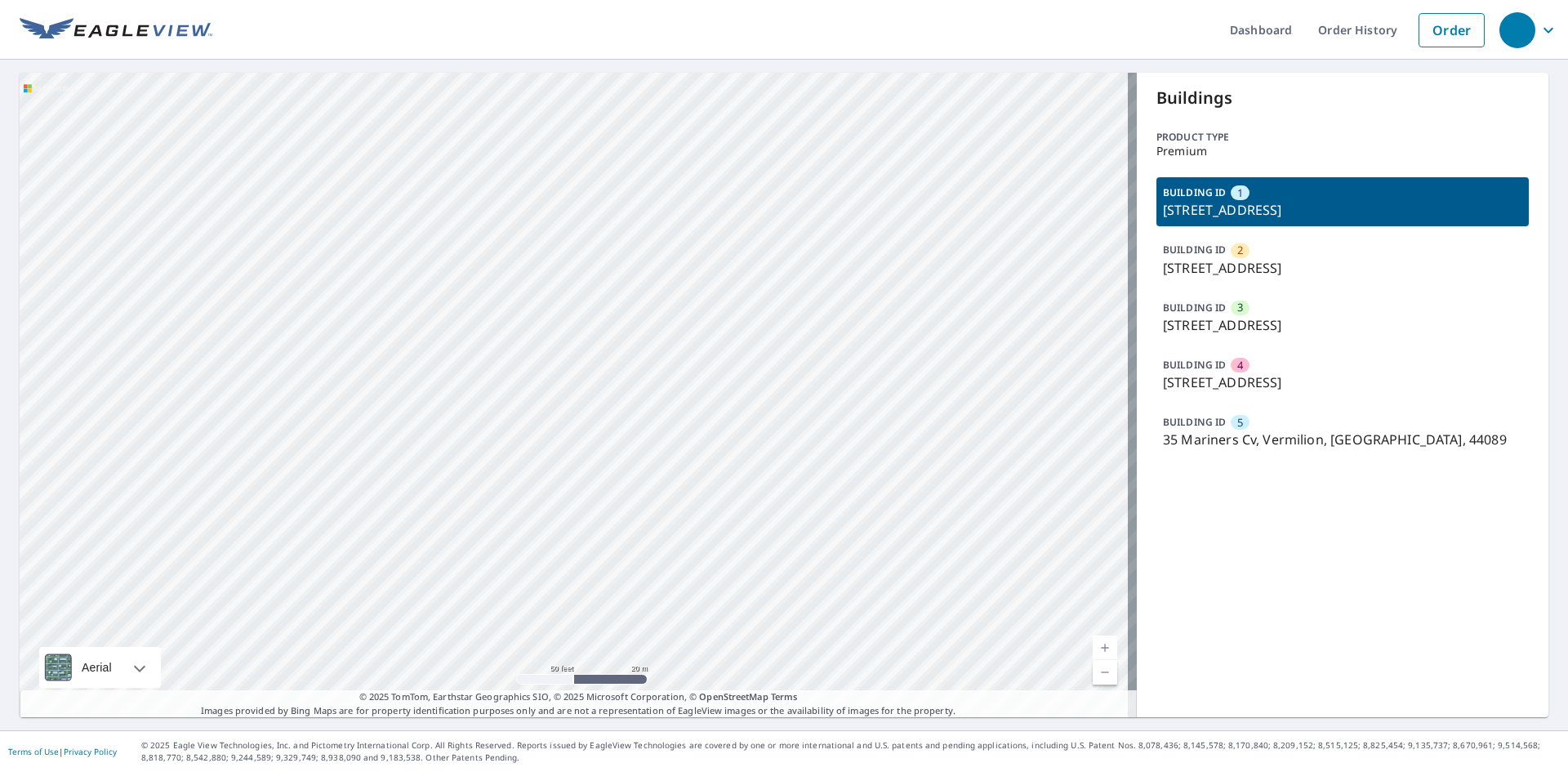
click at [701, 348] on div "2 45 Mariners Cv Vermilion, OH 44089 3 47 Mariners Cv Vermilion, OH 44089 4 38 …" at bounding box center [578, 394] width 1117 height 644
drag, startPoint x: 843, startPoint y: 478, endPoint x: 806, endPoint y: 298, distance: 183.8
click at [806, 298] on div "2 45 Mariners Cv Vermilion, OH 44089 3 47 Mariners Cv Vermilion, OH 44089 4 38 …" at bounding box center [578, 394] width 1117 height 644
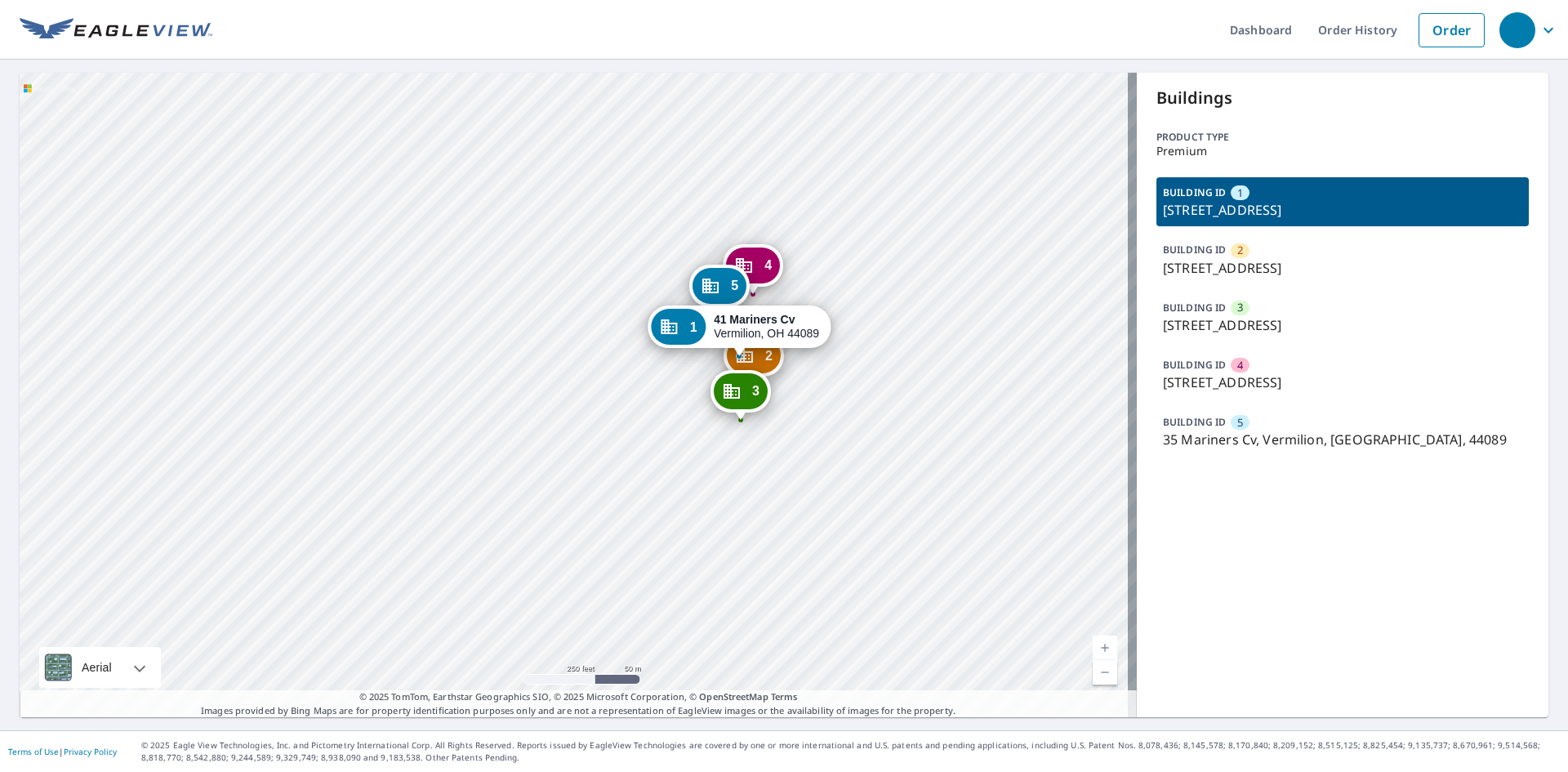
drag, startPoint x: 894, startPoint y: 524, endPoint x: 848, endPoint y: 384, distance: 147.4
click at [856, 384] on div "2 45 Mariners Cv Vermilion, OH 44089 3 47 Mariners Cv Vermilion, OH 44089 4 38 …" at bounding box center [578, 394] width 1117 height 644
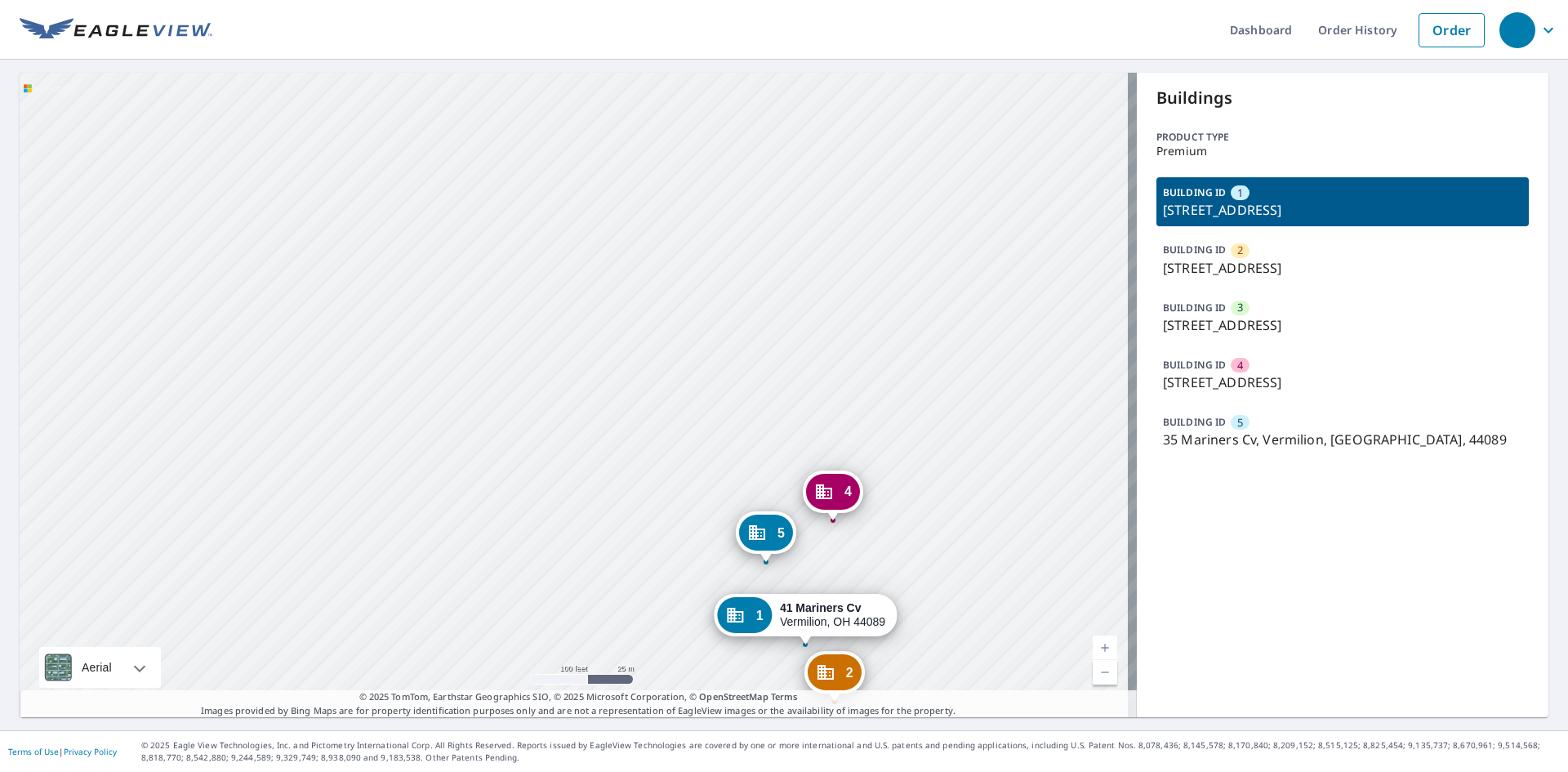
drag, startPoint x: 852, startPoint y: 362, endPoint x: 893, endPoint y: 505, distance: 148.8
click at [893, 505] on div "2 45 Mariners Cv Vermilion, OH 44089 3 47 Mariners Cv Vermilion, OH 44089 4 38 …" at bounding box center [578, 394] width 1117 height 644
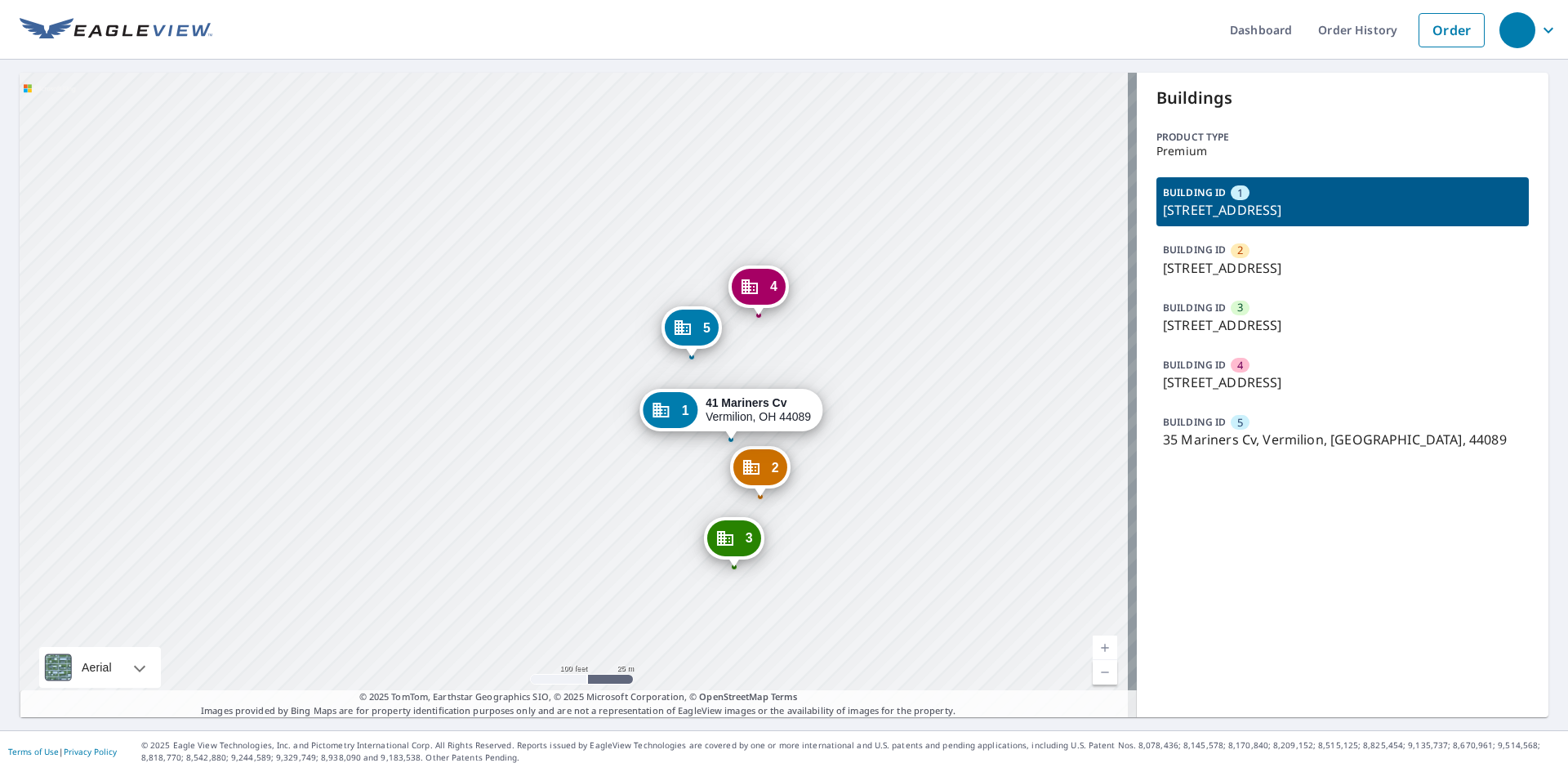
drag, startPoint x: 923, startPoint y: 435, endPoint x: 849, endPoint y: 231, distance: 217.0
click at [849, 231] on div "2 45 Mariners Cv Vermilion, OH 44089 3 47 Mariners Cv Vermilion, OH 44089 4 38 …" at bounding box center [578, 394] width 1117 height 644
